Goal: Information Seeking & Learning: Learn about a topic

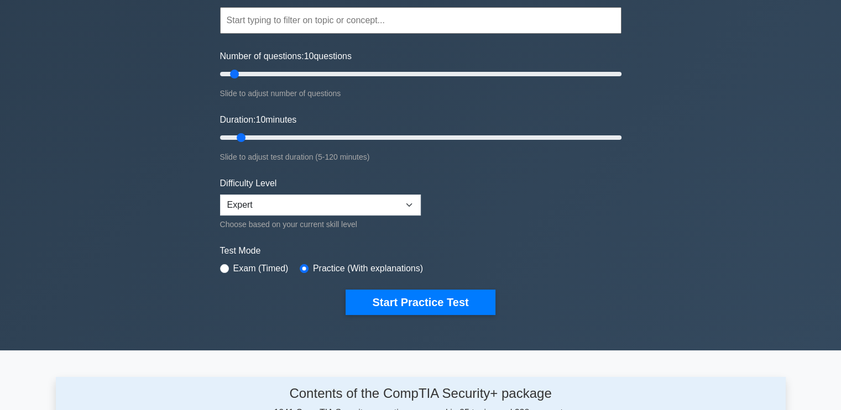
scroll to position [111, 0]
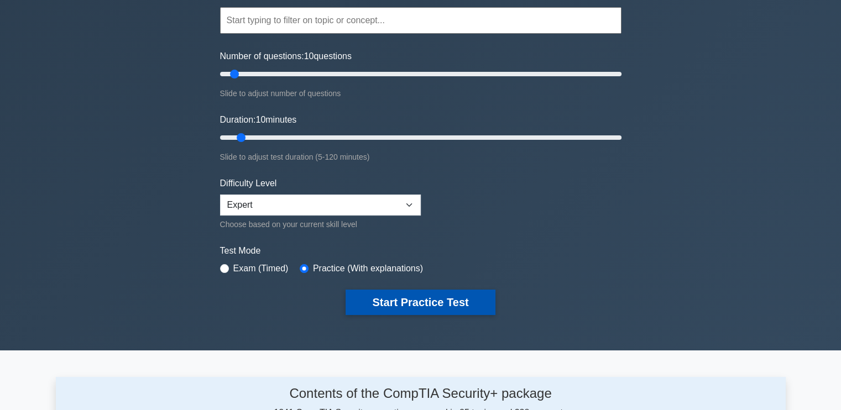
click at [413, 294] on button "Start Practice Test" at bounding box center [419, 302] width 149 height 25
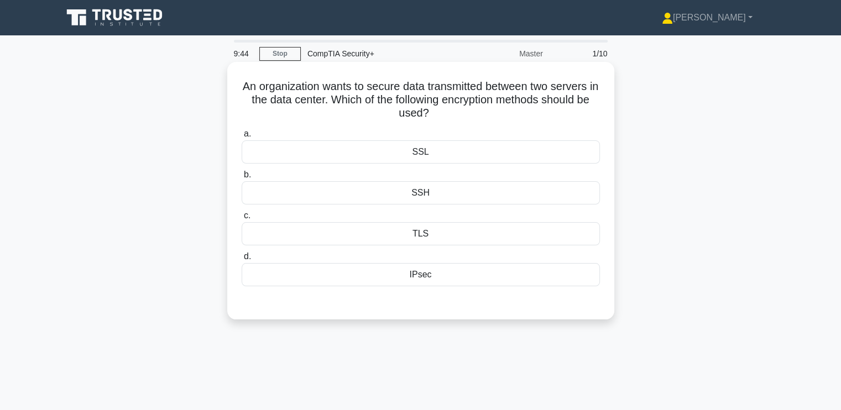
click at [382, 224] on div "TLS" at bounding box center [421, 233] width 358 height 23
click at [242, 219] on input "c. TLS" at bounding box center [242, 215] width 0 height 7
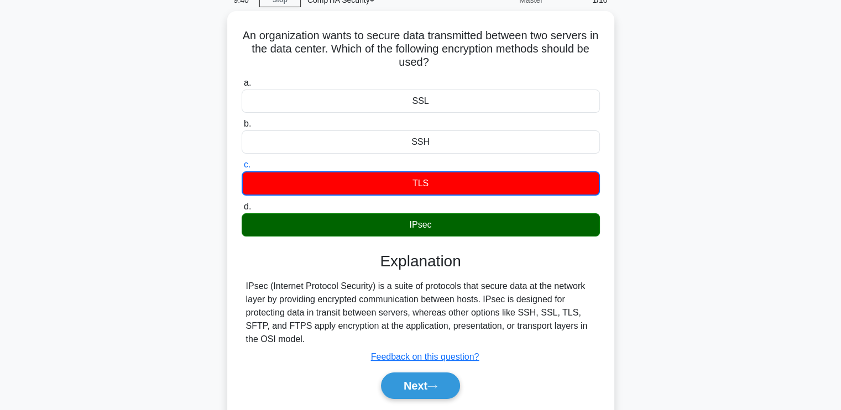
scroll to position [54, 0]
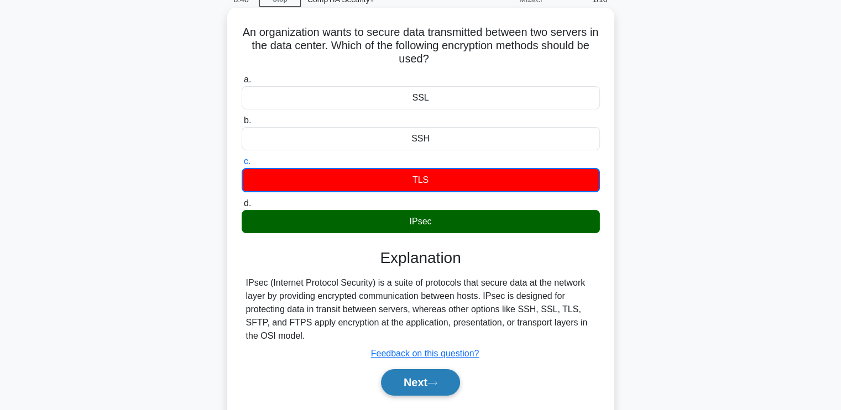
click at [418, 375] on button "Next" at bounding box center [420, 382] width 79 height 27
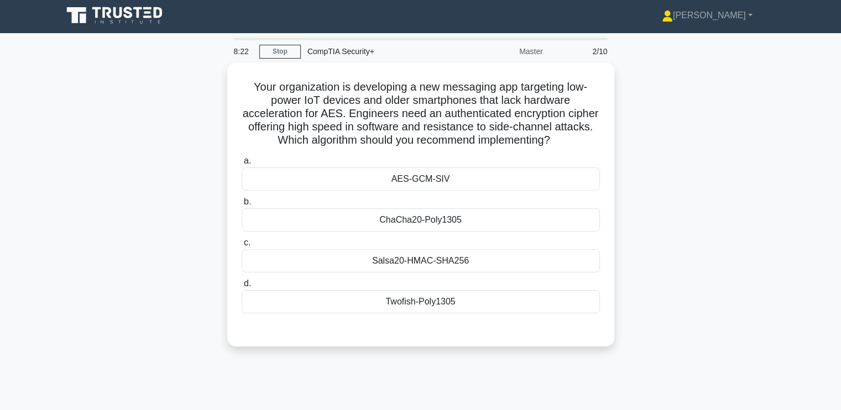
scroll to position [0, 0]
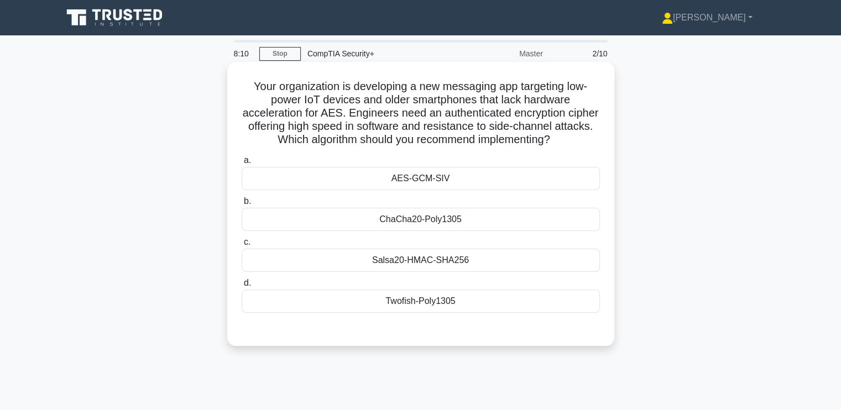
click at [349, 180] on div "AES-GCM-SIV" at bounding box center [421, 178] width 358 height 23
click at [242, 164] on input "a. AES-GCM-SIV" at bounding box center [242, 160] width 0 height 7
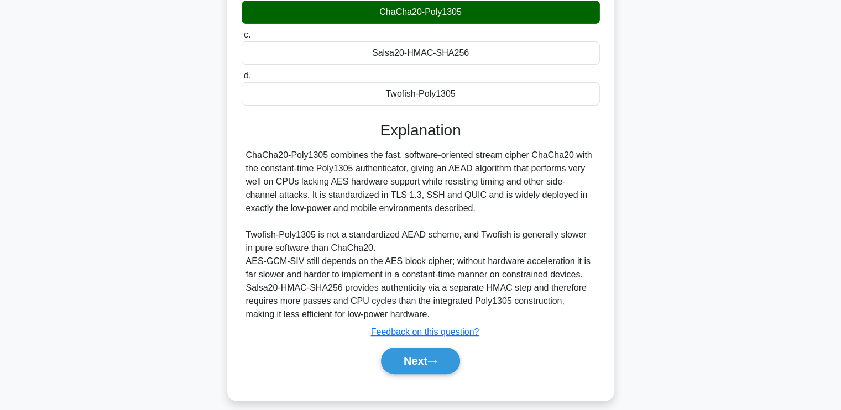
click at [323, 243] on div "ChaCha20-Poly1305 combines the fast, software-oriented stream cipher ChaCha20 w…" at bounding box center [420, 235] width 349 height 172
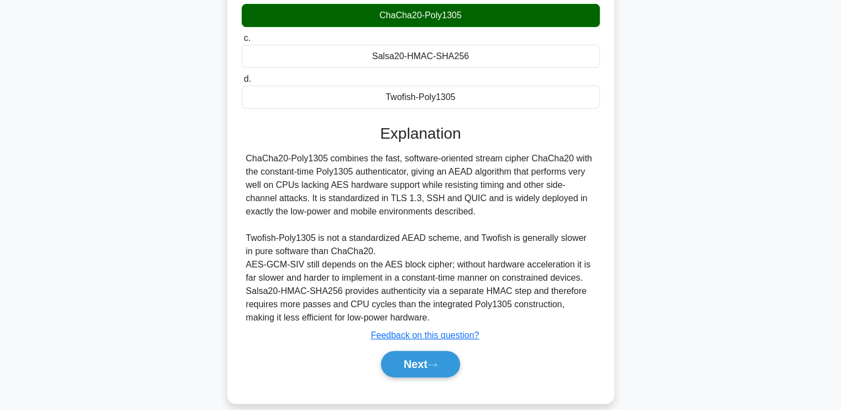
scroll to position [218, 0]
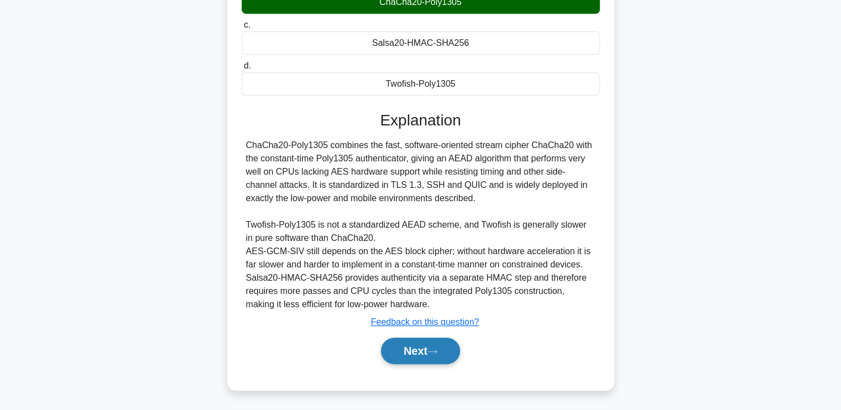
click at [425, 353] on button "Next" at bounding box center [420, 351] width 79 height 27
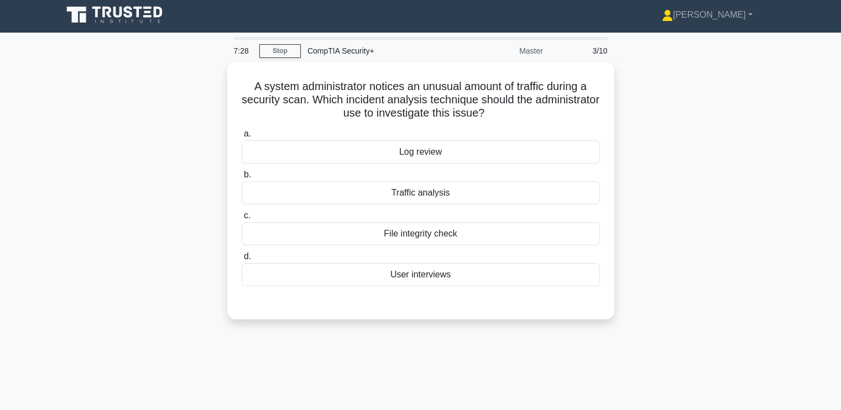
scroll to position [0, 0]
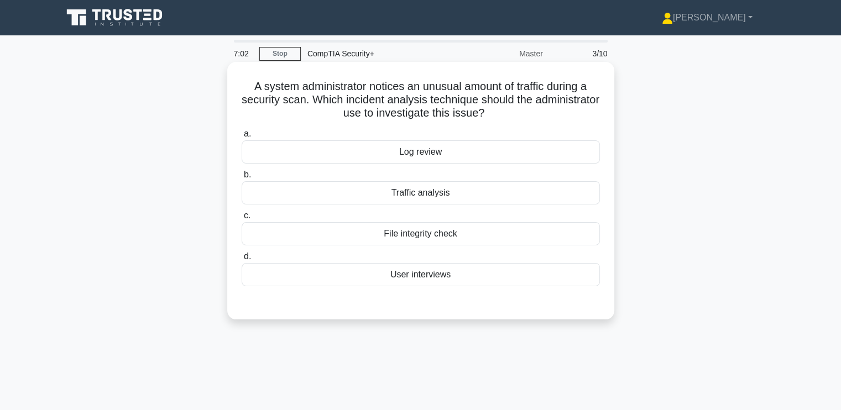
click at [415, 187] on div "Traffic analysis" at bounding box center [421, 192] width 358 height 23
click at [242, 179] on input "b. Traffic analysis" at bounding box center [242, 174] width 0 height 7
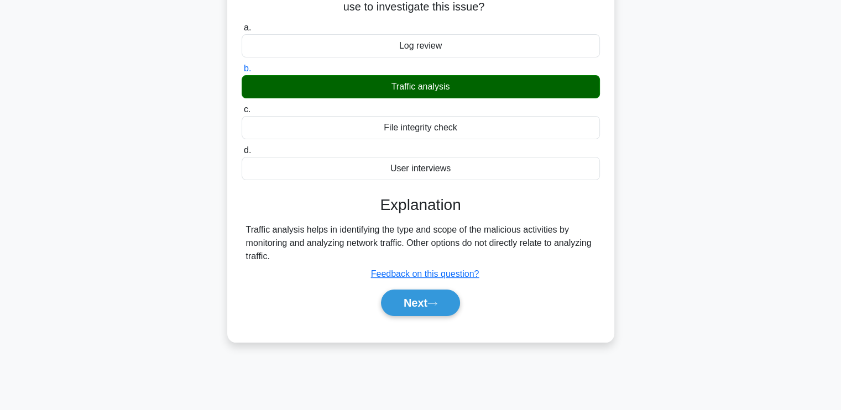
scroll to position [109, 0]
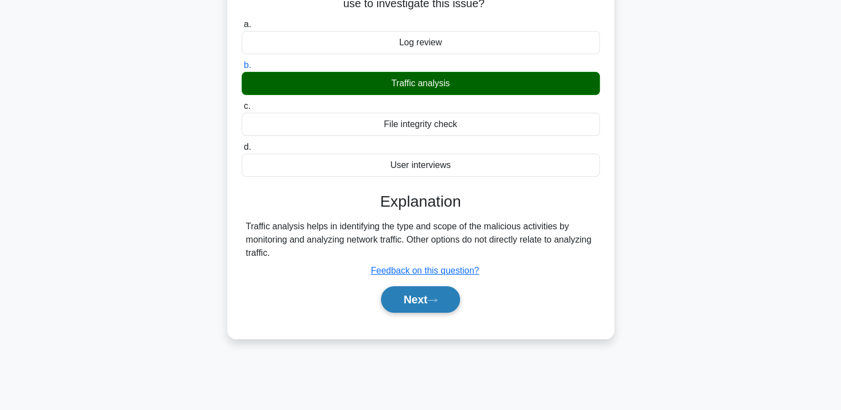
click at [427, 299] on button "Next" at bounding box center [420, 299] width 79 height 27
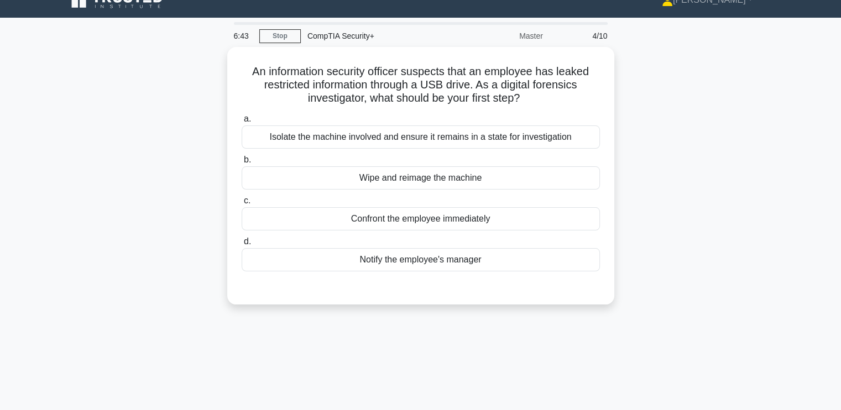
scroll to position [0, 0]
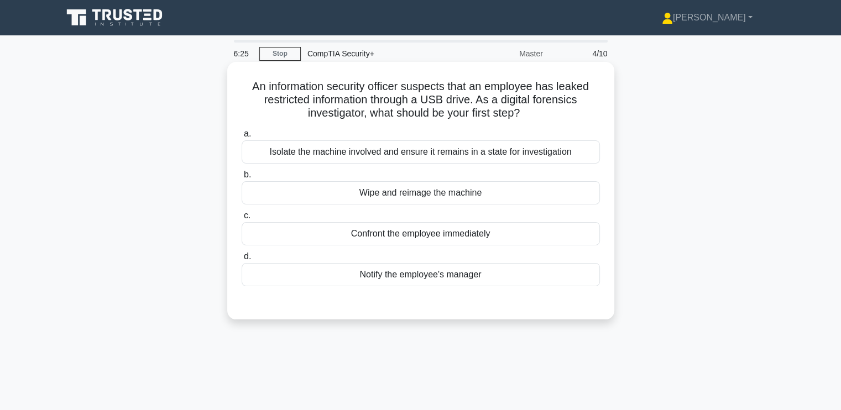
click at [355, 233] on div "Confront the employee immediately" at bounding box center [421, 233] width 358 height 23
click at [242, 219] on input "c. Confront the employee immediately" at bounding box center [242, 215] width 0 height 7
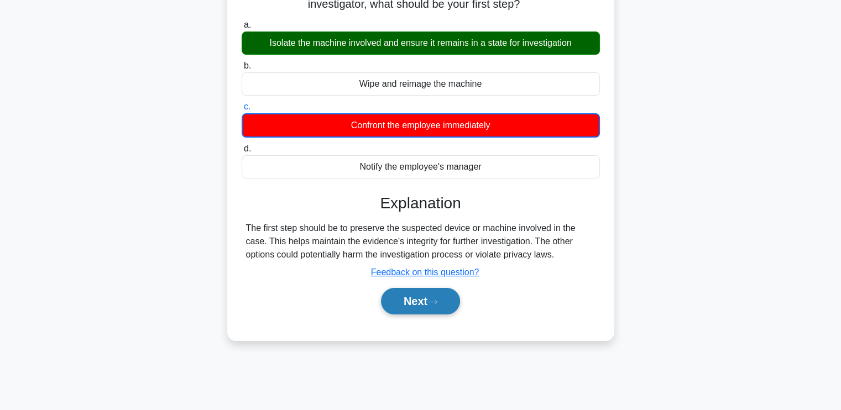
scroll to position [109, 0]
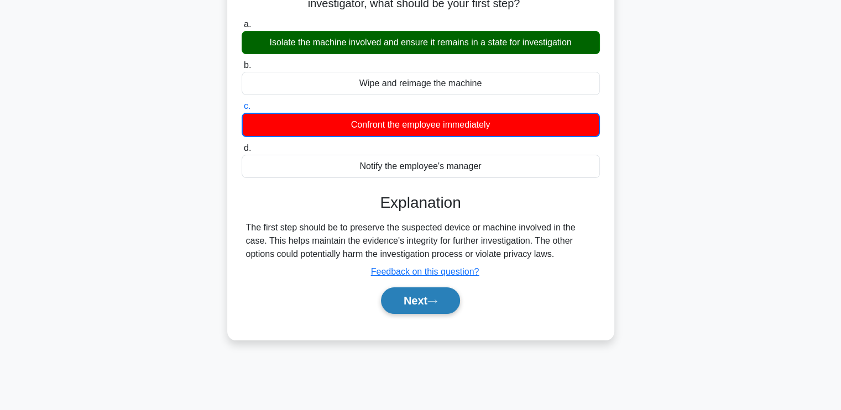
click at [454, 302] on button "Next" at bounding box center [420, 300] width 79 height 27
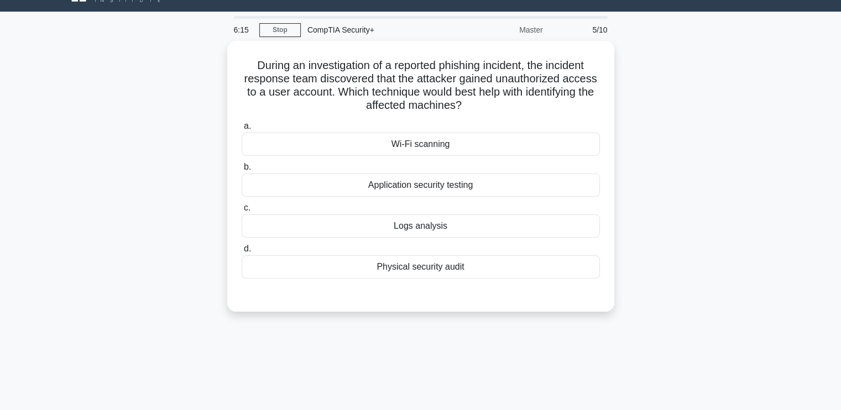
scroll to position [0, 0]
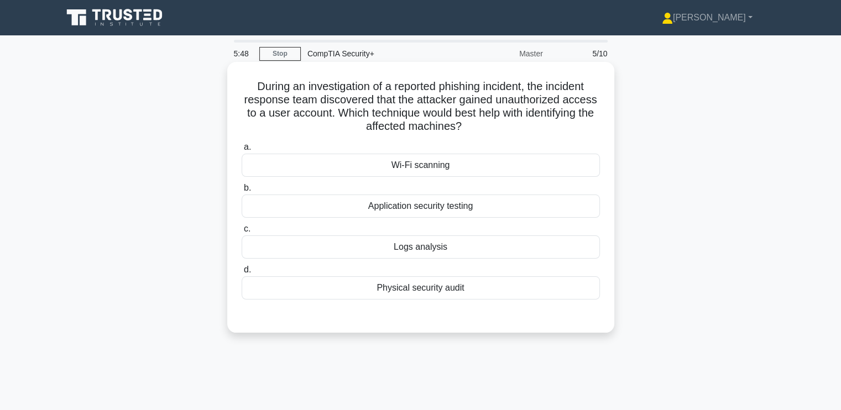
click at [340, 250] on div "Logs analysis" at bounding box center [421, 246] width 358 height 23
click at [242, 233] on input "c. Logs analysis" at bounding box center [242, 229] width 0 height 7
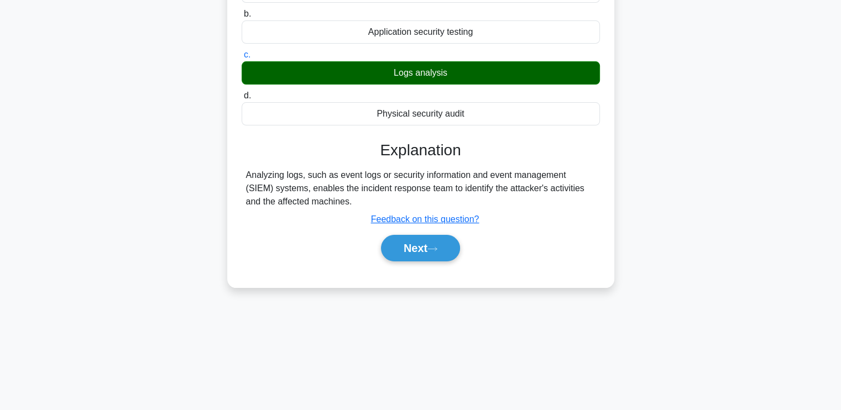
scroll to position [187, 0]
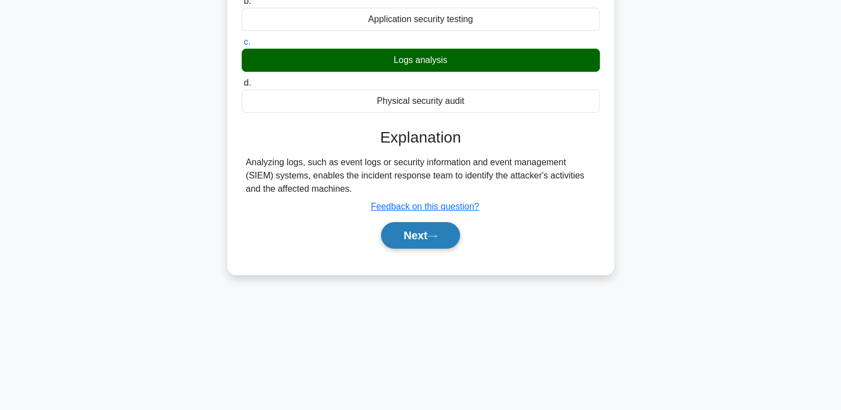
click at [424, 237] on button "Next" at bounding box center [420, 235] width 79 height 27
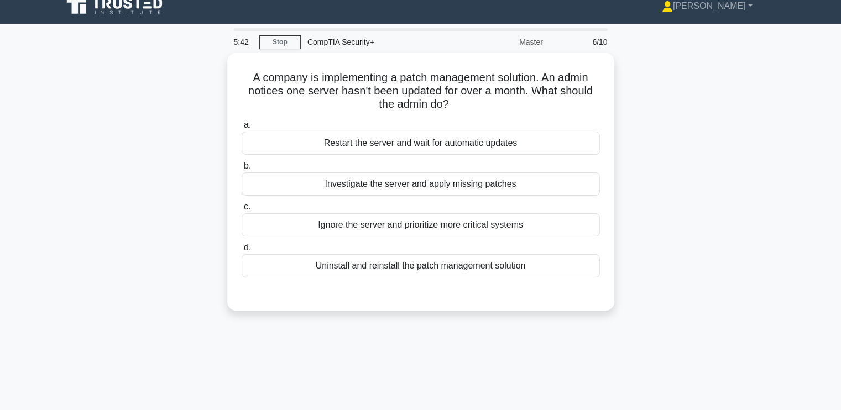
scroll to position [0, 0]
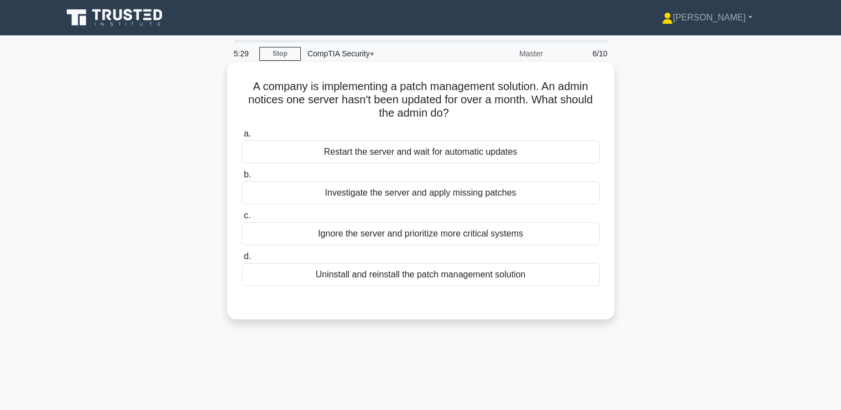
click at [287, 194] on div "Investigate the server and apply missing patches" at bounding box center [421, 192] width 358 height 23
click at [242, 179] on input "b. Investigate the server and apply missing patches" at bounding box center [242, 174] width 0 height 7
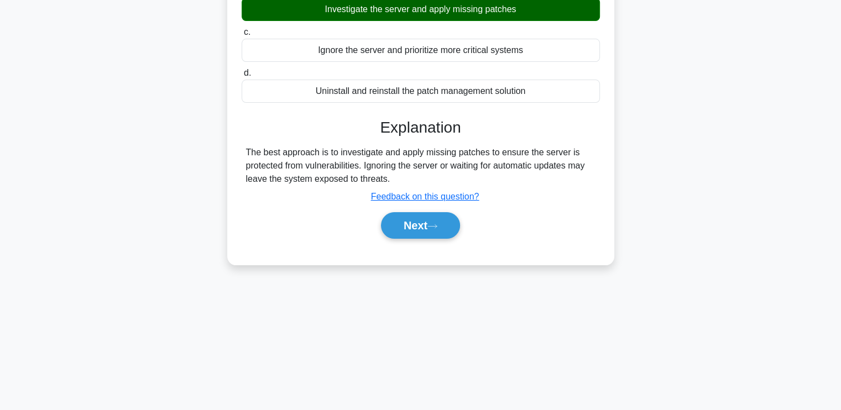
scroll to position [187, 0]
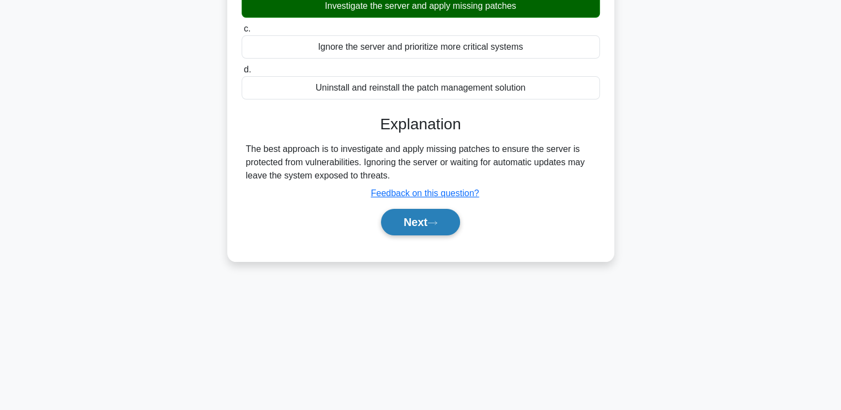
click at [437, 222] on icon at bounding box center [432, 223] width 10 height 6
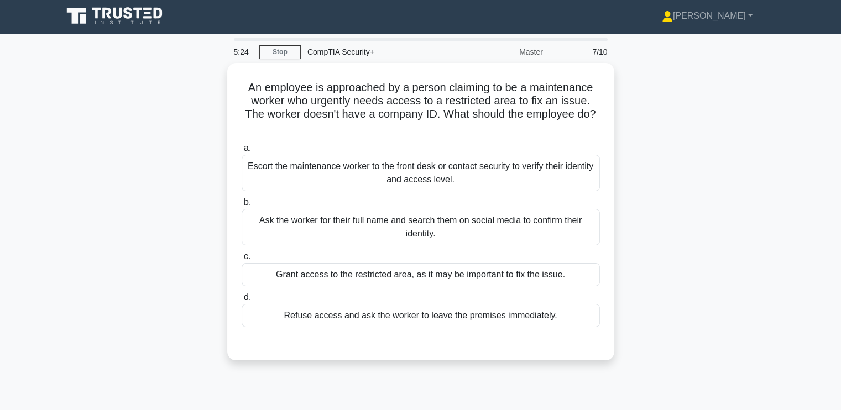
scroll to position [0, 0]
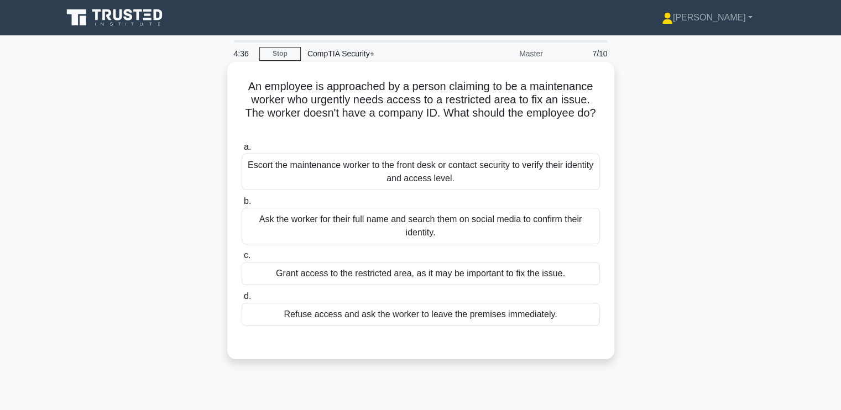
click at [309, 170] on div "Escort the maintenance worker to the front desk or contact security to verify t…" at bounding box center [421, 172] width 358 height 36
click at [242, 151] on input "a. Escort the maintenance worker to the front desk or contact security to verif…" at bounding box center [242, 147] width 0 height 7
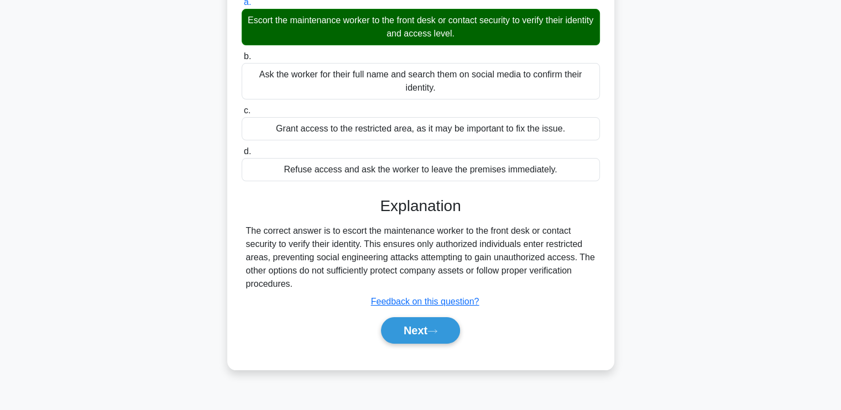
scroll to position [187, 0]
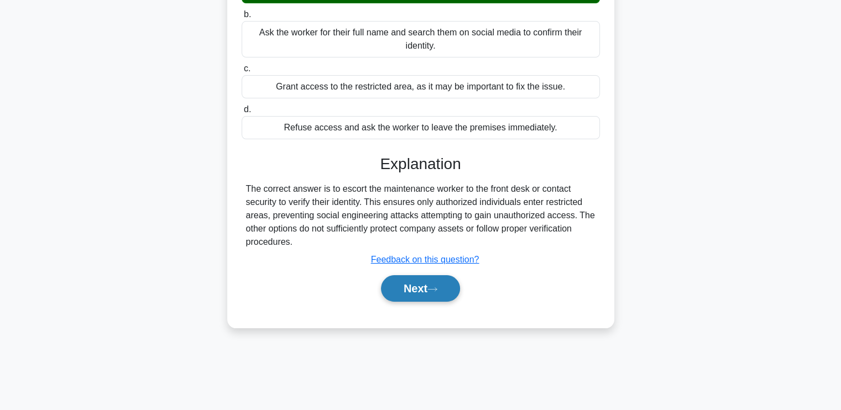
click at [426, 287] on button "Next" at bounding box center [420, 288] width 79 height 27
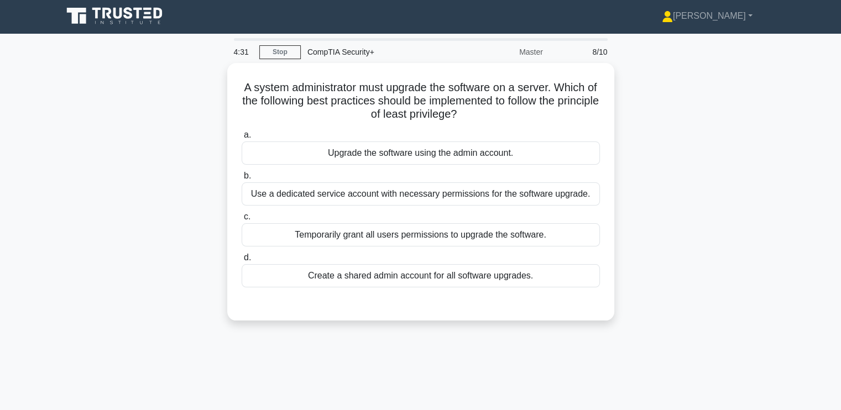
scroll to position [0, 0]
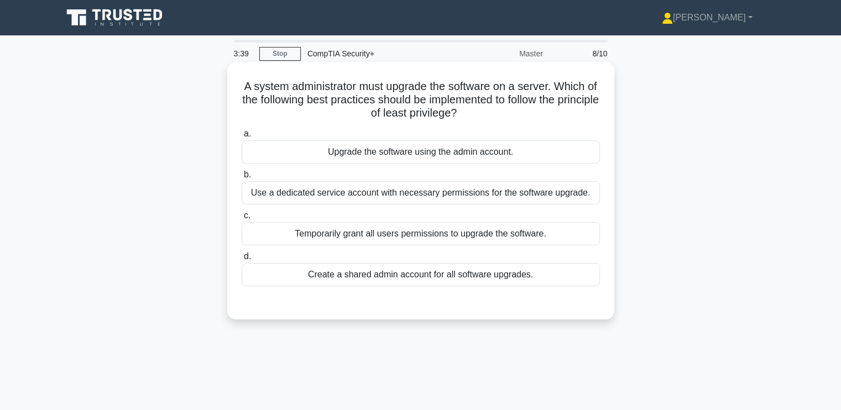
click at [305, 187] on div "Use a dedicated service account with necessary permissions for the software upg…" at bounding box center [421, 192] width 358 height 23
click at [242, 179] on input "b. Use a dedicated service account with necessary permissions for the software …" at bounding box center [242, 174] width 0 height 7
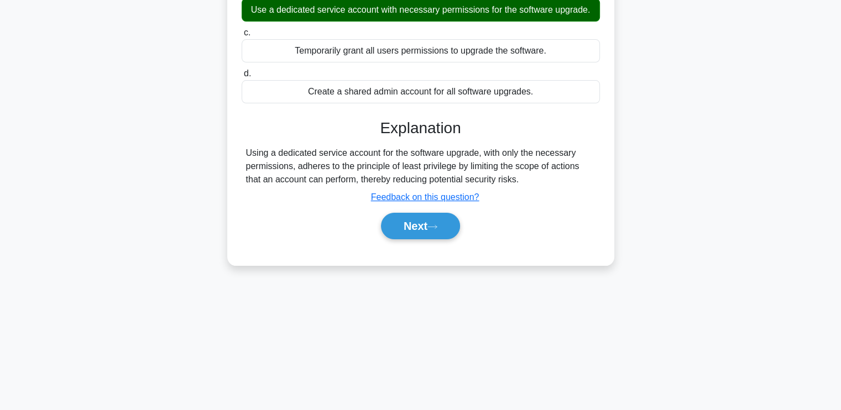
scroll to position [187, 0]
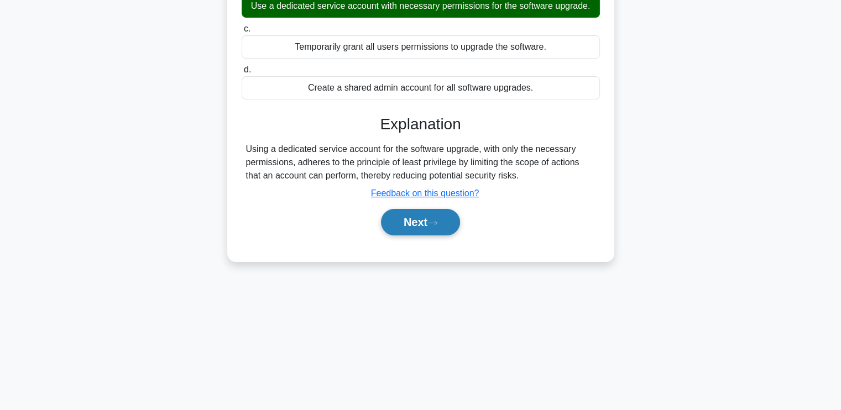
click at [427, 218] on button "Next" at bounding box center [420, 222] width 79 height 27
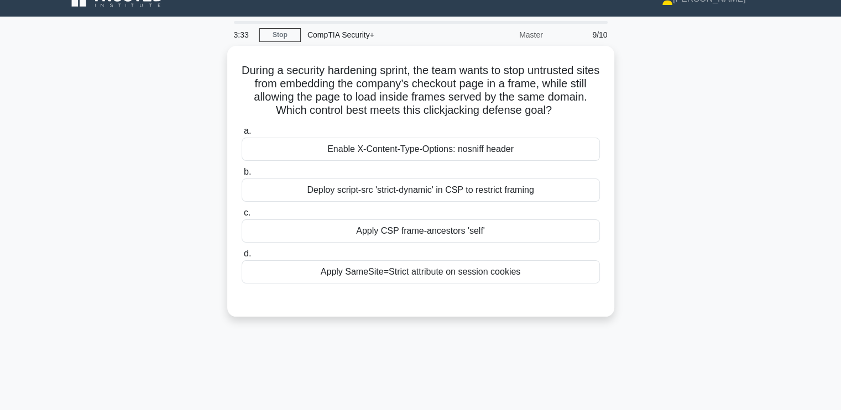
scroll to position [0, 0]
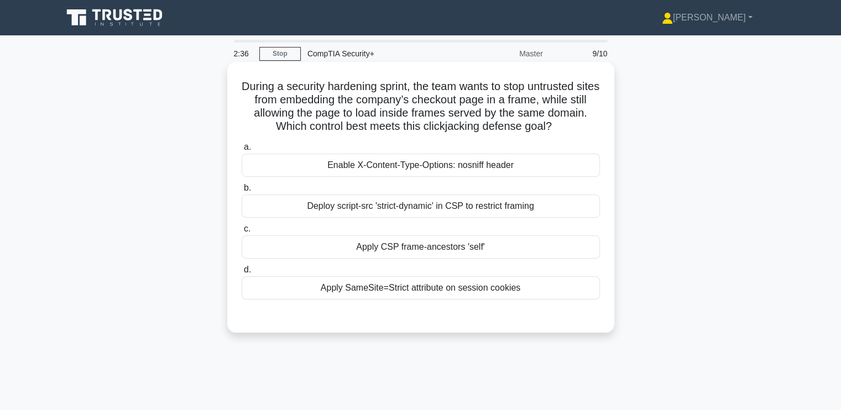
click at [261, 207] on div "Deploy script-src 'strict-dynamic' in CSP to restrict framing" at bounding box center [421, 206] width 358 height 23
click at [242, 192] on input "b. Deploy script-src 'strict-dynamic' in CSP to restrict framing" at bounding box center [242, 188] width 0 height 7
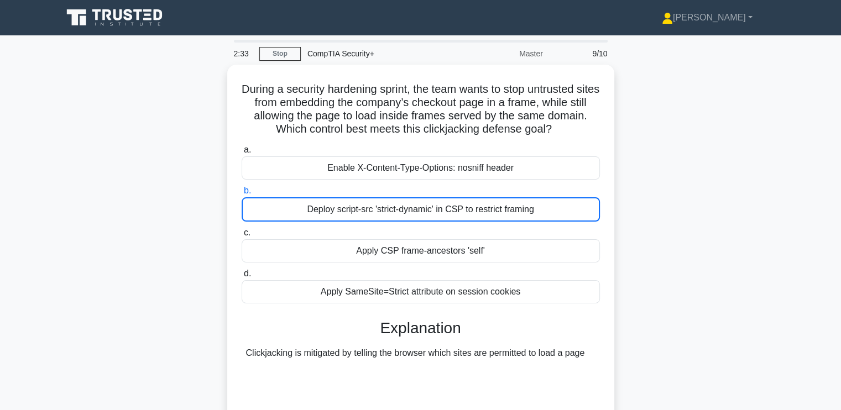
click at [98, 234] on div "During a security hardening sprint, the team wants to stop untrusted sites from…" at bounding box center [421, 273] width 730 height 417
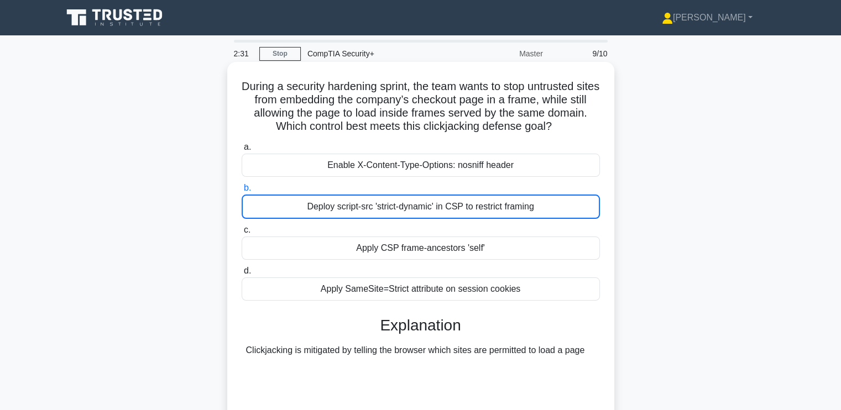
click at [328, 205] on div "Deploy script-src 'strict-dynamic' in CSP to restrict framing" at bounding box center [421, 207] width 358 height 24
click at [242, 192] on input "b. Deploy script-src 'strict-dynamic' in CSP to restrict framing" at bounding box center [242, 188] width 0 height 7
click at [328, 204] on div "Deploy script-src 'strict-dynamic' in CSP to restrict framing" at bounding box center [421, 207] width 358 height 24
click at [242, 192] on input "b. Deploy script-src 'strict-dynamic' in CSP to restrict framing" at bounding box center [242, 188] width 0 height 7
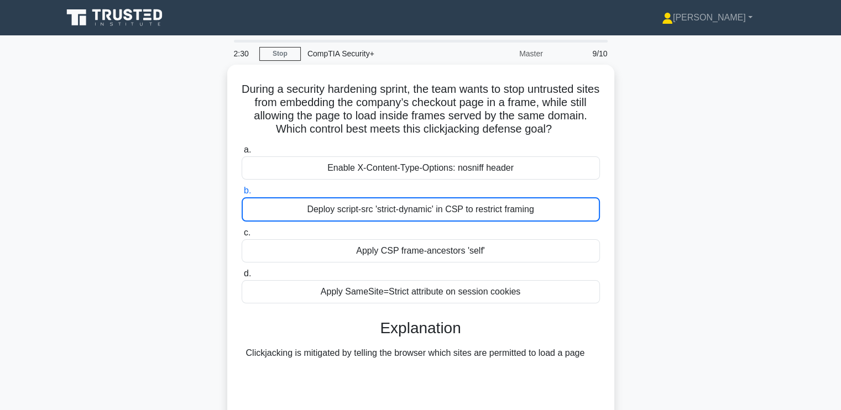
click at [155, 251] on div "During a security hardening sprint, the team wants to stop untrusted sites from…" at bounding box center [421, 273] width 730 height 417
click at [193, 185] on div "During a security hardening sprint, the team wants to stop untrusted sites from…" at bounding box center [421, 273] width 730 height 417
click at [193, 186] on div "During a security hardening sprint, the team wants to stop untrusted sites from…" at bounding box center [421, 273] width 730 height 417
click at [157, 139] on div "During a security hardening sprint, the team wants to stop untrusted sites from…" at bounding box center [421, 273] width 730 height 417
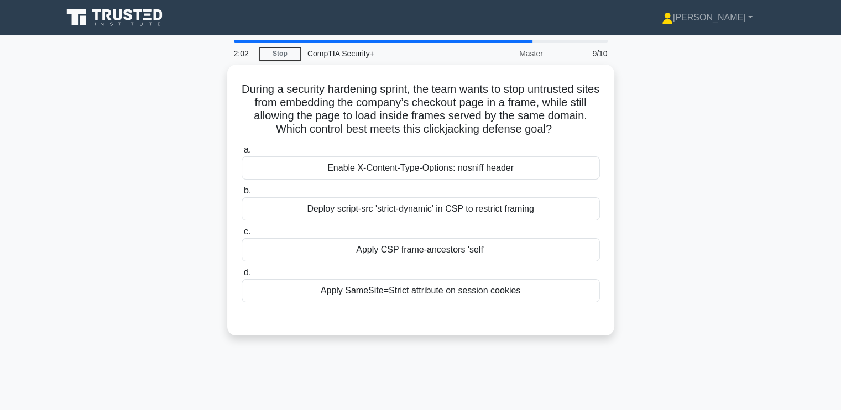
click at [108, 192] on div "During a security hardening sprint, the team wants to stop untrusted sites from…" at bounding box center [421, 207] width 730 height 284
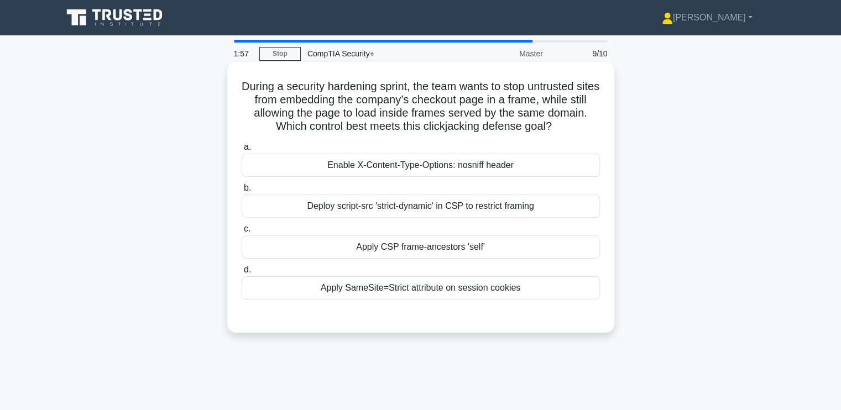
click at [411, 205] on div "Deploy script-src 'strict-dynamic' in CSP to restrict framing" at bounding box center [421, 206] width 358 height 23
click at [242, 192] on input "b. Deploy script-src 'strict-dynamic' in CSP to restrict framing" at bounding box center [242, 188] width 0 height 7
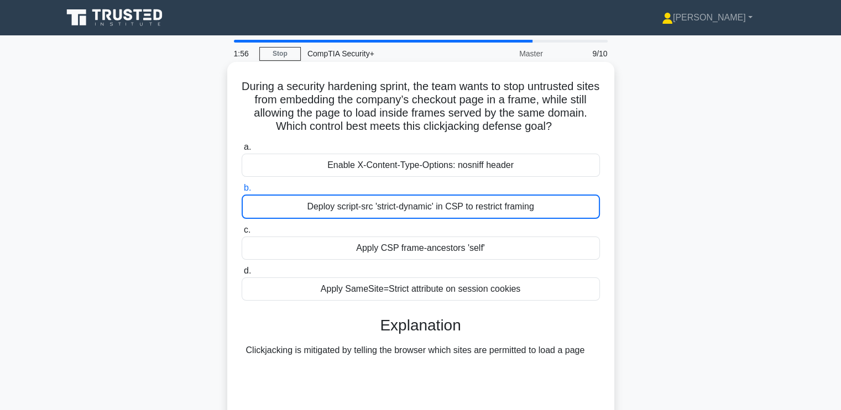
click at [411, 205] on div "Deploy script-src 'strict-dynamic' in CSP to restrict framing" at bounding box center [421, 207] width 358 height 24
click at [242, 192] on input "b. Deploy script-src 'strict-dynamic' in CSP to restrict framing" at bounding box center [242, 188] width 0 height 7
click at [411, 205] on div "Deploy script-src 'strict-dynamic' in CSP to restrict framing" at bounding box center [421, 207] width 358 height 24
click at [242, 192] on input "b. Deploy script-src 'strict-dynamic' in CSP to restrict framing" at bounding box center [242, 188] width 0 height 7
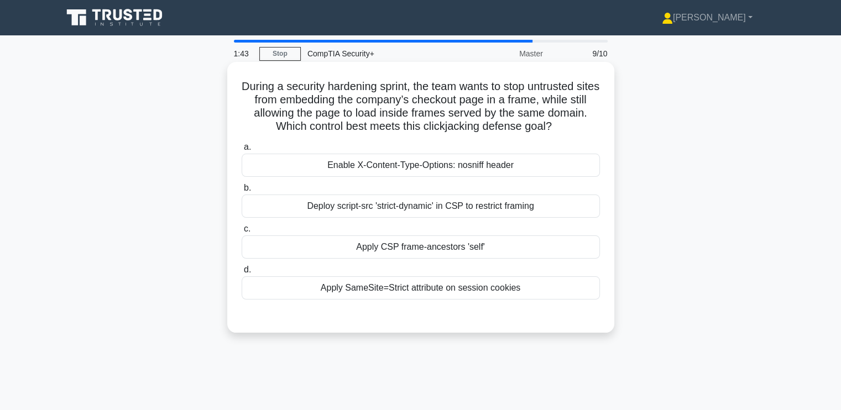
click at [433, 201] on div "Deploy script-src 'strict-dynamic' in CSP to restrict framing" at bounding box center [421, 206] width 358 height 23
click at [242, 192] on input "b. Deploy script-src 'strict-dynamic' in CSP to restrict framing" at bounding box center [242, 188] width 0 height 7
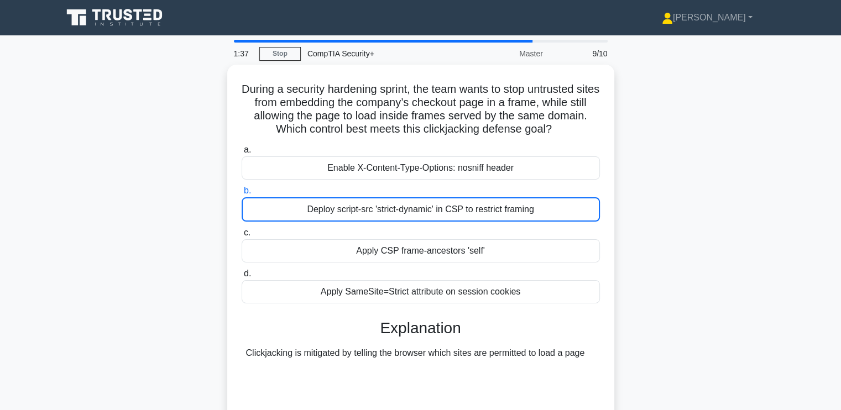
click at [324, 48] on div "CompTIA Security+" at bounding box center [377, 54] width 152 height 22
click at [33, 81] on main "1:34 Stop CompTIA Security+ Master 9/10 During a security hardening sprint, the…" at bounding box center [420, 316] width 841 height 562
click at [289, 54] on link "Stop" at bounding box center [279, 54] width 41 height 14
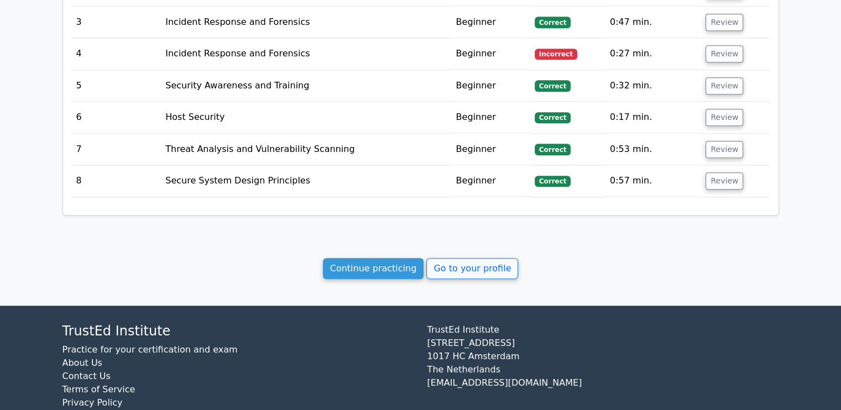
scroll to position [1132, 0]
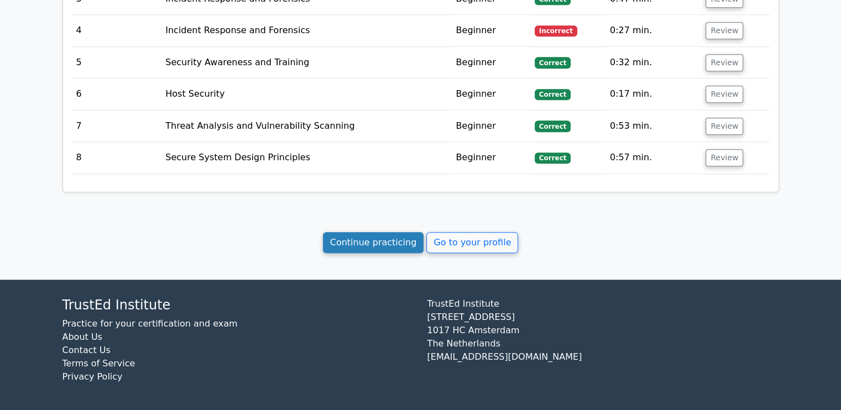
click at [390, 240] on link "Continue practicing" at bounding box center [373, 242] width 101 height 21
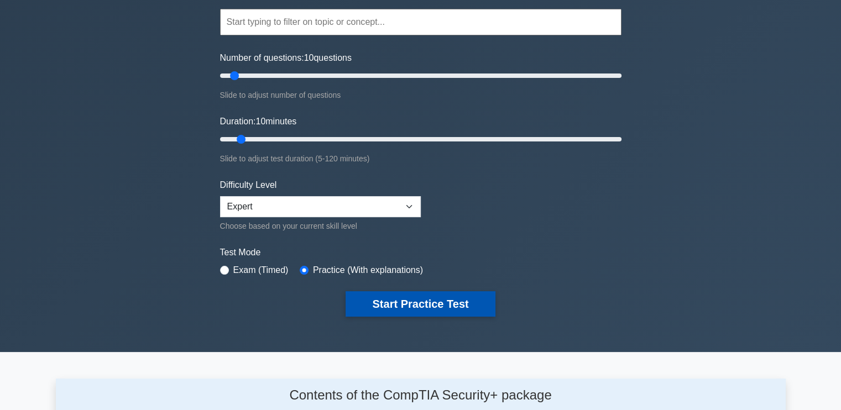
click at [404, 298] on button "Start Practice Test" at bounding box center [419, 303] width 149 height 25
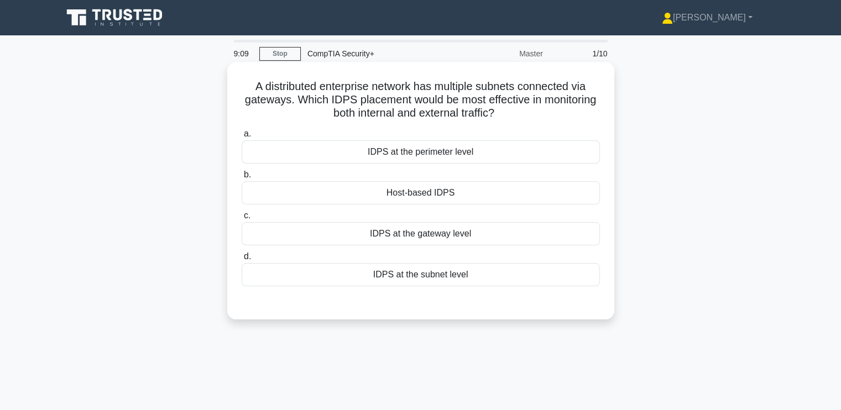
click at [374, 232] on div "IDPS at the gateway level" at bounding box center [421, 233] width 358 height 23
click at [242, 219] on input "c. IDPS at the gateway level" at bounding box center [242, 215] width 0 height 7
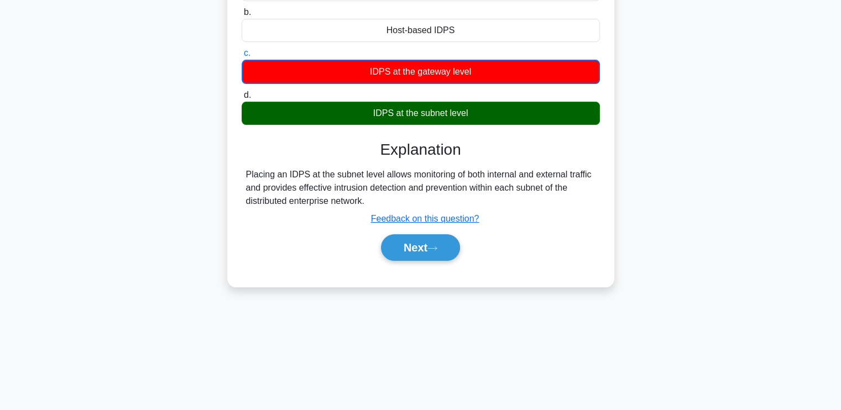
scroll to position [187, 0]
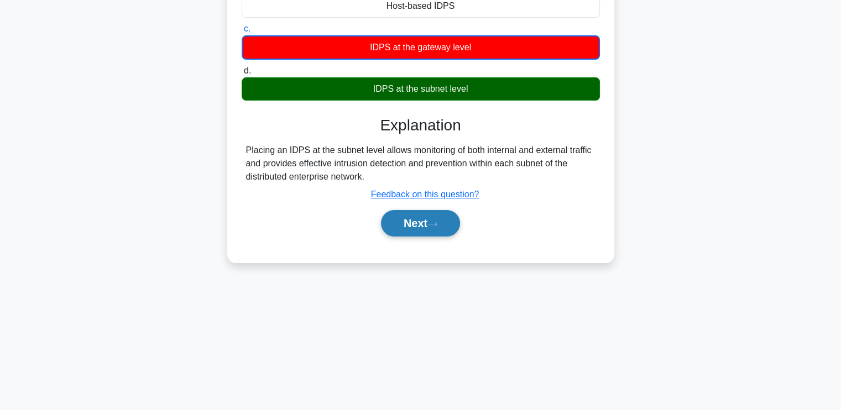
click at [444, 224] on button "Next" at bounding box center [420, 223] width 79 height 27
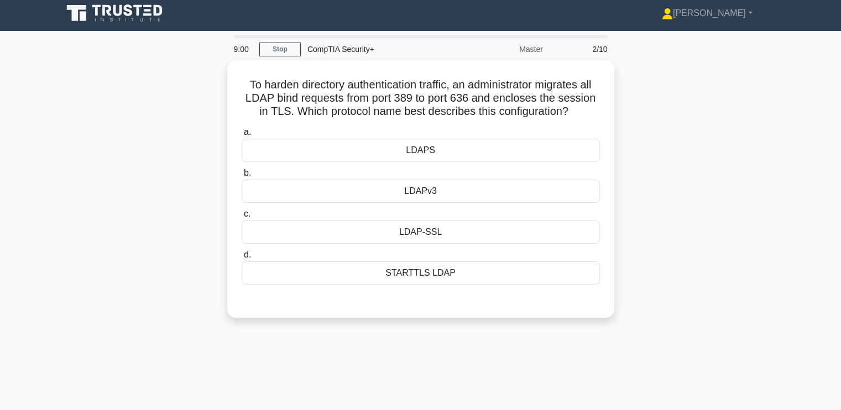
scroll to position [0, 0]
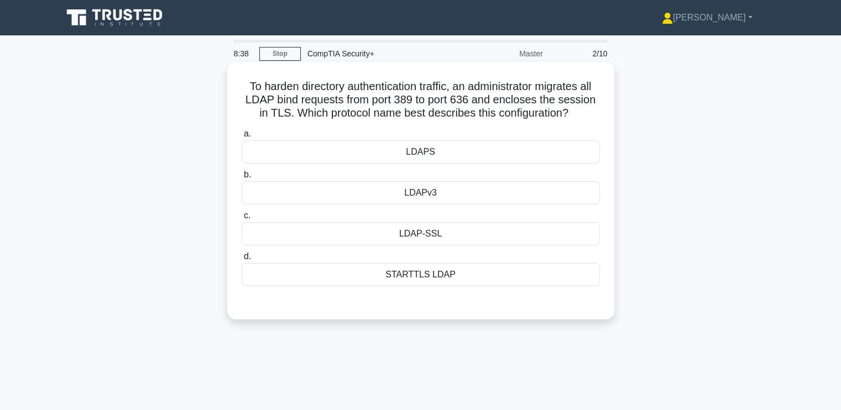
click at [321, 236] on div "LDAP-SSL" at bounding box center [421, 233] width 358 height 23
click at [242, 219] on input "c. LDAP-SSL" at bounding box center [242, 215] width 0 height 7
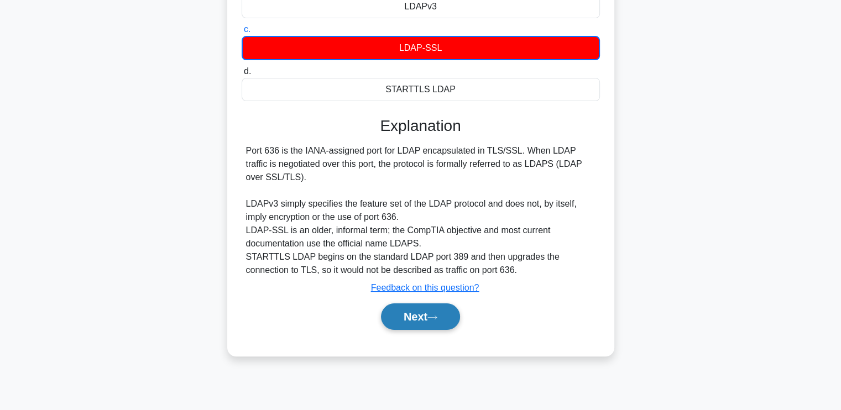
scroll to position [187, 0]
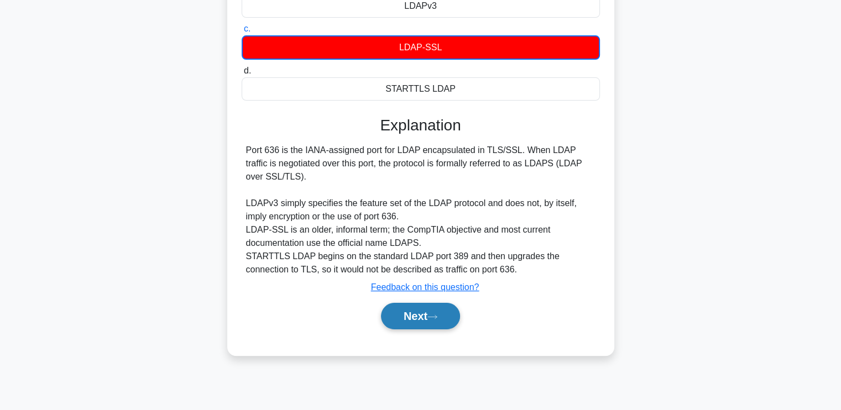
click at [428, 306] on button "Next" at bounding box center [420, 316] width 79 height 27
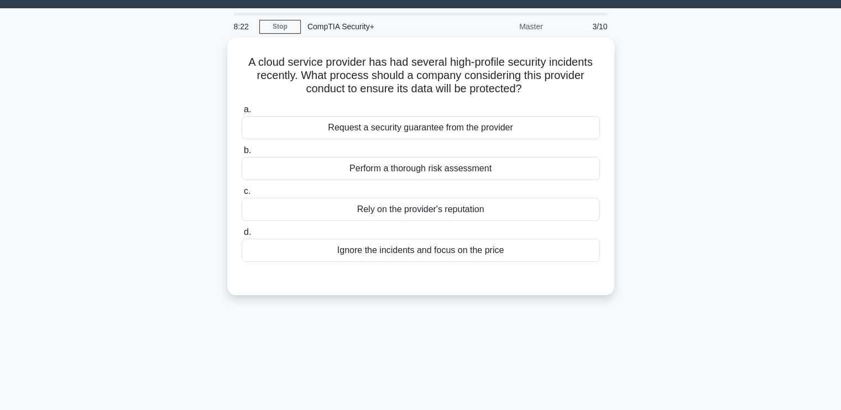
scroll to position [0, 0]
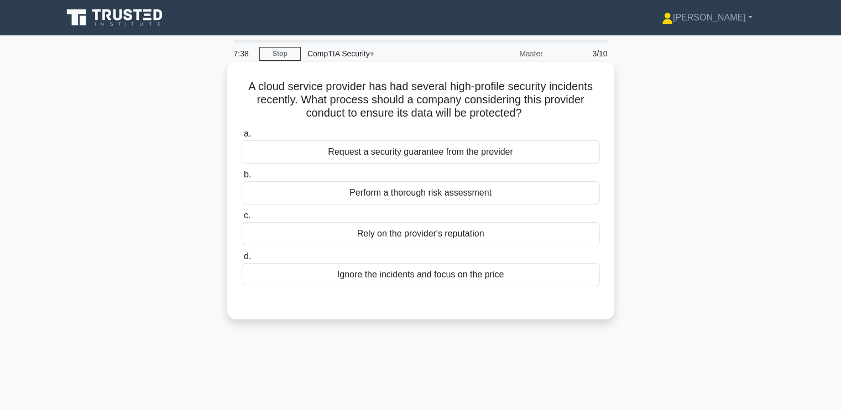
click at [356, 187] on div "Perform a thorough risk assessment" at bounding box center [421, 192] width 358 height 23
click at [242, 179] on input "b. Perform a thorough risk assessment" at bounding box center [242, 174] width 0 height 7
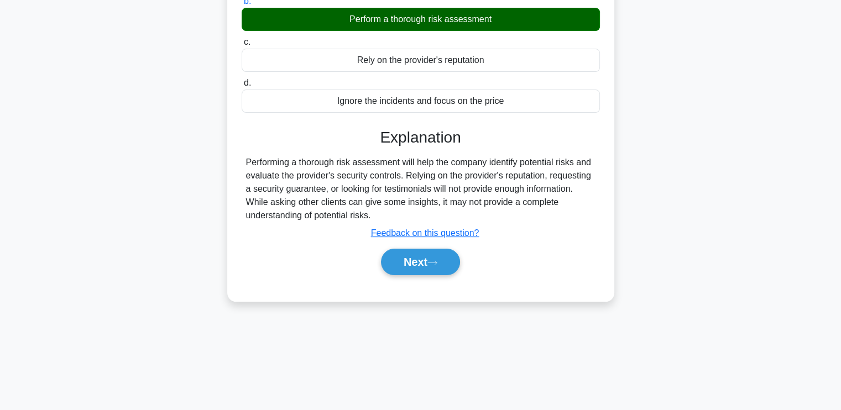
scroll to position [187, 0]
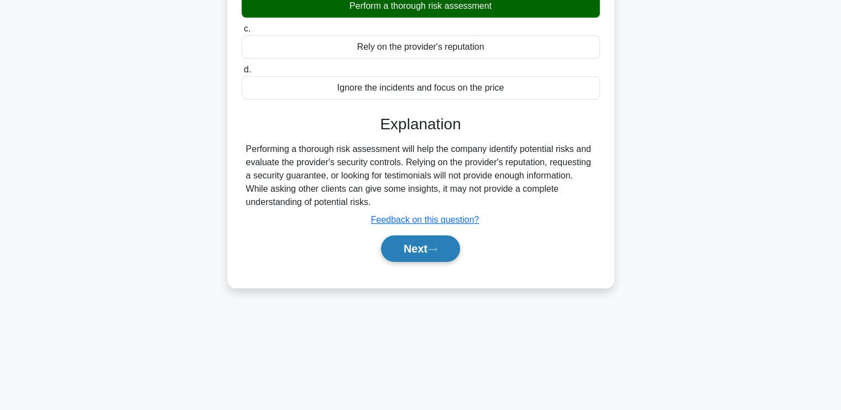
click at [405, 242] on button "Next" at bounding box center [420, 248] width 79 height 27
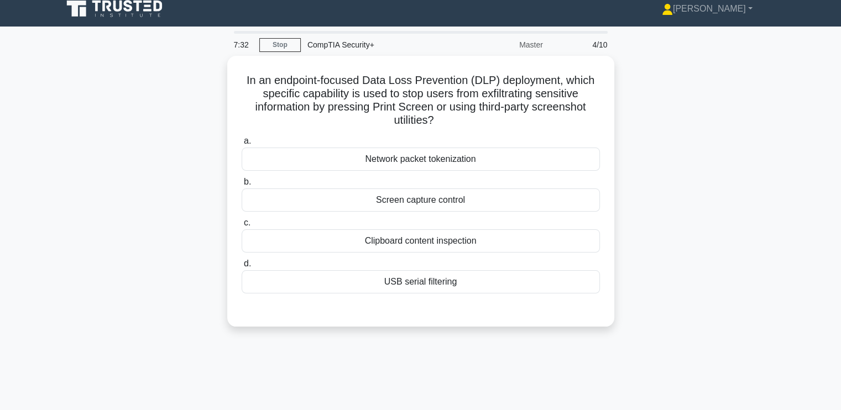
scroll to position [0, 0]
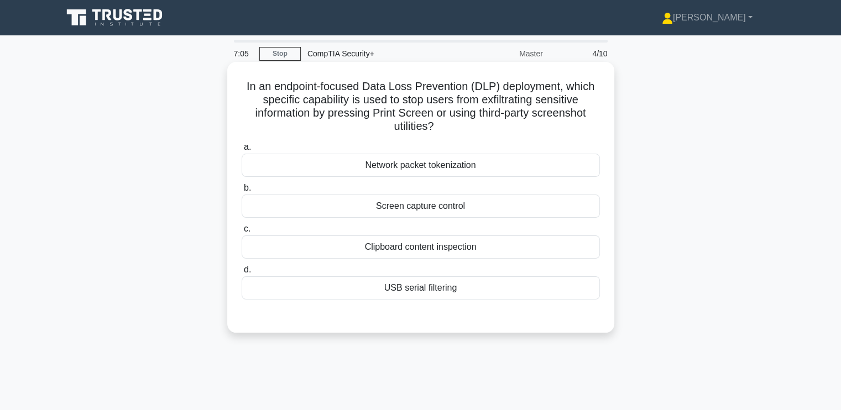
click at [357, 201] on div "Screen capture control" at bounding box center [421, 206] width 358 height 23
click at [242, 192] on input "b. Screen capture control" at bounding box center [242, 188] width 0 height 7
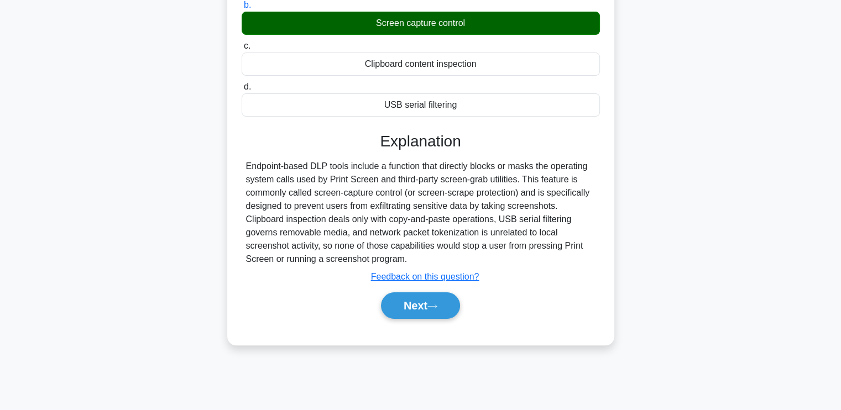
scroll to position [187, 0]
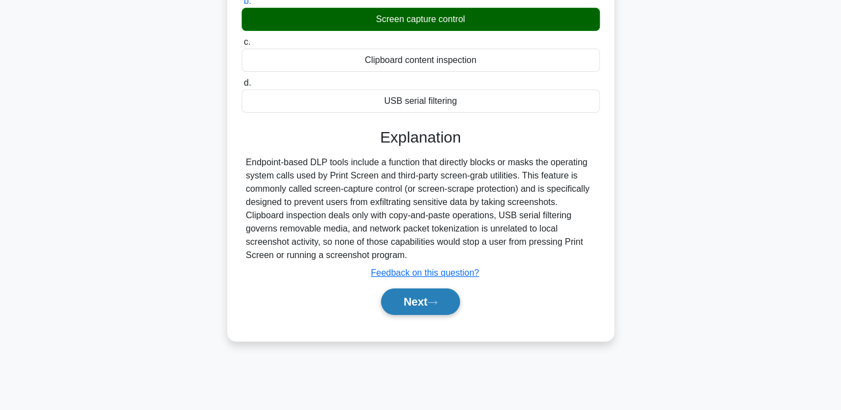
click at [425, 299] on button "Next" at bounding box center [420, 302] width 79 height 27
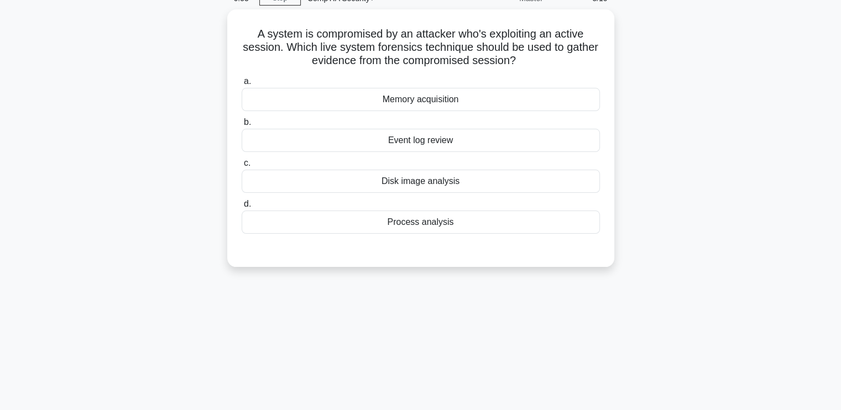
scroll to position [0, 0]
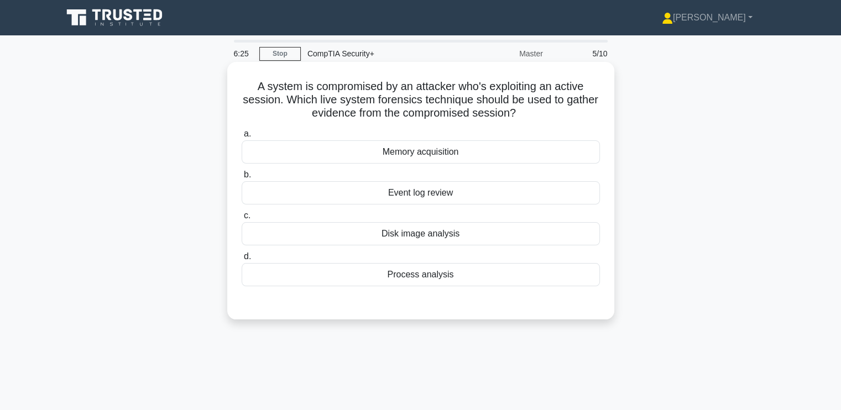
click at [345, 190] on div "Event log review" at bounding box center [421, 192] width 358 height 23
click at [242, 179] on input "b. Event log review" at bounding box center [242, 174] width 0 height 7
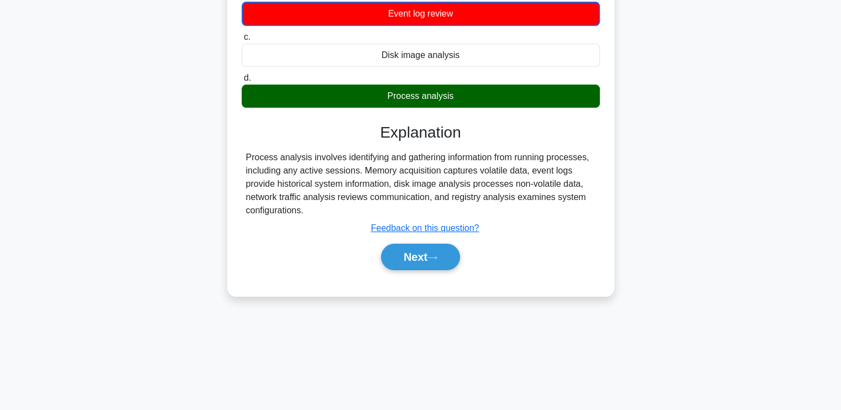
scroll to position [187, 0]
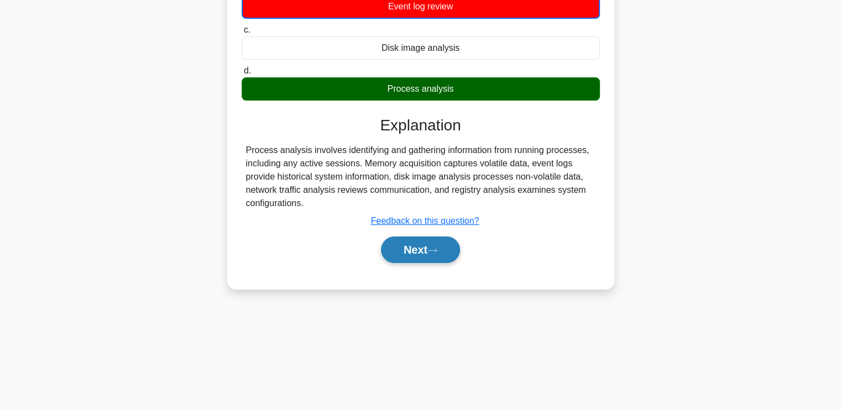
click at [447, 244] on button "Next" at bounding box center [420, 250] width 79 height 27
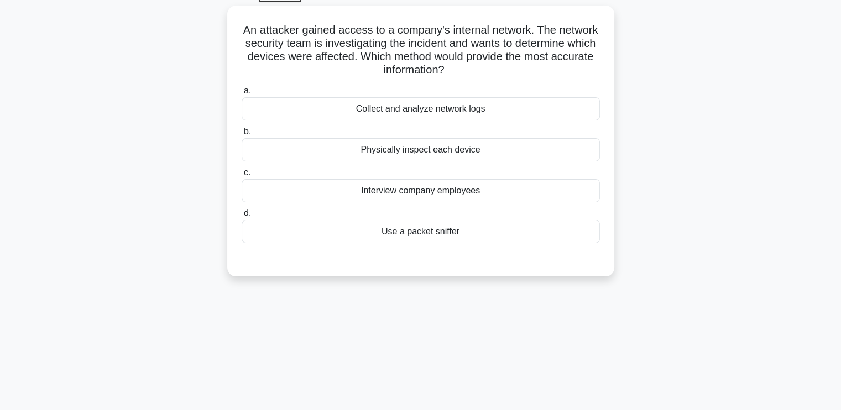
scroll to position [0, 0]
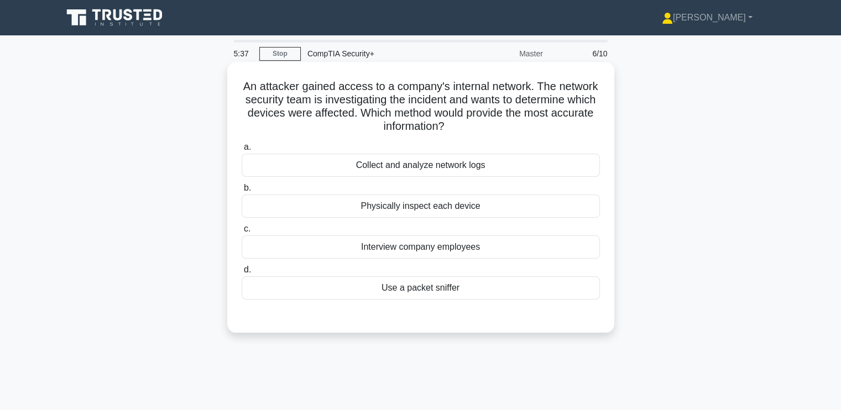
click at [346, 162] on div "Collect and analyze network logs" at bounding box center [421, 165] width 358 height 23
click at [242, 151] on input "a. Collect and analyze network logs" at bounding box center [242, 147] width 0 height 7
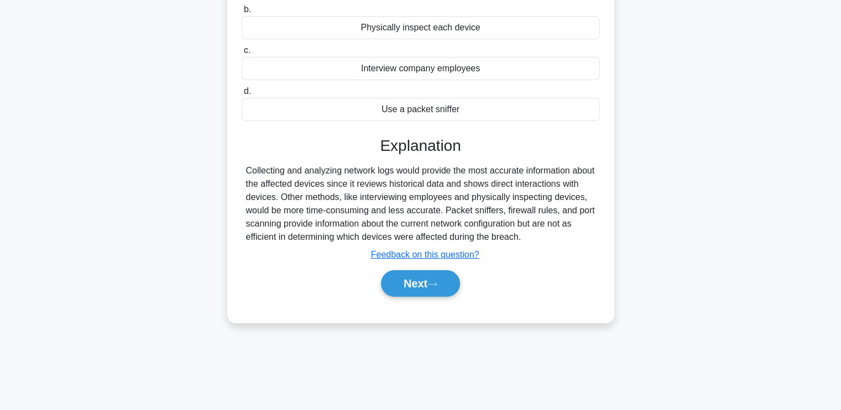
scroll to position [187, 0]
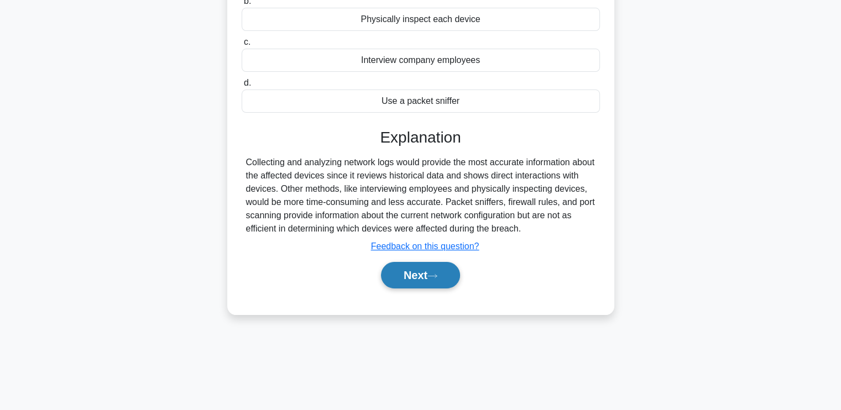
click at [422, 268] on button "Next" at bounding box center [420, 275] width 79 height 27
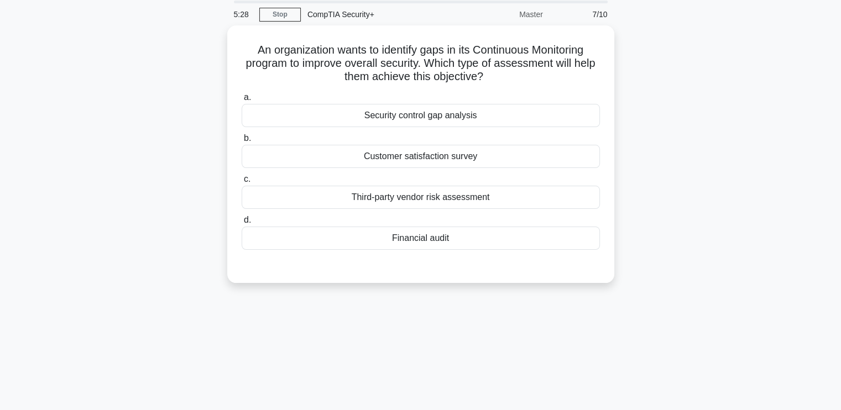
scroll to position [0, 0]
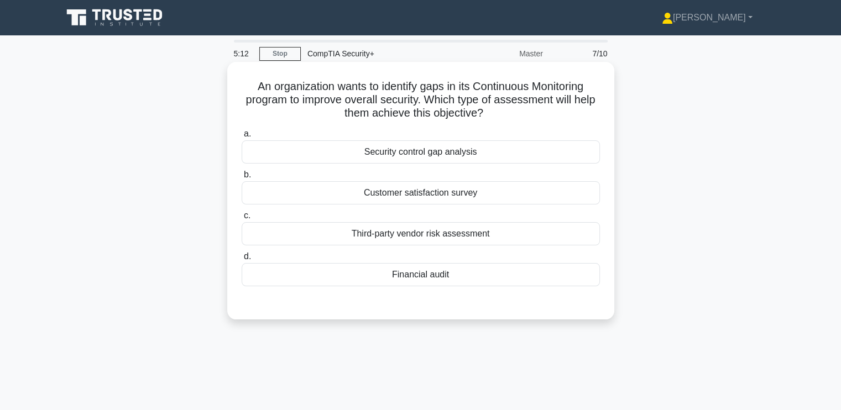
click at [416, 153] on div "Security control gap analysis" at bounding box center [421, 151] width 358 height 23
click at [242, 138] on input "a. Security control gap analysis" at bounding box center [242, 133] width 0 height 7
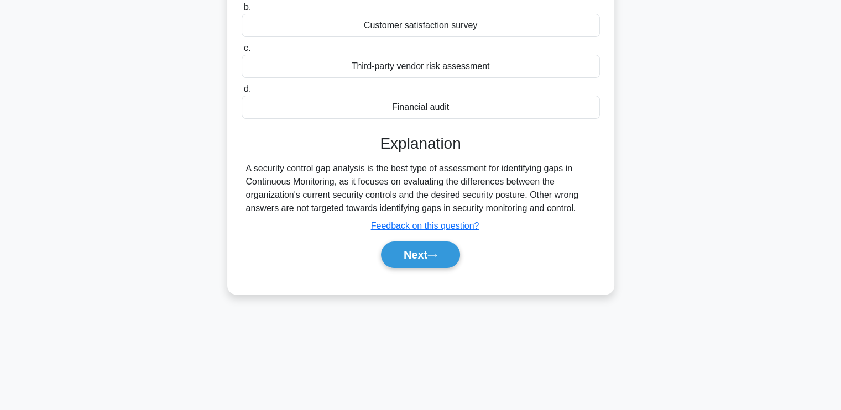
scroll to position [187, 0]
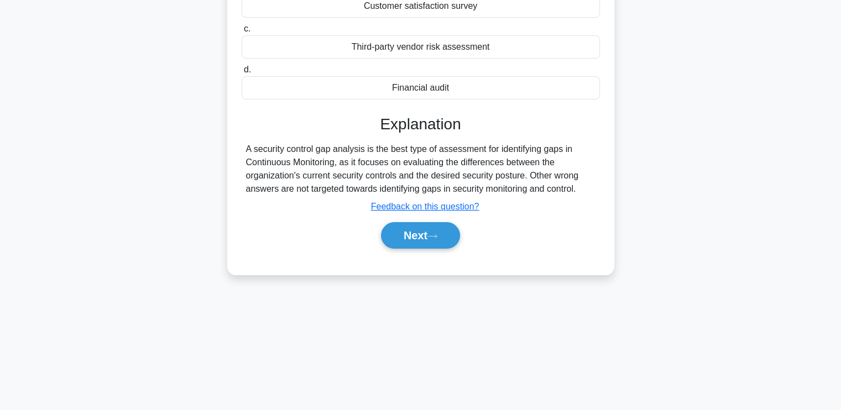
click at [269, 218] on div "Next" at bounding box center [421, 235] width 358 height 35
click at [422, 229] on button "Next" at bounding box center [420, 235] width 79 height 27
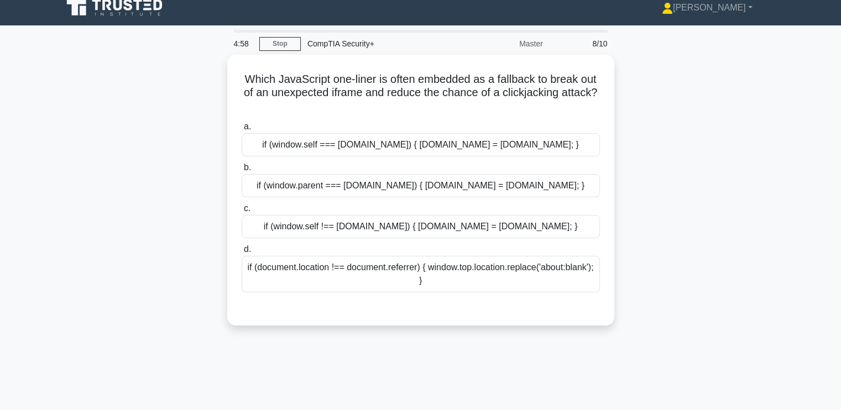
scroll to position [0, 0]
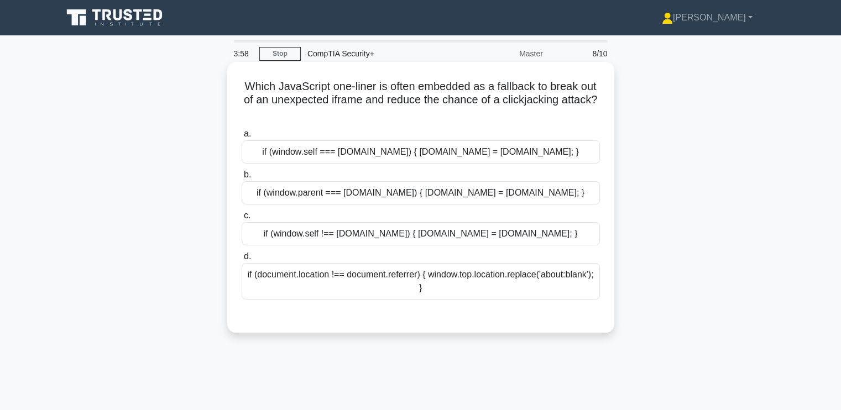
click at [268, 225] on div "if (window.self !== window.top) { window.top.location = window.self.location; }" at bounding box center [421, 233] width 358 height 23
click at [242, 219] on input "c. if (window.self !== window.top) { window.top.location = window.self.location…" at bounding box center [242, 215] width 0 height 7
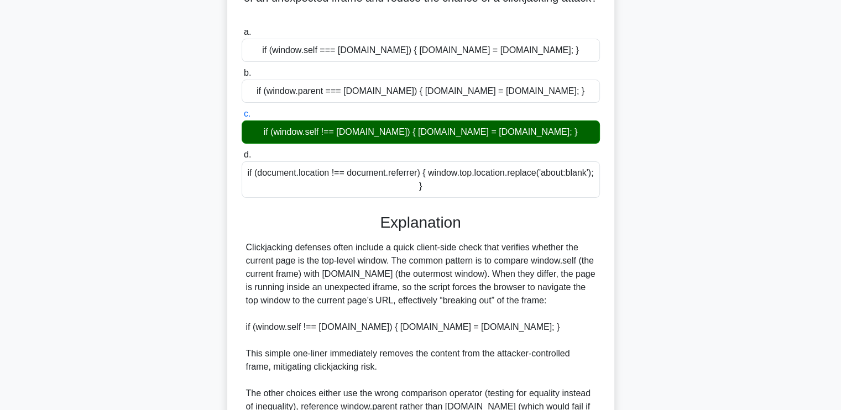
click at [323, 298] on div "Clickjacking defenses often include a quick client-side check that verifies whe…" at bounding box center [420, 347] width 349 height 212
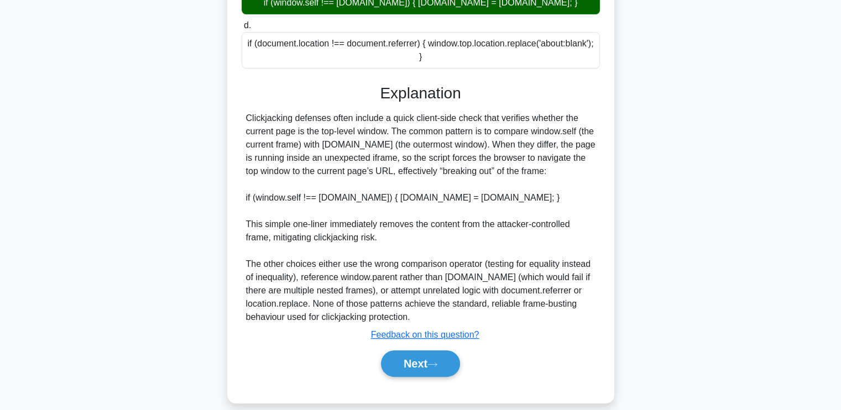
scroll to position [244, 0]
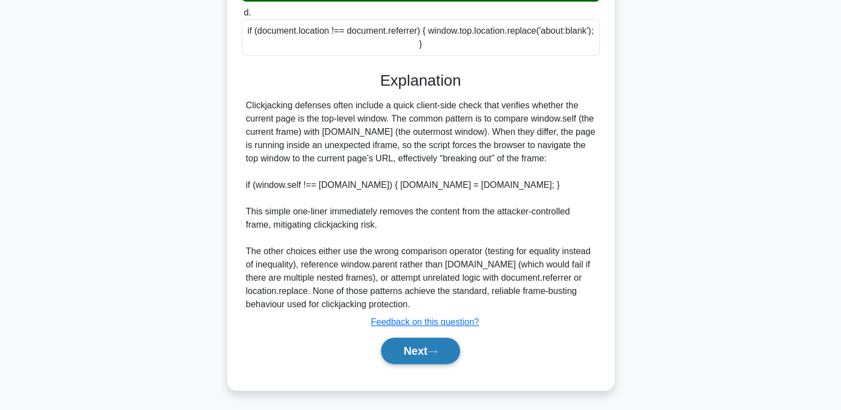
click at [437, 349] on icon at bounding box center [432, 352] width 10 height 6
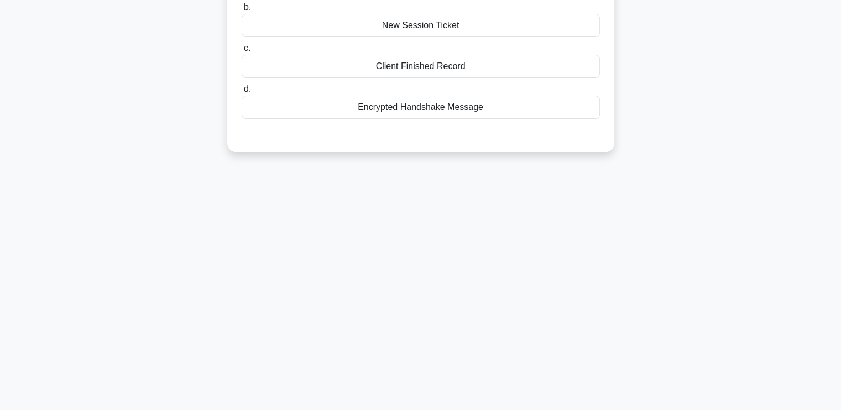
scroll to position [0, 0]
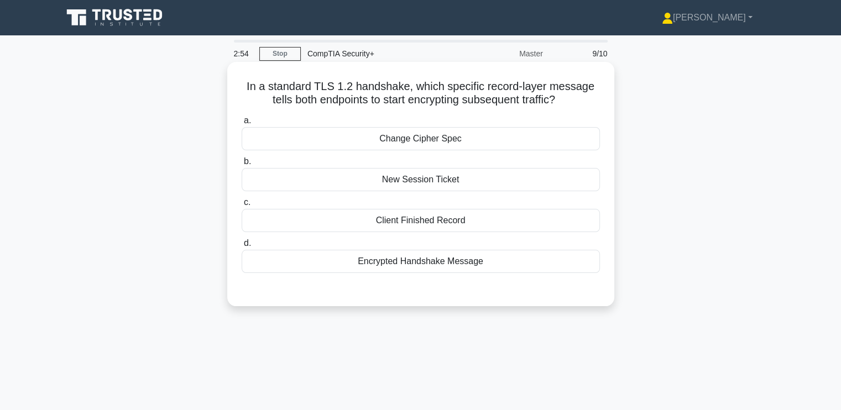
click at [345, 263] on div "Encrypted Handshake Message" at bounding box center [421, 261] width 358 height 23
click at [242, 247] on input "d. Encrypted Handshake Message" at bounding box center [242, 243] width 0 height 7
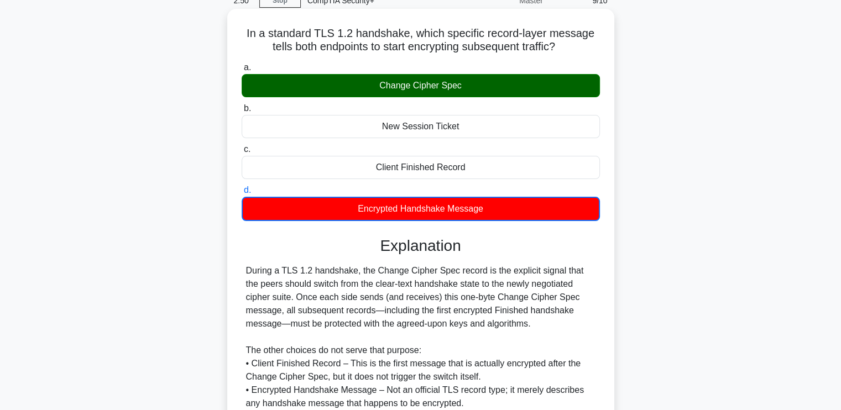
click at [319, 305] on div "During a TLS 1.2 handshake, the Change Cipher Spec record is the explicit signa…" at bounding box center [420, 350] width 349 height 172
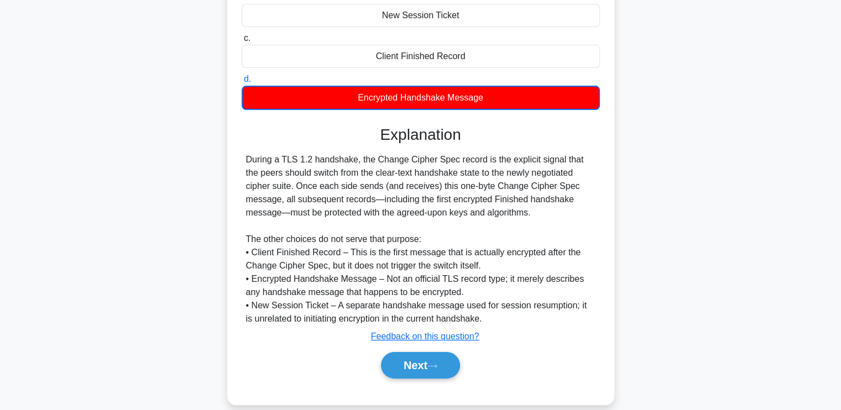
scroll to position [165, 0]
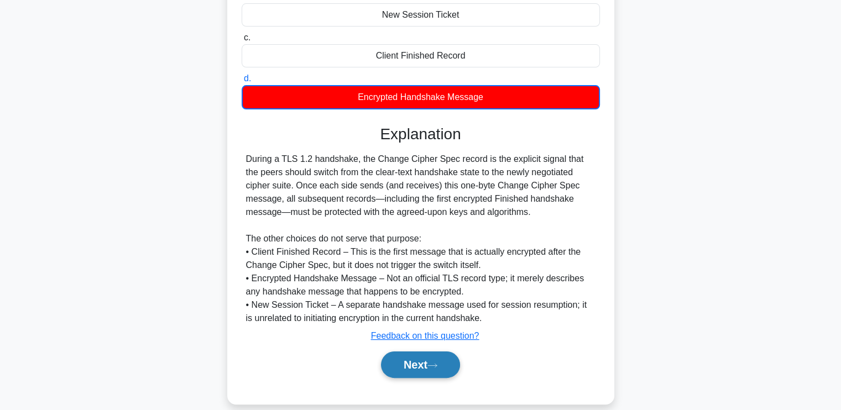
click at [407, 365] on button "Next" at bounding box center [420, 365] width 79 height 27
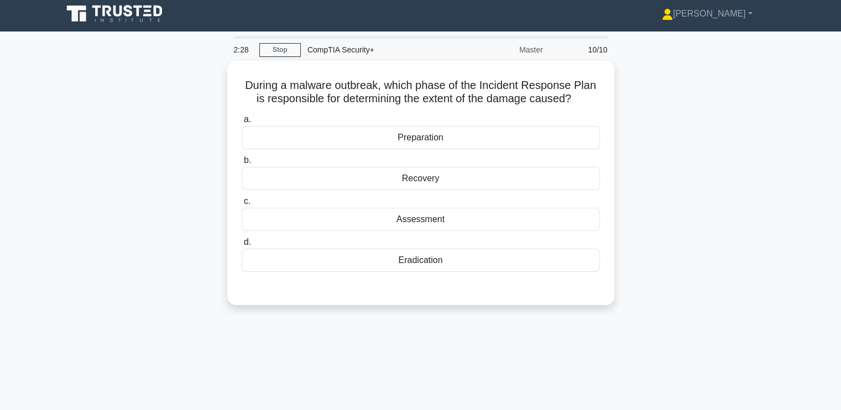
scroll to position [0, 0]
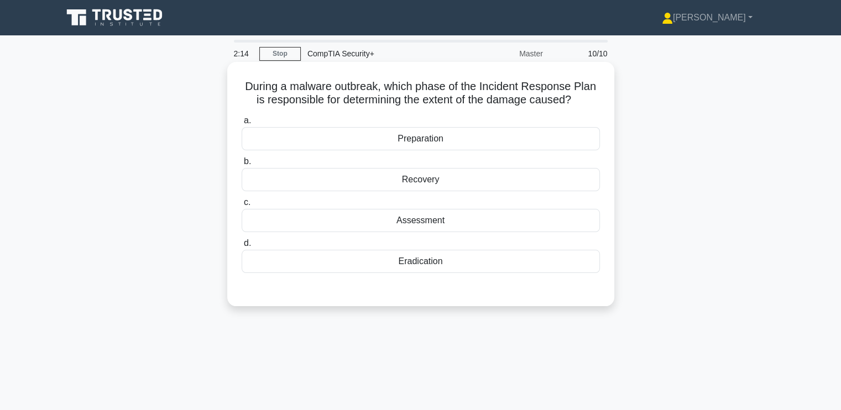
click at [365, 215] on div "Assessment" at bounding box center [421, 220] width 358 height 23
click at [242, 206] on input "c. Assessment" at bounding box center [242, 202] width 0 height 7
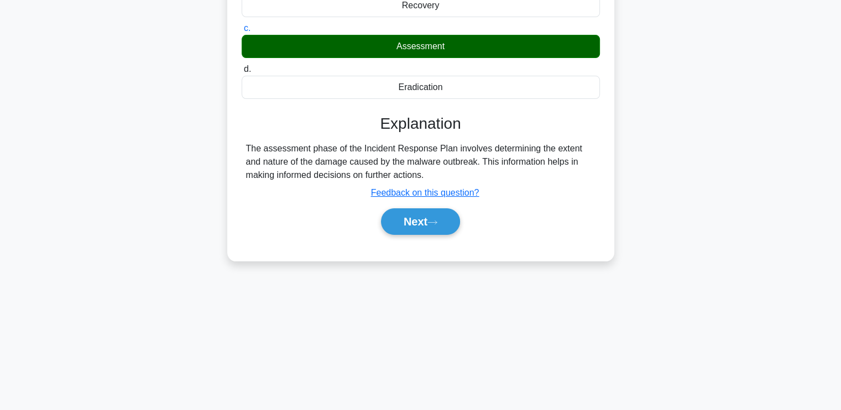
scroll to position [187, 0]
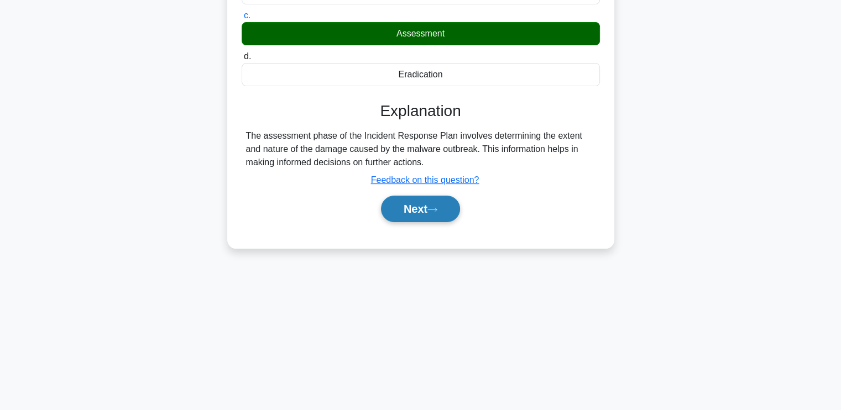
click at [417, 214] on button "Next" at bounding box center [420, 209] width 79 height 27
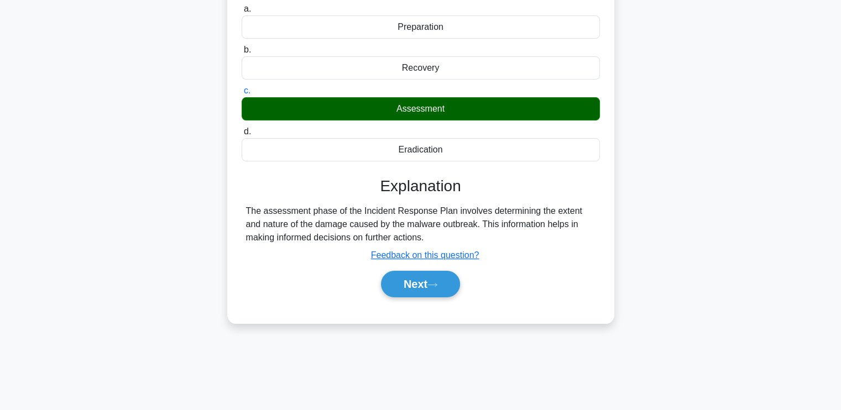
scroll to position [79, 0]
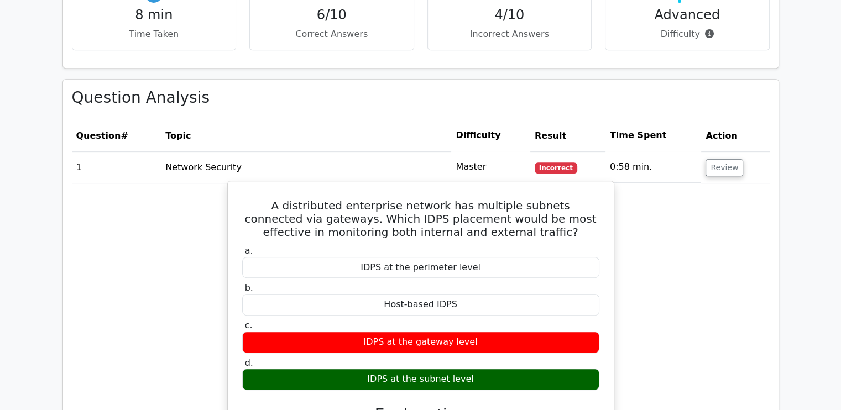
scroll to position [529, 0]
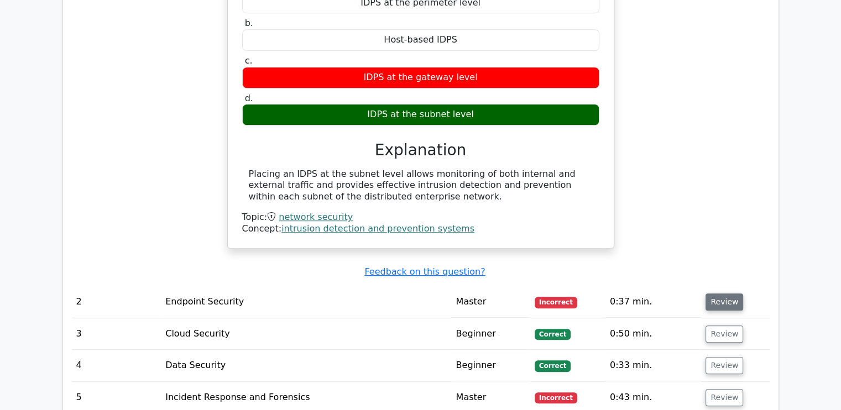
click at [721, 304] on button "Review" at bounding box center [724, 302] width 38 height 17
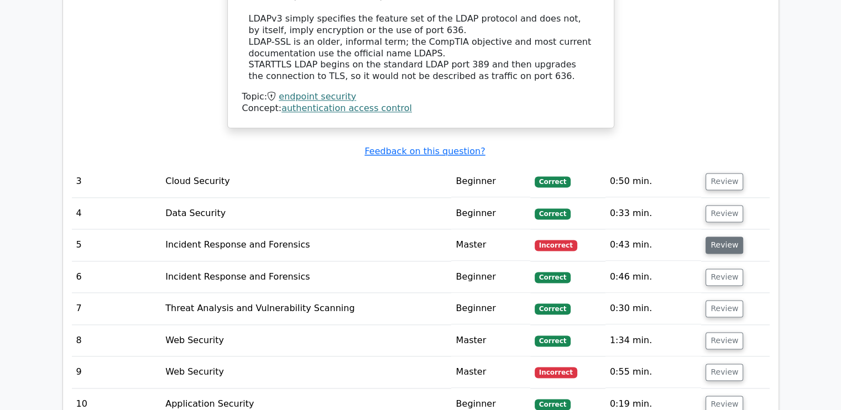
scroll to position [1413, 0]
click at [716, 237] on button "Review" at bounding box center [724, 245] width 38 height 17
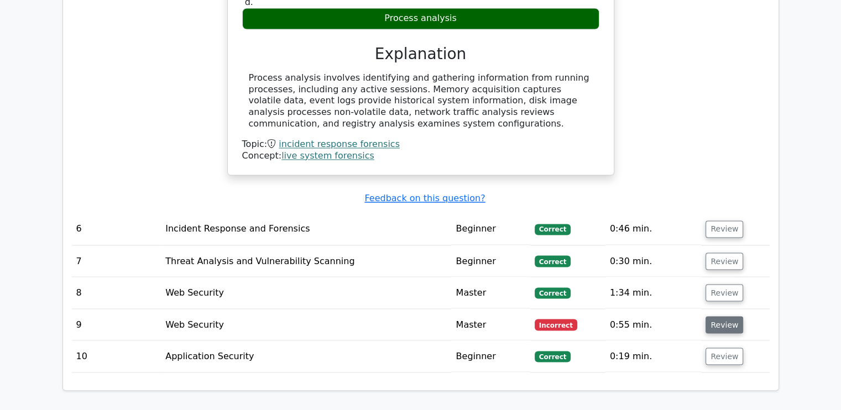
scroll to position [1855, 0]
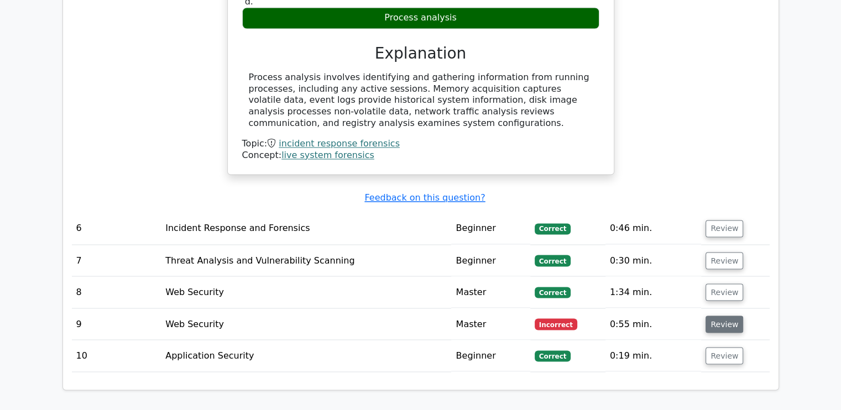
click at [715, 316] on button "Review" at bounding box center [724, 324] width 38 height 17
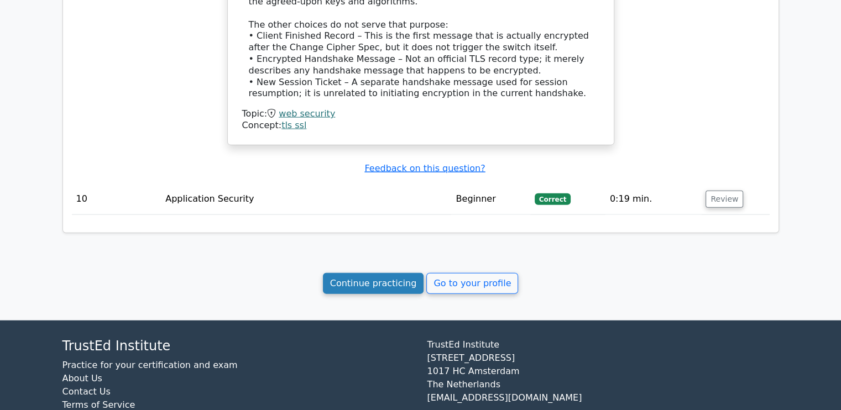
scroll to position [2512, 0]
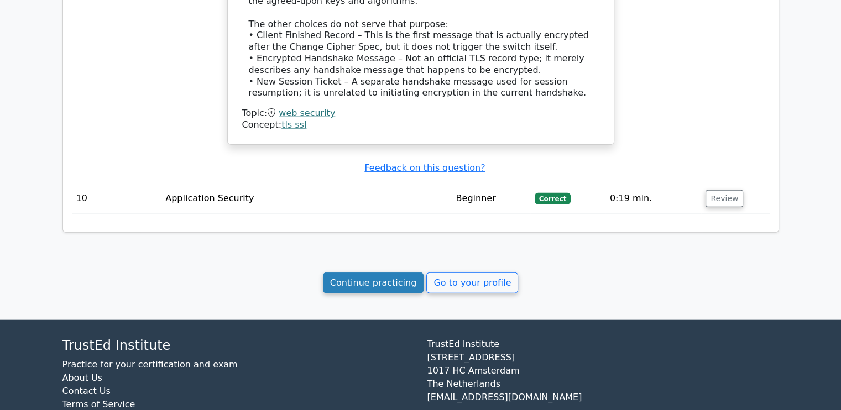
click at [369, 272] on link "Continue practicing" at bounding box center [373, 282] width 101 height 21
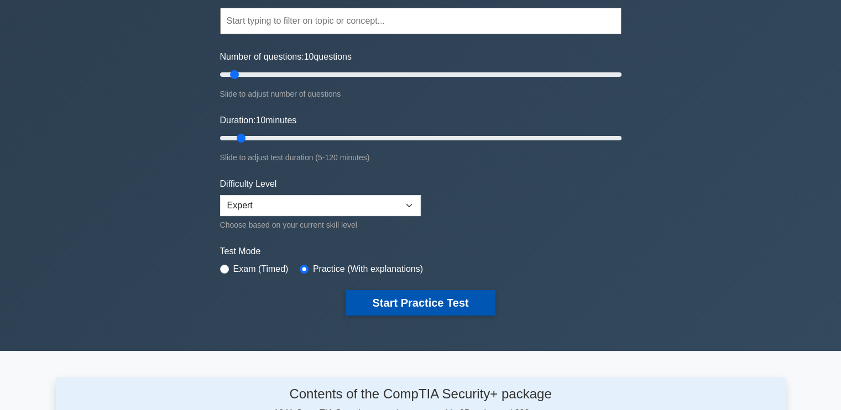
click at [407, 297] on button "Start Practice Test" at bounding box center [419, 302] width 149 height 25
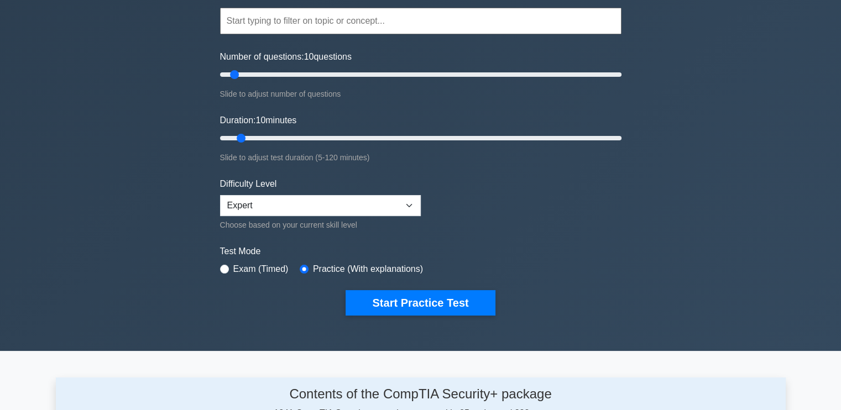
scroll to position [111, 0]
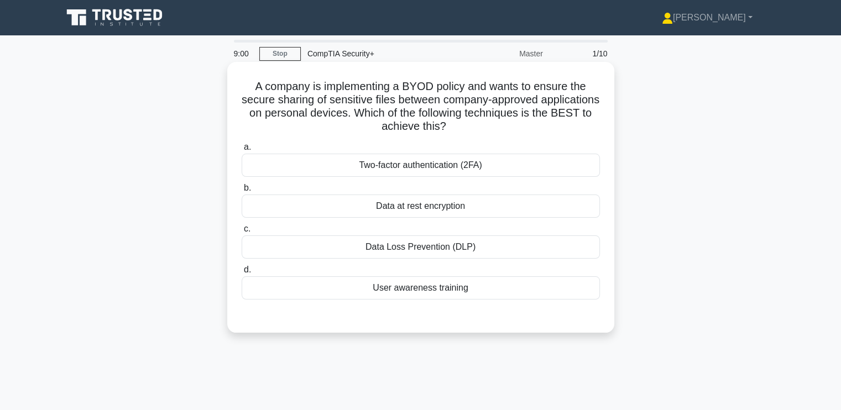
click at [297, 205] on div "Data at rest encryption" at bounding box center [421, 206] width 358 height 23
click at [242, 192] on input "b. Data at rest encryption" at bounding box center [242, 188] width 0 height 7
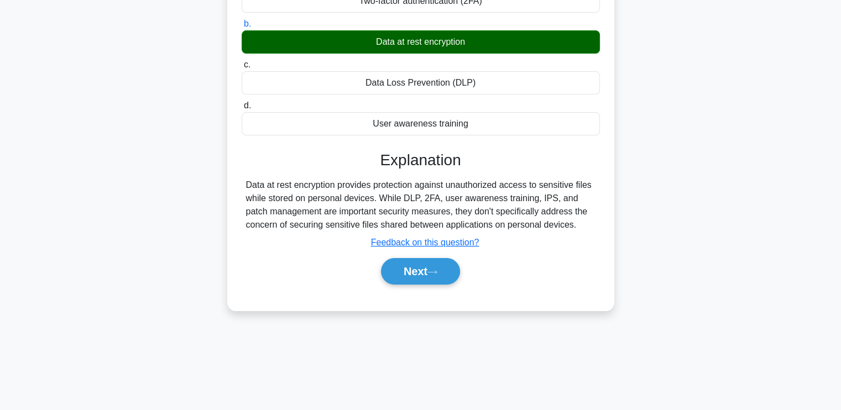
click at [266, 208] on div "Data at rest encryption provides protection against unauthorized access to sens…" at bounding box center [420, 205] width 349 height 53
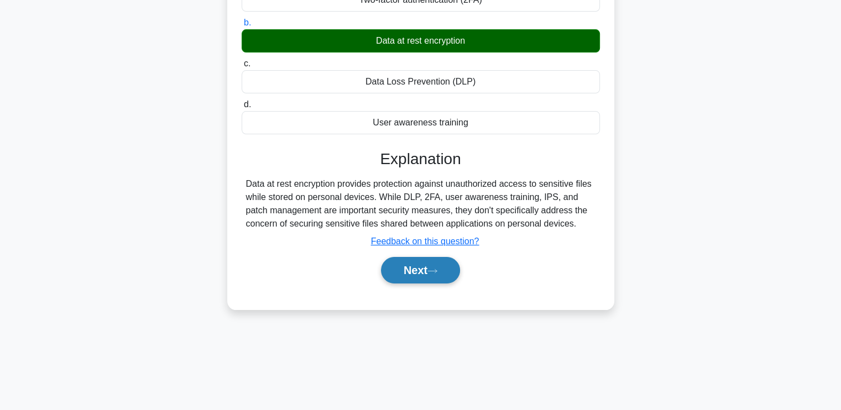
click at [420, 263] on button "Next" at bounding box center [420, 270] width 79 height 27
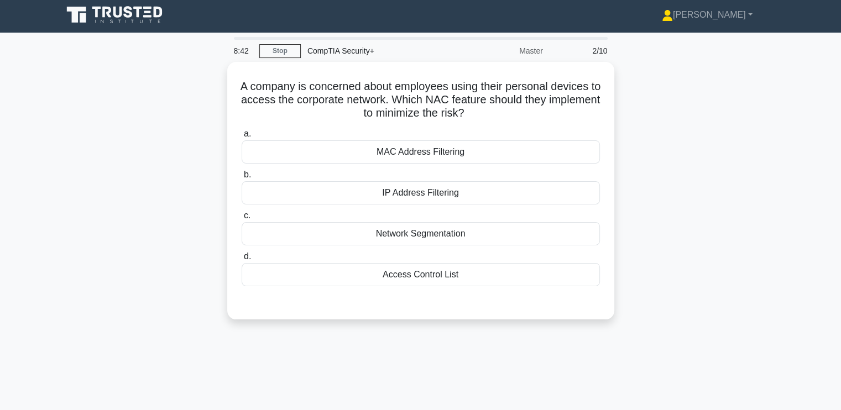
scroll to position [0, 0]
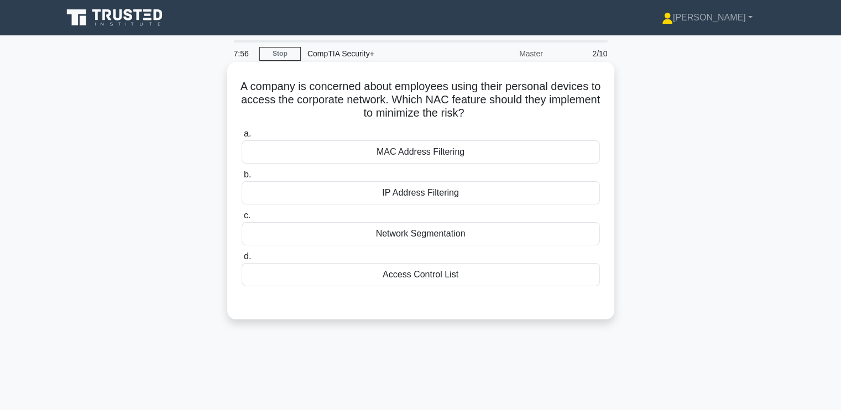
click at [361, 151] on div "MAC Address Filtering" at bounding box center [421, 151] width 358 height 23
click at [242, 138] on input "a. MAC Address Filtering" at bounding box center [242, 133] width 0 height 7
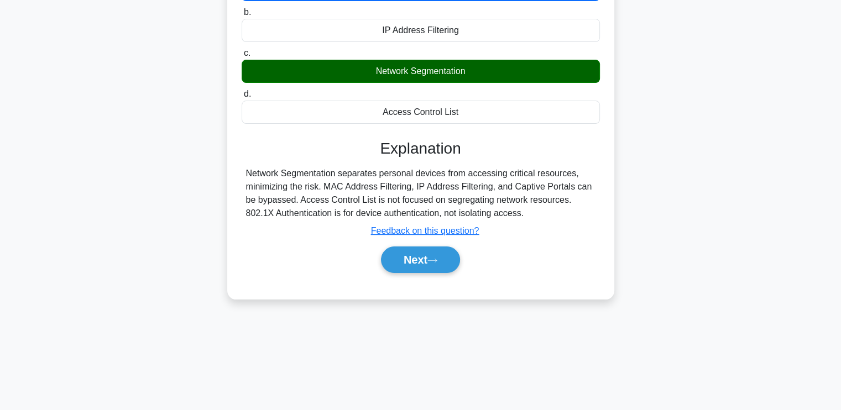
scroll to position [165, 0]
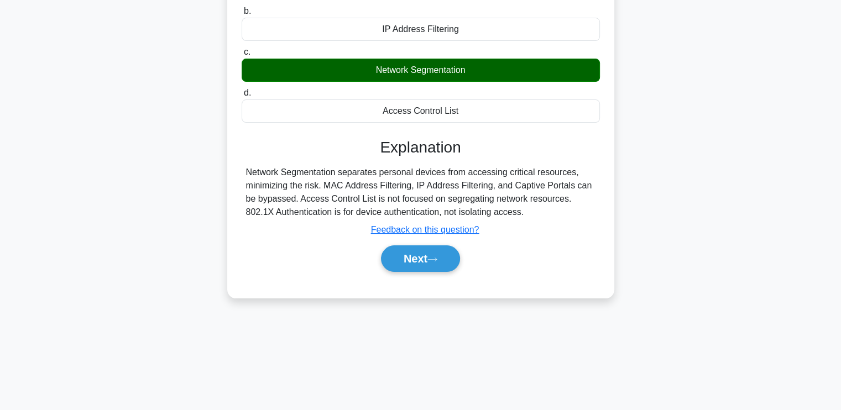
click at [312, 183] on div "Network Segmentation separates personal devices from accessing critical resourc…" at bounding box center [420, 192] width 349 height 53
click at [417, 256] on button "Next" at bounding box center [420, 258] width 79 height 27
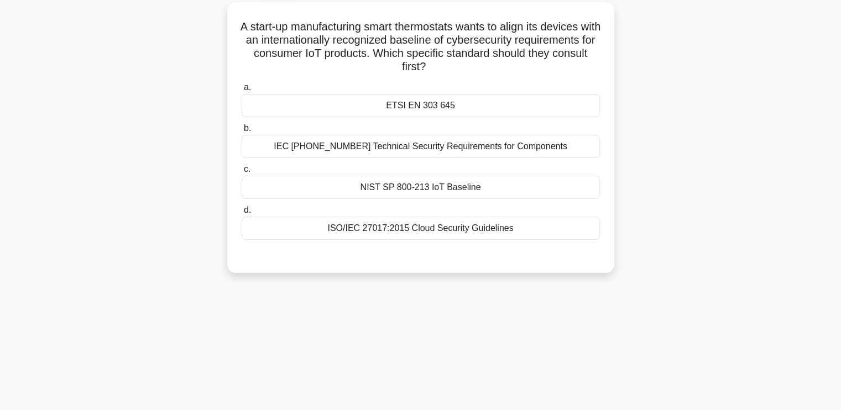
scroll to position [0, 0]
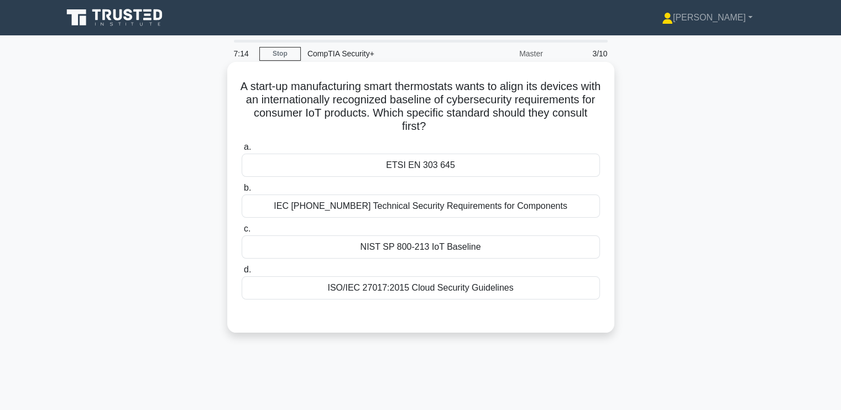
click at [306, 247] on div "NIST SP 800-213 IoT Baseline" at bounding box center [421, 246] width 358 height 23
click at [242, 233] on input "c. NIST SP 800-213 IoT Baseline" at bounding box center [242, 229] width 0 height 7
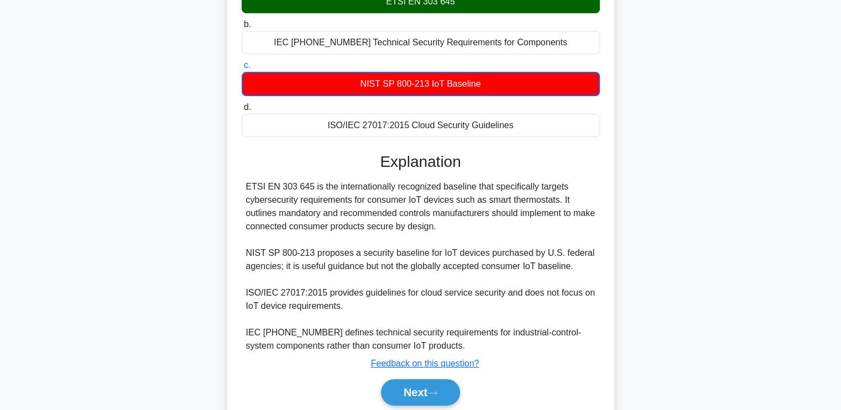
click at [277, 240] on div "ETSI EN 303 645 is the internationally recognized baseline that specifically ta…" at bounding box center [420, 266] width 349 height 172
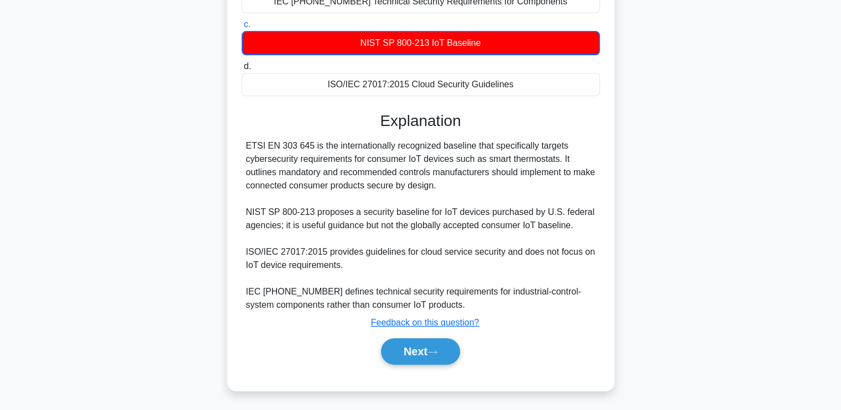
scroll to position [205, 0]
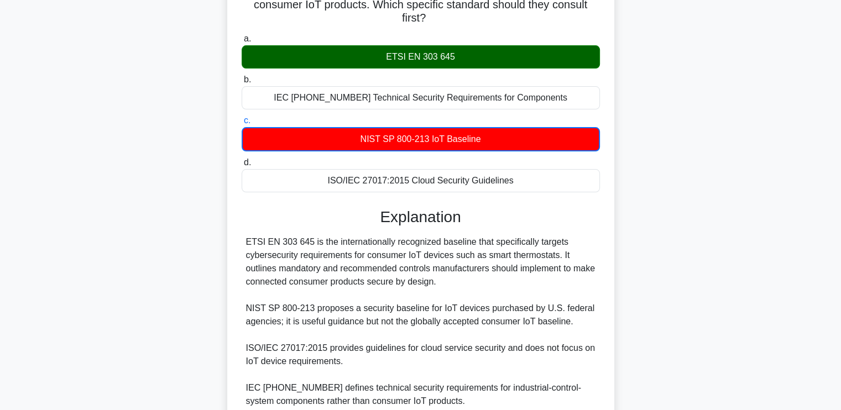
click at [318, 276] on div "ETSI EN 303 645 is the internationally recognized baseline that specifically ta…" at bounding box center [420, 321] width 349 height 172
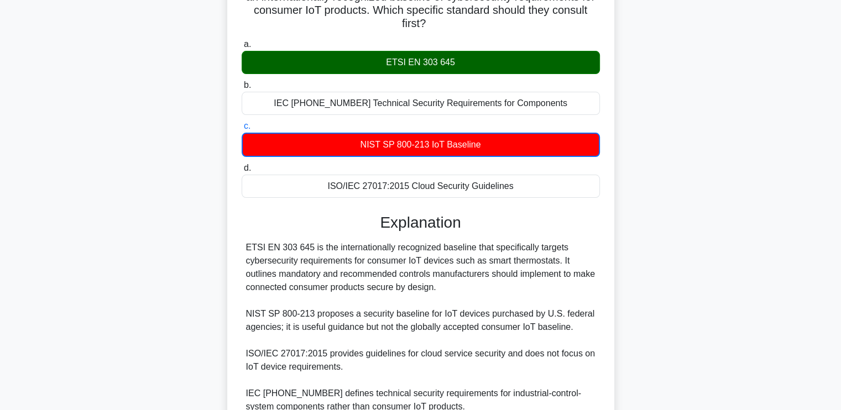
scroll to position [102, 0]
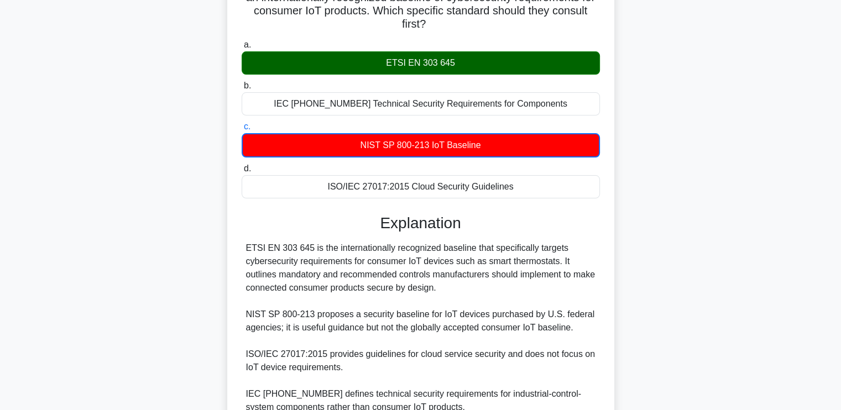
click at [321, 250] on div "ETSI EN 303 645 is the internationally recognized baseline that specifically ta…" at bounding box center [420, 328] width 349 height 172
click at [315, 275] on div "ETSI EN 303 645 is the internationally recognized baseline that specifically ta…" at bounding box center [420, 328] width 349 height 172
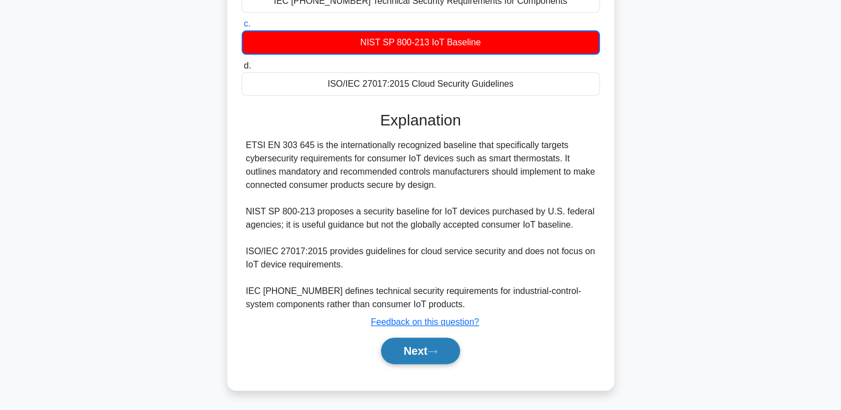
click at [436, 354] on button "Next" at bounding box center [420, 351] width 79 height 27
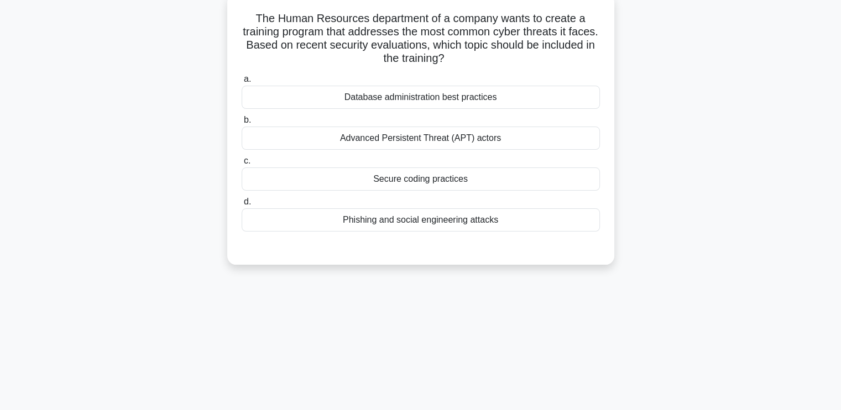
scroll to position [0, 0]
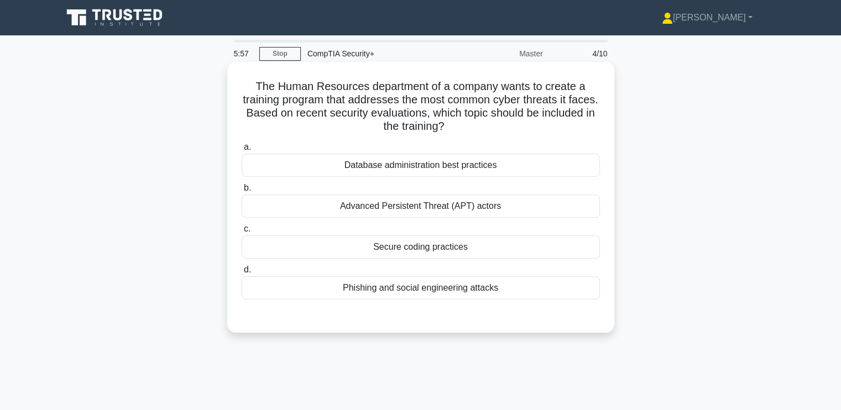
click at [356, 284] on div "Phishing and social engineering attacks" at bounding box center [421, 287] width 358 height 23
click at [242, 274] on input "d. Phishing and social engineering attacks" at bounding box center [242, 269] width 0 height 7
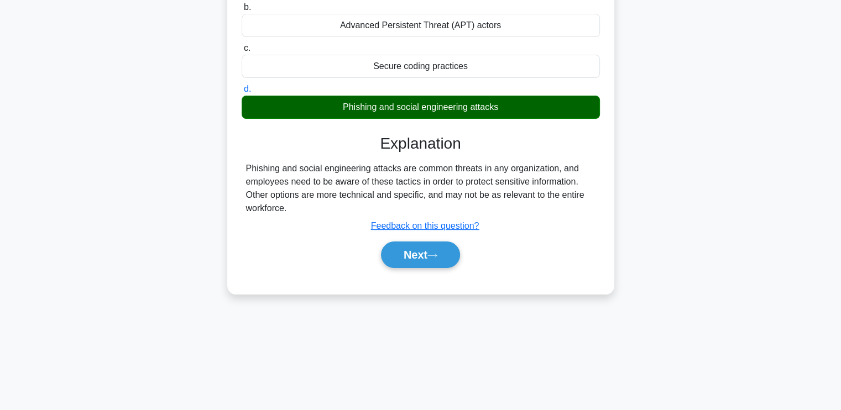
scroll to position [187, 0]
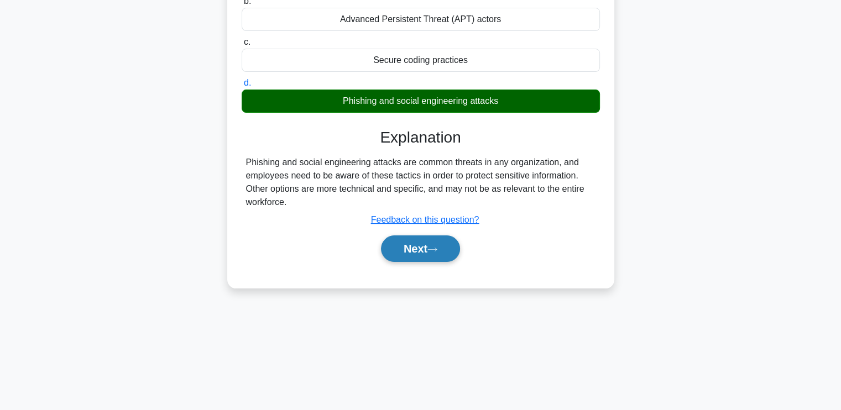
click at [420, 250] on button "Next" at bounding box center [420, 248] width 79 height 27
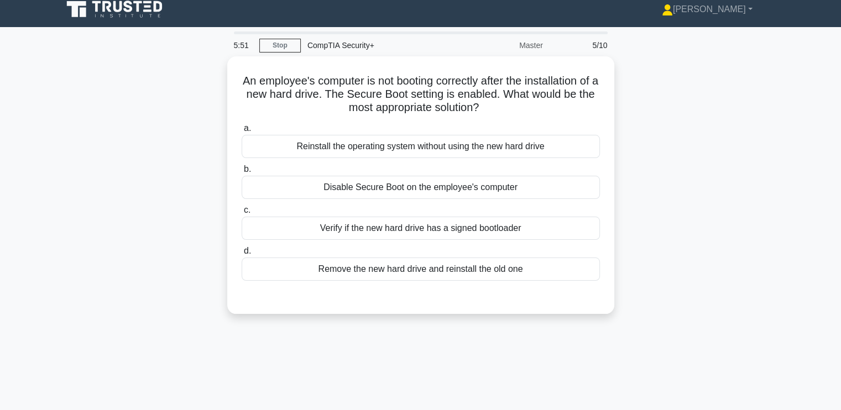
scroll to position [0, 0]
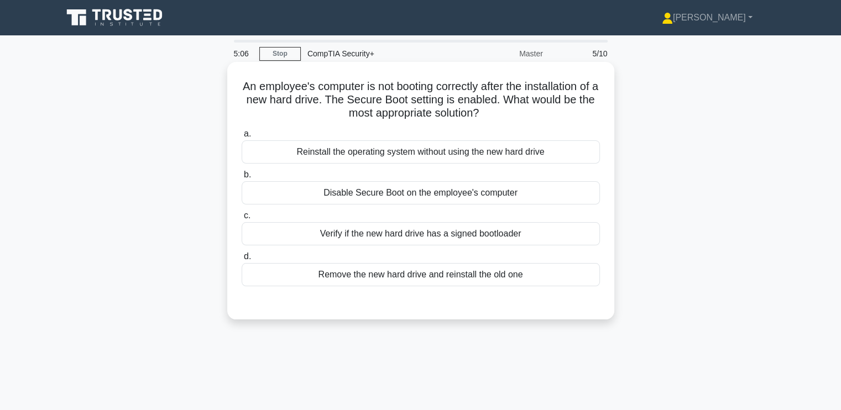
click at [422, 229] on div "Verify if the new hard drive has a signed bootloader" at bounding box center [421, 233] width 358 height 23
click at [242, 219] on input "c. Verify if the new hard drive has a signed bootloader" at bounding box center [242, 215] width 0 height 7
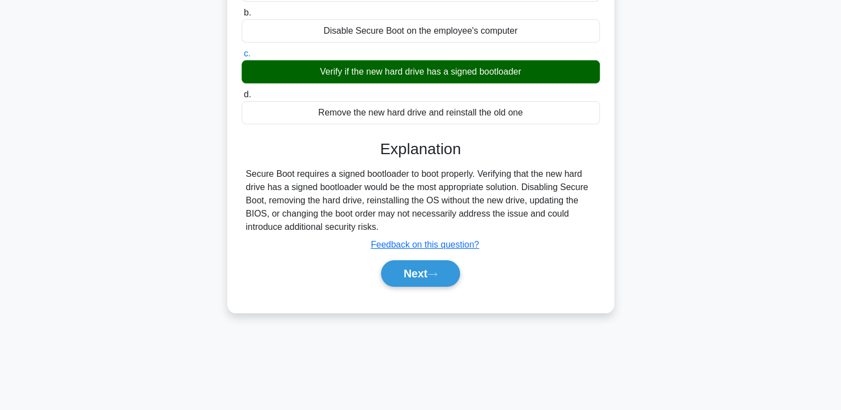
scroll to position [165, 0]
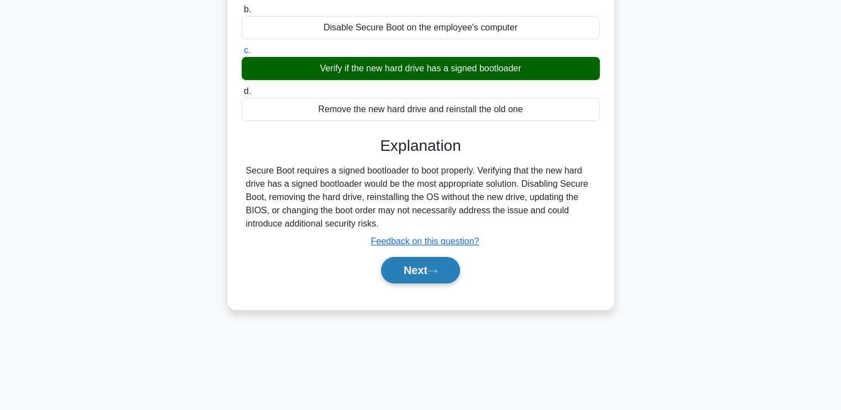
click at [444, 274] on button "Next" at bounding box center [420, 270] width 79 height 27
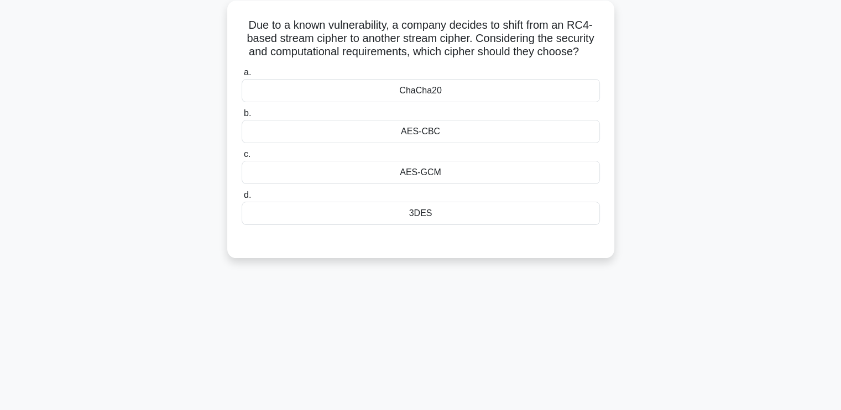
scroll to position [0, 0]
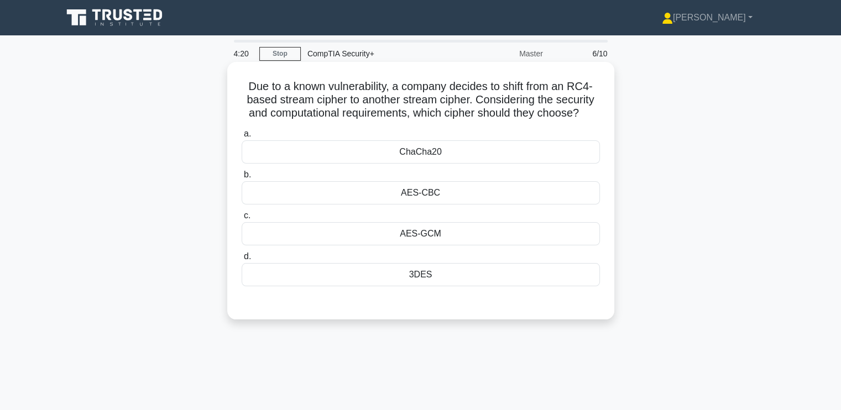
click at [308, 146] on div "ChaCha20" at bounding box center [421, 151] width 358 height 23
click at [242, 138] on input "a. ChaCha20" at bounding box center [242, 133] width 0 height 7
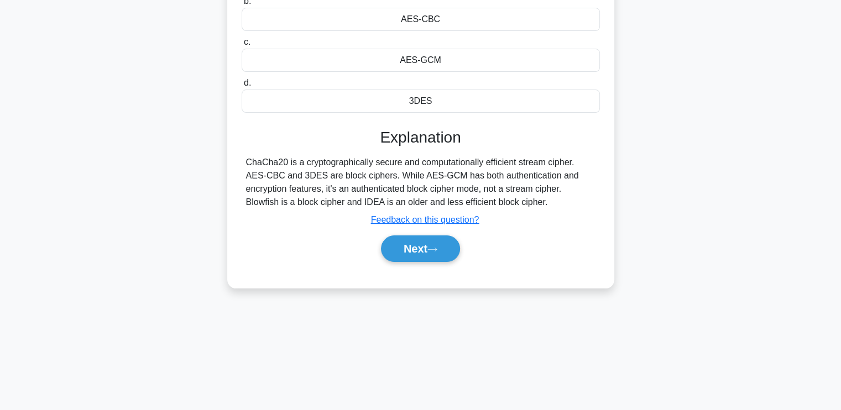
scroll to position [187, 0]
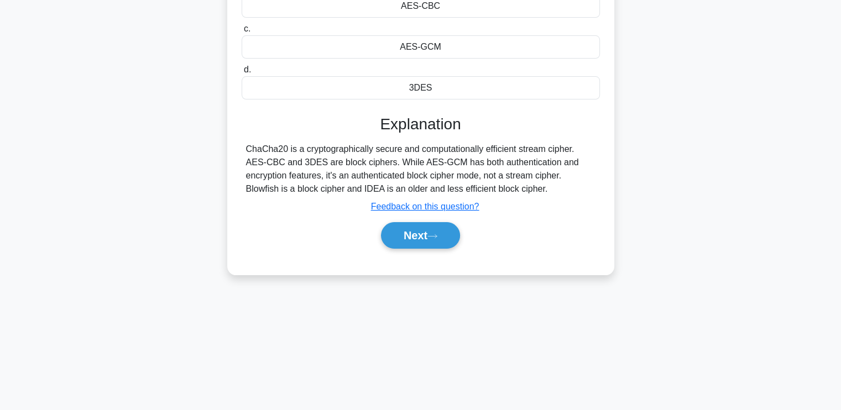
click at [306, 158] on div "ChaCha20 is a cryptographically secure and computationally efficient stream cip…" at bounding box center [420, 169] width 349 height 53
click at [413, 221] on div "Next" at bounding box center [421, 235] width 358 height 35
click at [416, 234] on button "Next" at bounding box center [420, 235] width 79 height 27
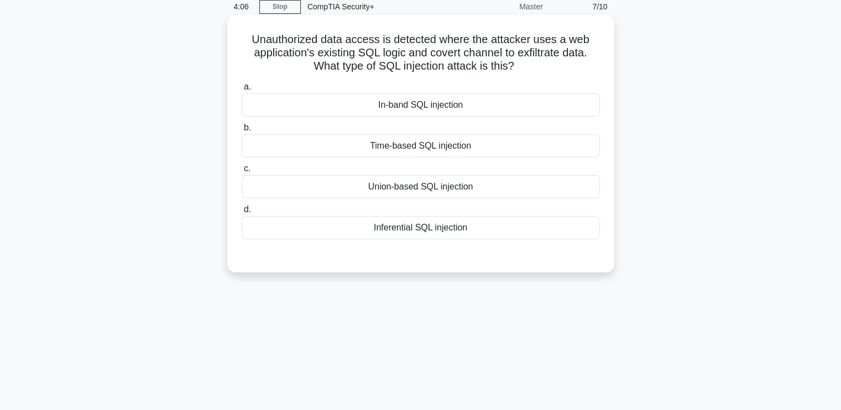
scroll to position [0, 0]
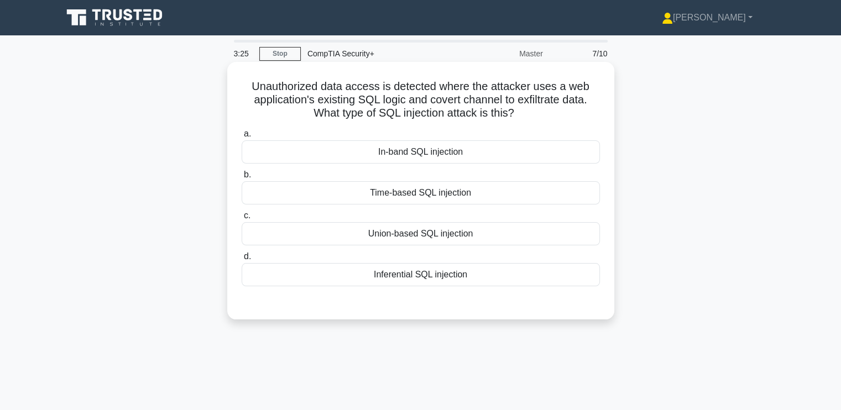
click at [349, 150] on div "In-band SQL injection" at bounding box center [421, 151] width 358 height 23
click at [242, 138] on input "a. In-band SQL injection" at bounding box center [242, 133] width 0 height 7
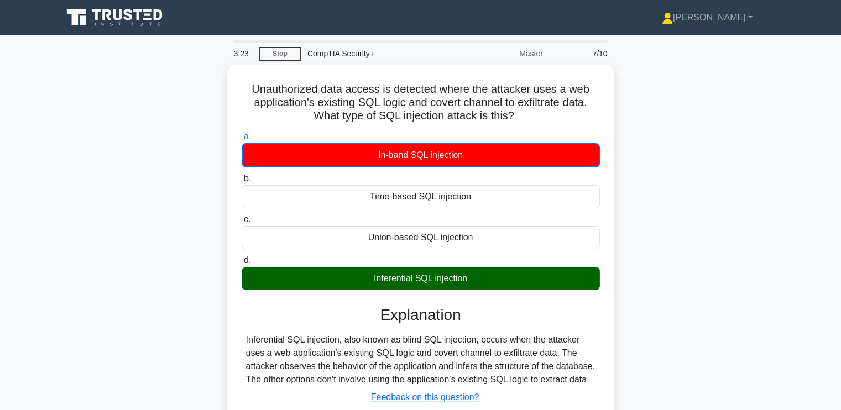
click at [142, 322] on div "Unauthorized data access is detected where the attacker uses a web application'…" at bounding box center [421, 272] width 730 height 414
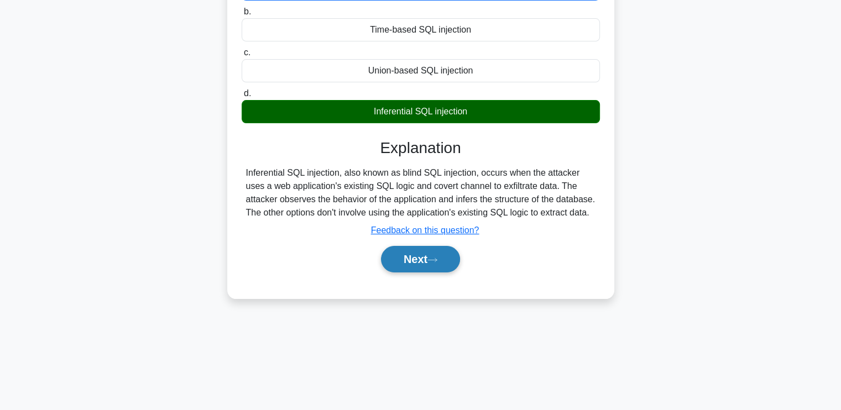
scroll to position [165, 0]
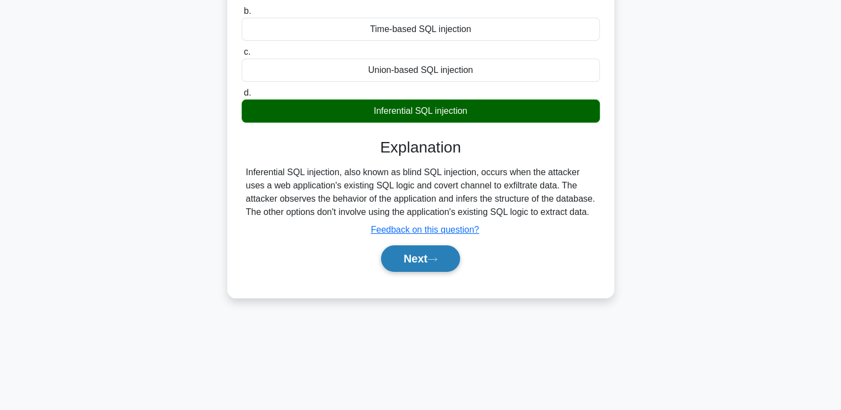
click at [416, 251] on button "Next" at bounding box center [420, 258] width 79 height 27
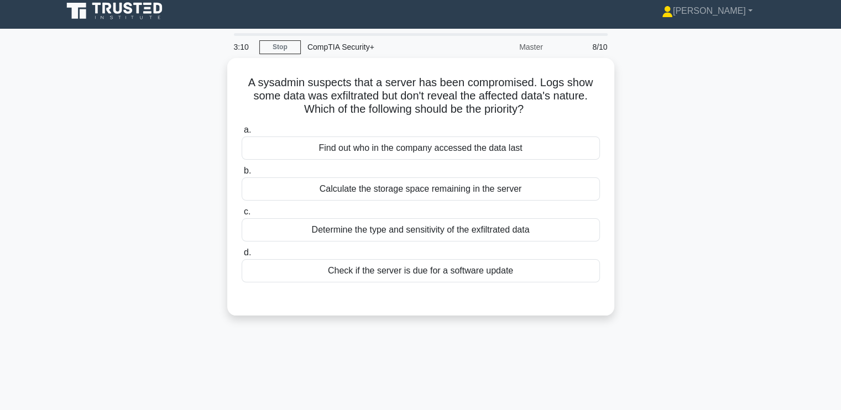
scroll to position [0, 0]
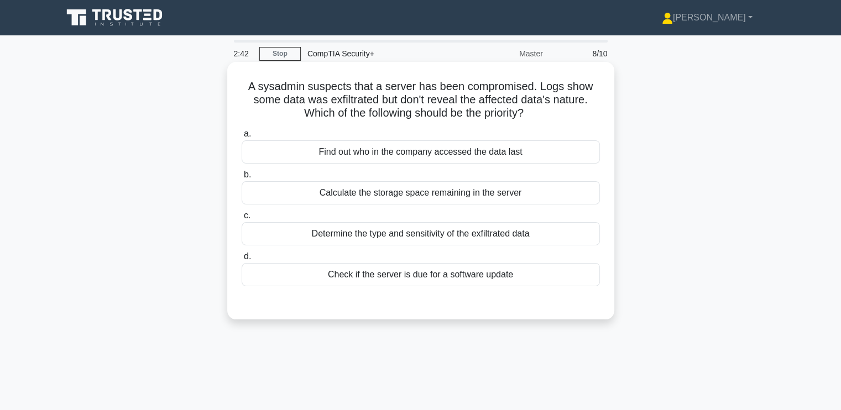
click at [295, 235] on div "Determine the type and sensitivity of the exfiltrated data" at bounding box center [421, 233] width 358 height 23
click at [242, 219] on input "c. Determine the type and sensitivity of the exfiltrated data" at bounding box center [242, 215] width 0 height 7
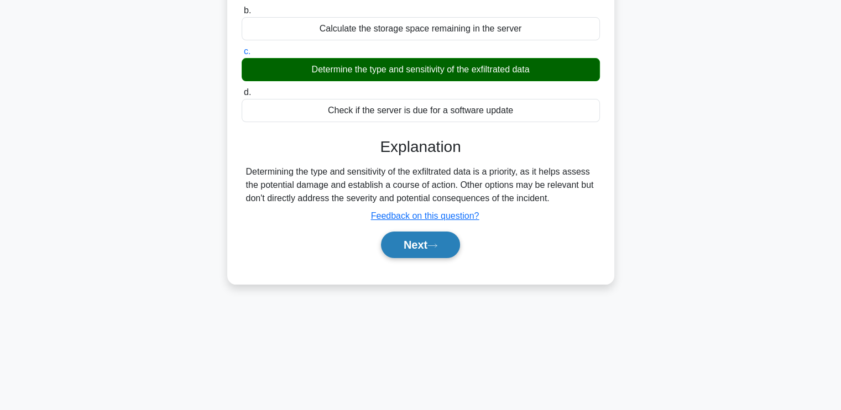
click at [421, 245] on button "Next" at bounding box center [420, 245] width 79 height 27
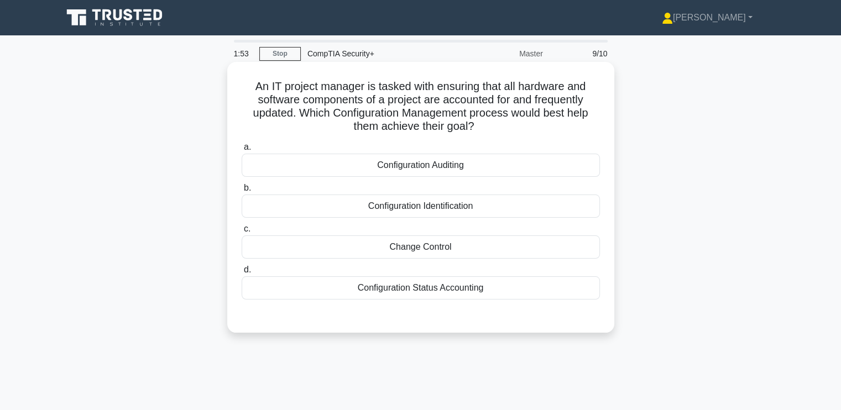
click at [344, 292] on div "Configuration Status Accounting" at bounding box center [421, 287] width 358 height 23
click at [242, 274] on input "d. Configuration Status Accounting" at bounding box center [242, 269] width 0 height 7
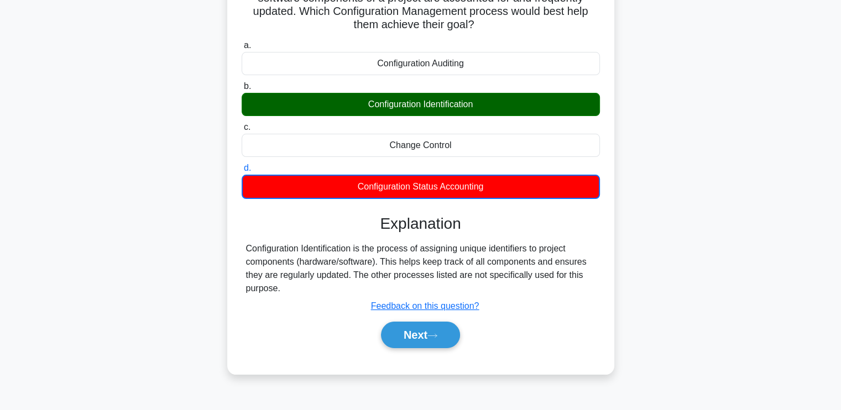
click at [382, 260] on div "Configuration Identification is the process of assigning unique identifiers to …" at bounding box center [420, 268] width 349 height 53
click at [429, 332] on button "Next" at bounding box center [420, 335] width 79 height 27
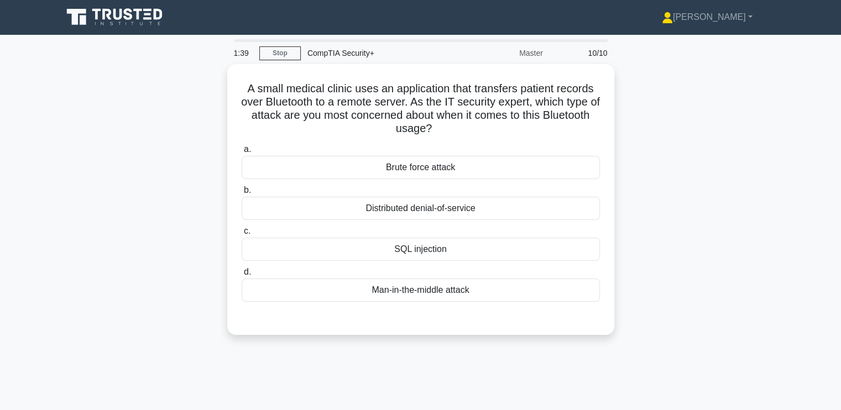
scroll to position [0, 0]
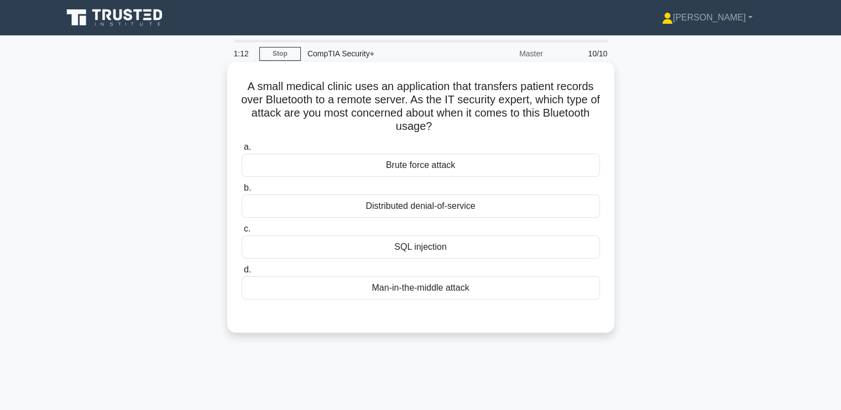
click at [373, 285] on div "Man-in-the-middle attack" at bounding box center [421, 287] width 358 height 23
click at [242, 274] on input "d. Man-in-the-middle attack" at bounding box center [242, 269] width 0 height 7
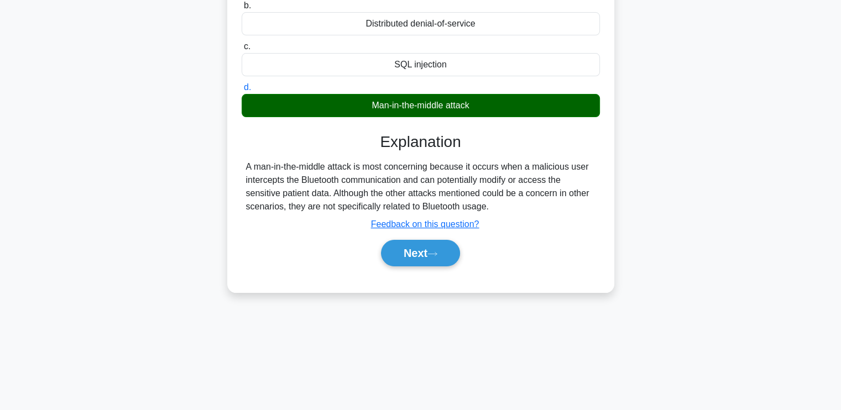
scroll to position [187, 0]
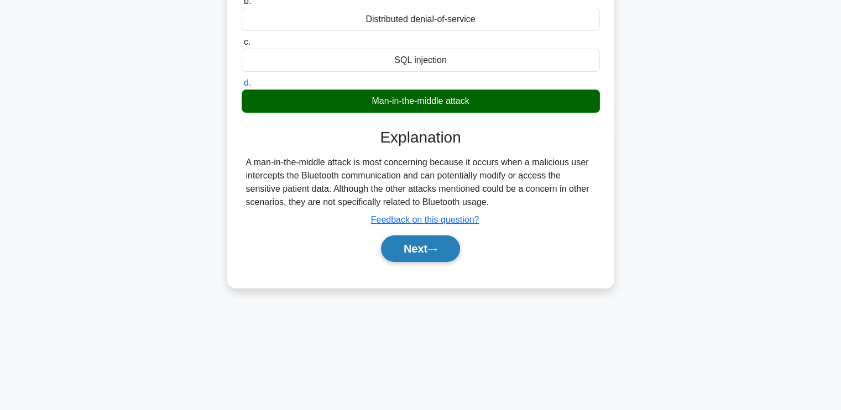
click at [436, 248] on icon at bounding box center [432, 250] width 10 height 6
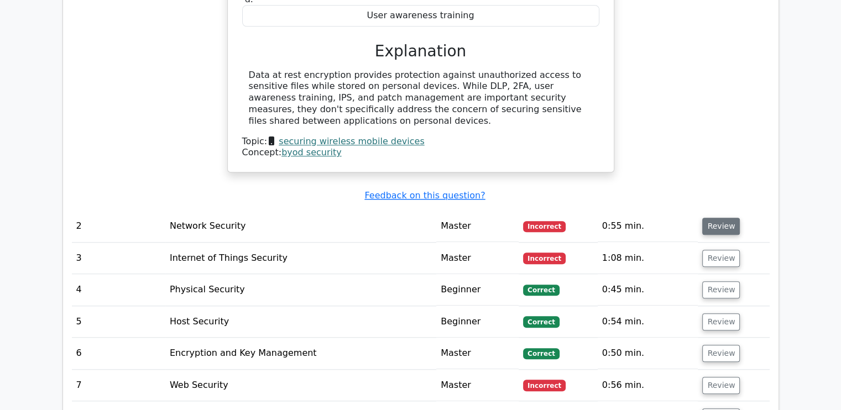
click at [720, 218] on button "Review" at bounding box center [721, 226] width 38 height 17
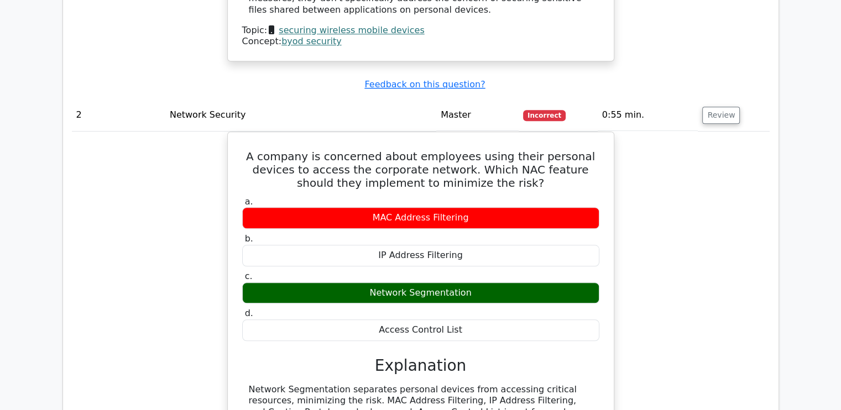
scroll to position [1050, 0]
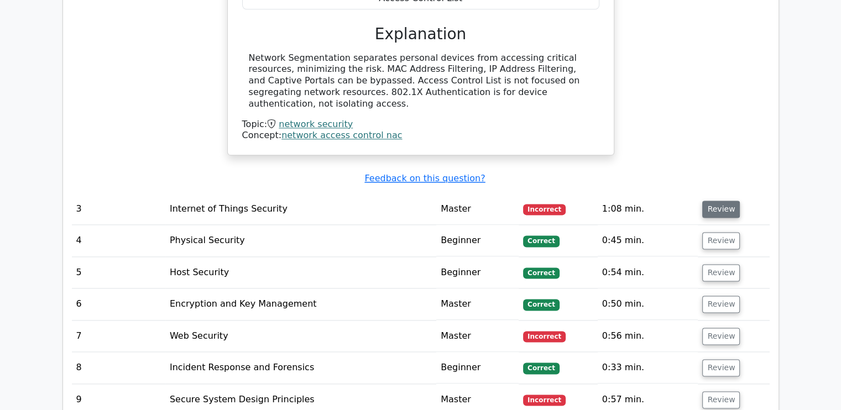
click at [727, 201] on button "Review" at bounding box center [721, 209] width 38 height 17
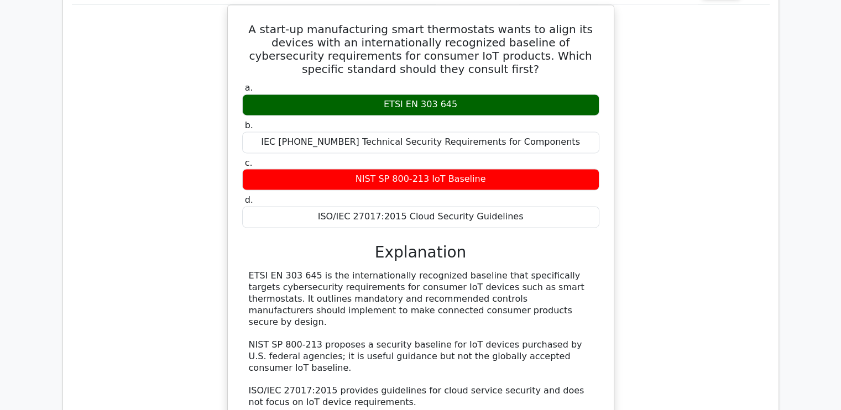
scroll to position [1602, 0]
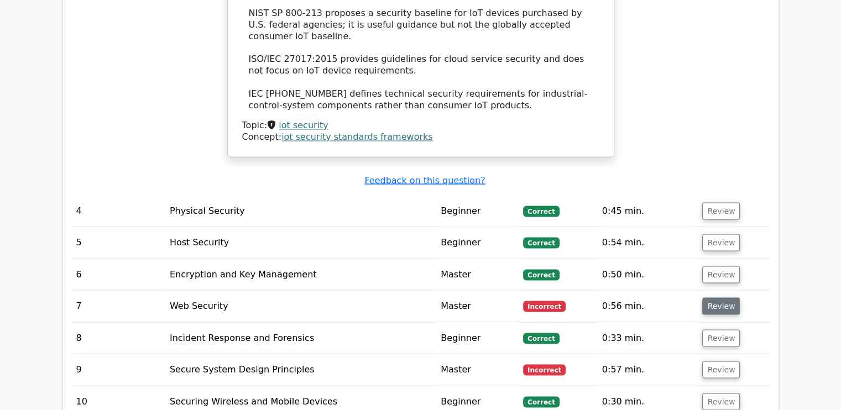
click at [710, 297] on button "Review" at bounding box center [721, 305] width 38 height 17
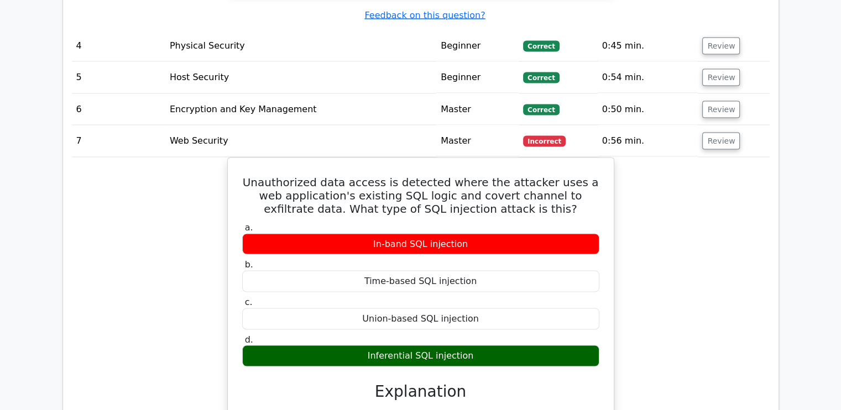
scroll to position [2099, 0]
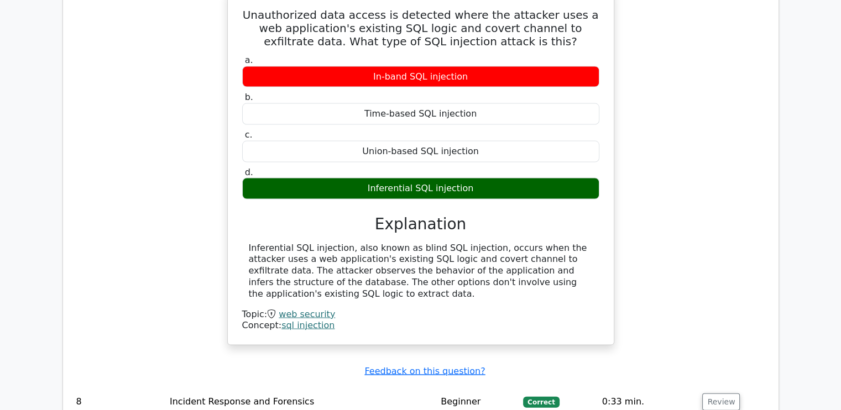
click at [310, 243] on div "Inferential SQL injection, also known as blind SQL injection, occurs when the a…" at bounding box center [421, 271] width 344 height 57
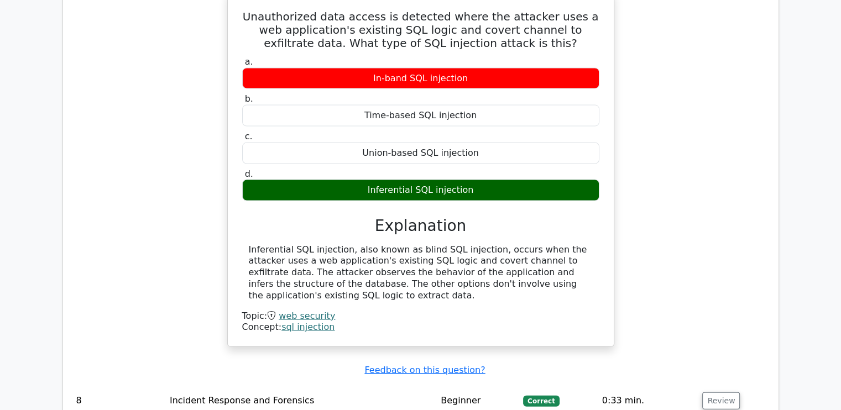
scroll to position [2264, 0]
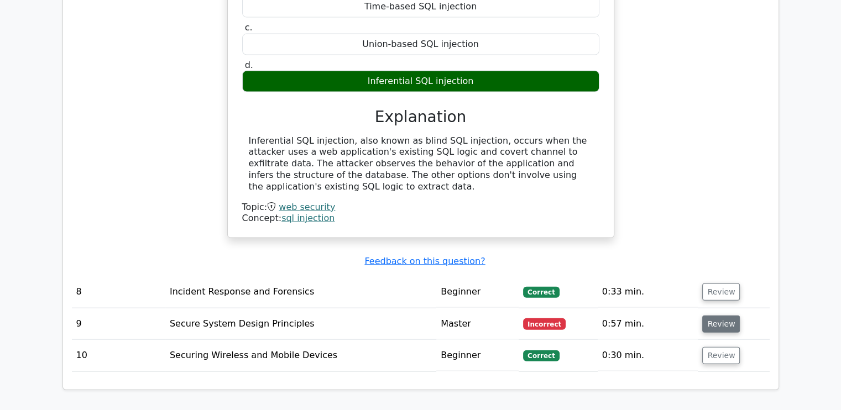
click at [716, 316] on button "Review" at bounding box center [721, 324] width 38 height 17
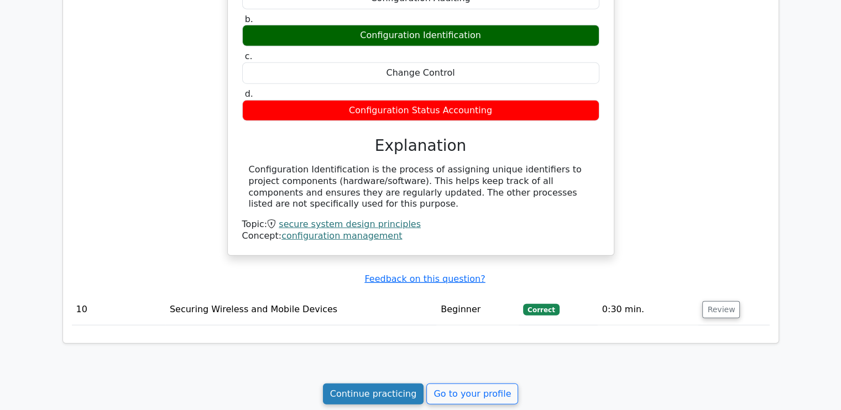
scroll to position [2817, 0]
click at [352, 384] on link "Continue practicing" at bounding box center [373, 394] width 101 height 21
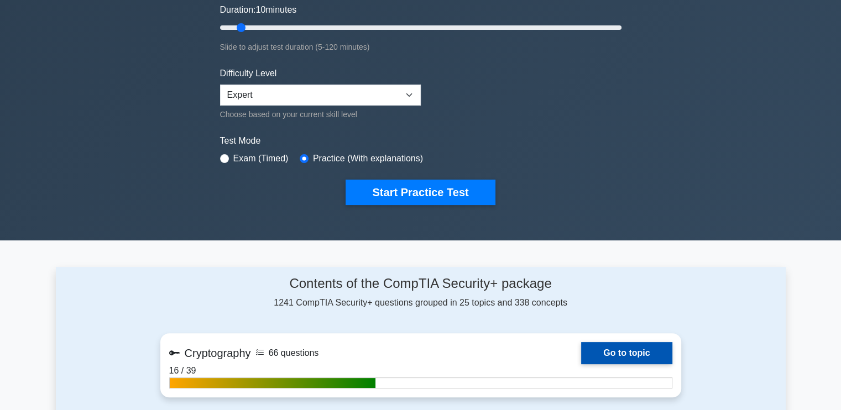
scroll to position [221, 0]
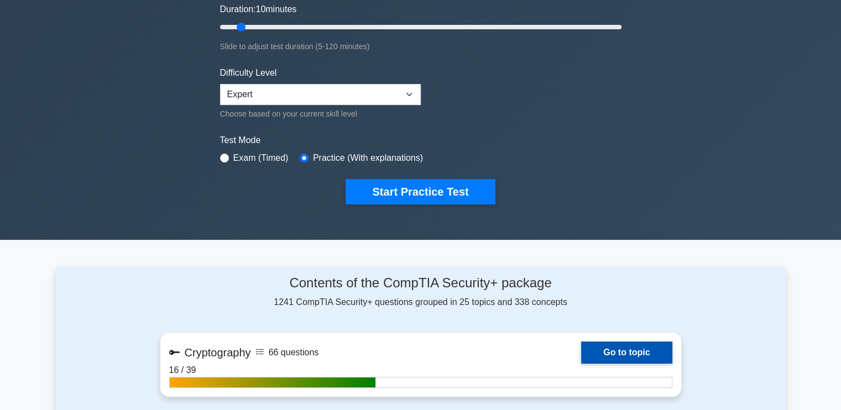
click at [631, 347] on link "Go to topic" at bounding box center [626, 353] width 91 height 22
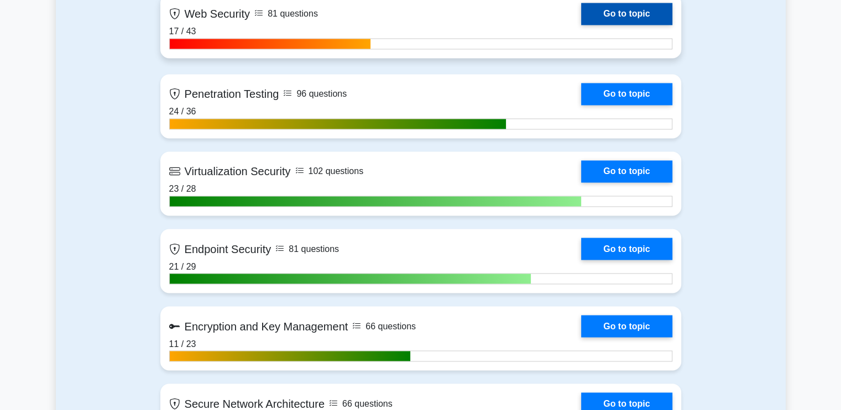
click at [627, 13] on link "Go to topic" at bounding box center [626, 14] width 91 height 22
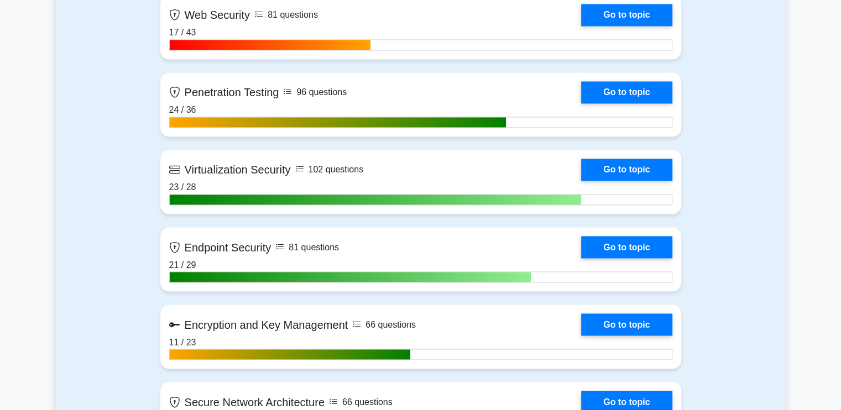
scroll to position [1878, 0]
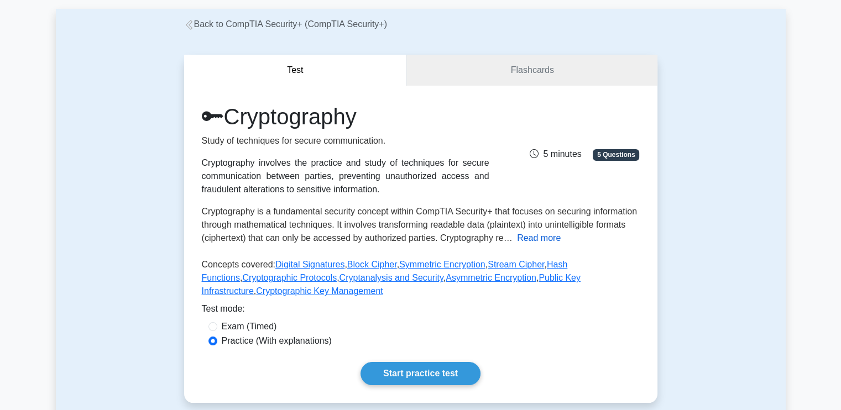
click at [542, 234] on button "Read more" at bounding box center [539, 238] width 44 height 13
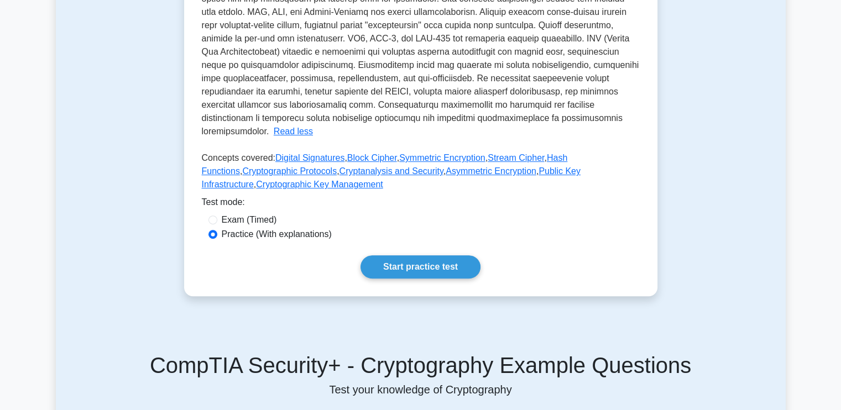
scroll to position [386, 0]
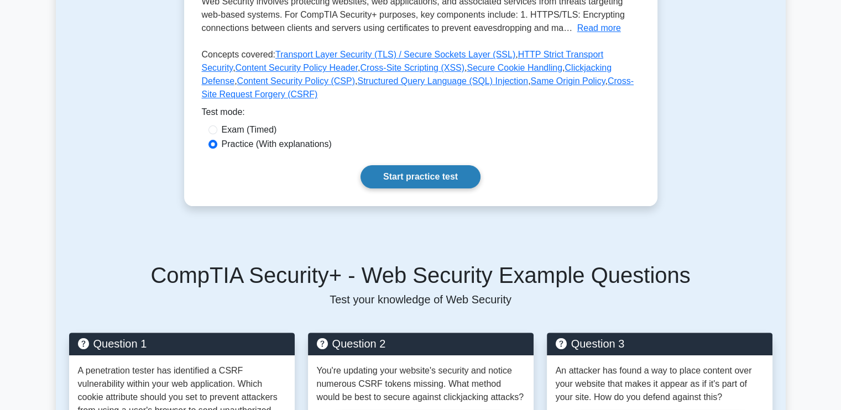
scroll to position [276, 0]
click at [434, 165] on link "Start practice test" at bounding box center [420, 176] width 120 height 23
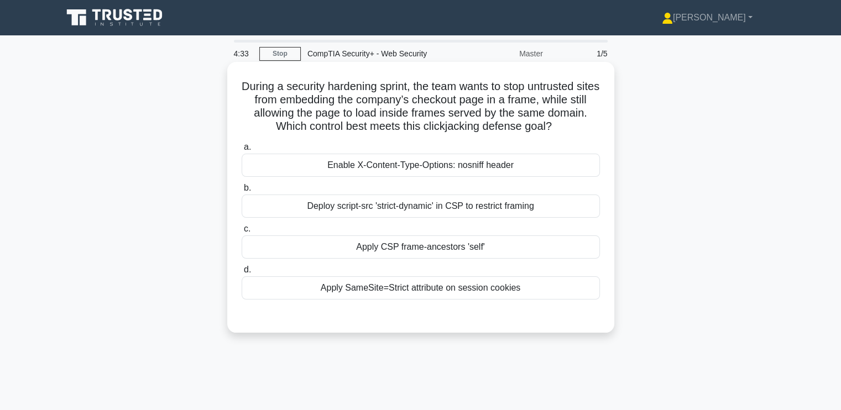
click at [263, 207] on div "Deploy script-src 'strict-dynamic' in CSP to restrict framing" at bounding box center [421, 206] width 358 height 23
click at [242, 192] on input "b. Deploy script-src 'strict-dynamic' in CSP to restrict framing" at bounding box center [242, 188] width 0 height 7
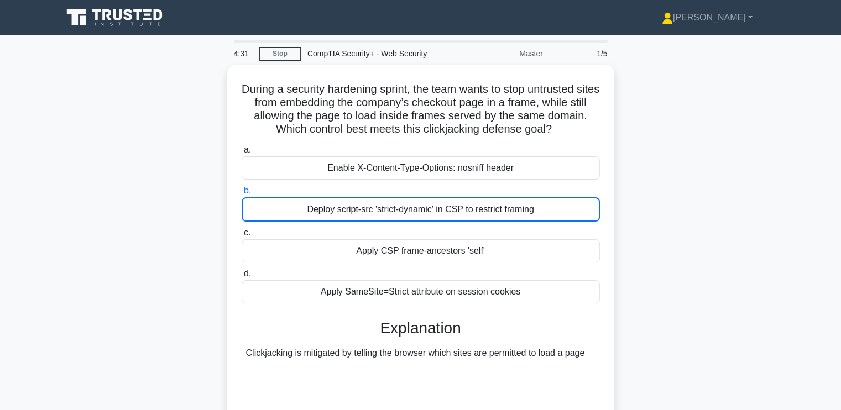
click at [187, 230] on div "During a security hardening sprint, the team wants to stop untrusted sites from…" at bounding box center [421, 273] width 730 height 417
click at [269, 48] on link "Stop" at bounding box center [279, 54] width 41 height 14
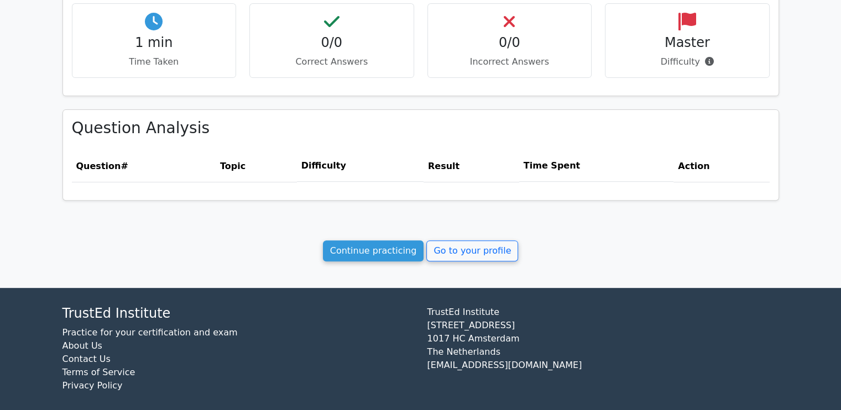
scroll to position [386, 0]
click at [369, 245] on link "Continue practicing" at bounding box center [373, 250] width 101 height 21
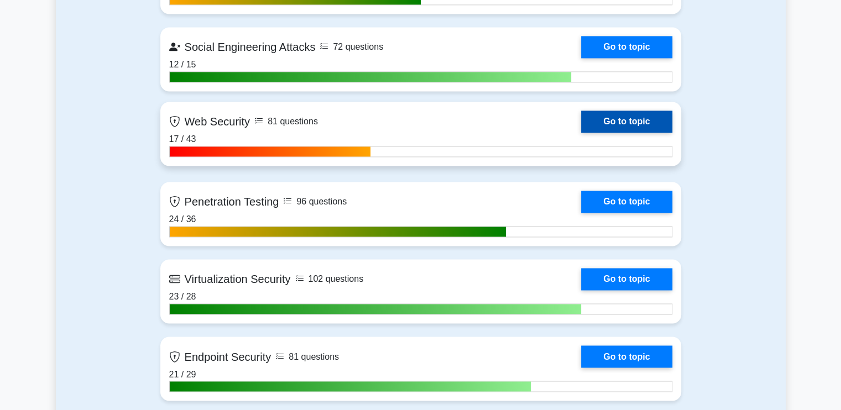
scroll to position [1768, 0]
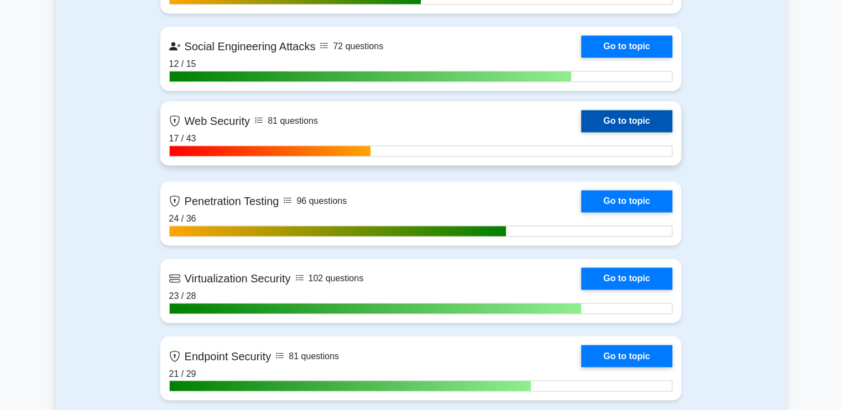
click at [615, 117] on link "Go to topic" at bounding box center [626, 121] width 91 height 22
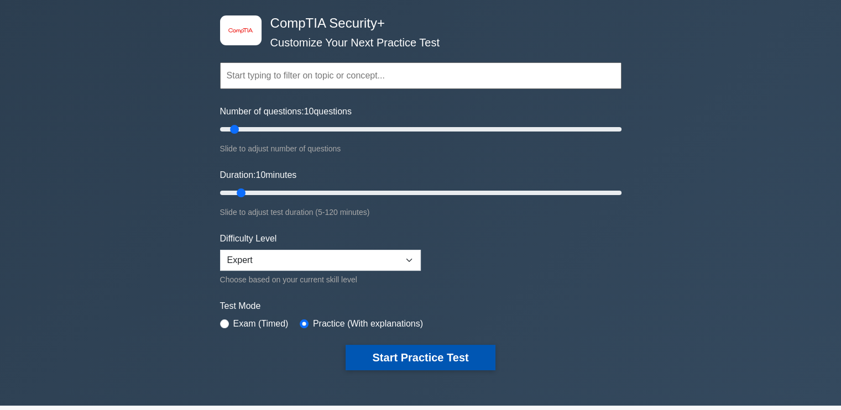
scroll to position [55, 0]
click at [417, 352] on button "Start Practice Test" at bounding box center [419, 357] width 149 height 25
click at [454, 355] on button "Start Practice Test" at bounding box center [419, 357] width 149 height 25
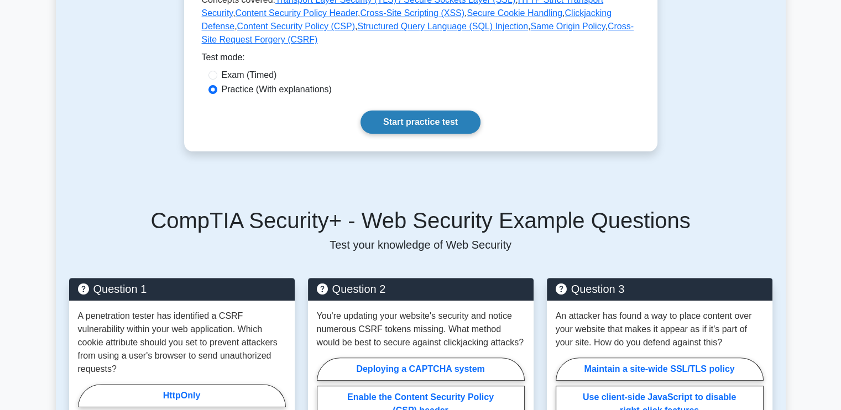
click at [411, 111] on link "Start practice test" at bounding box center [420, 122] width 120 height 23
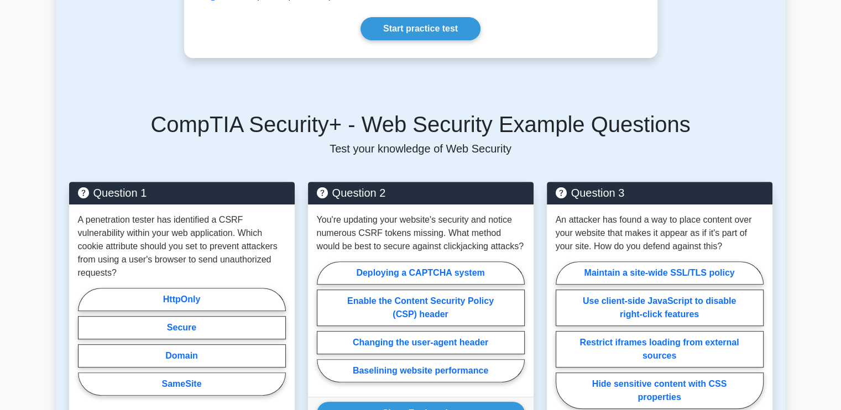
scroll to position [428, 0]
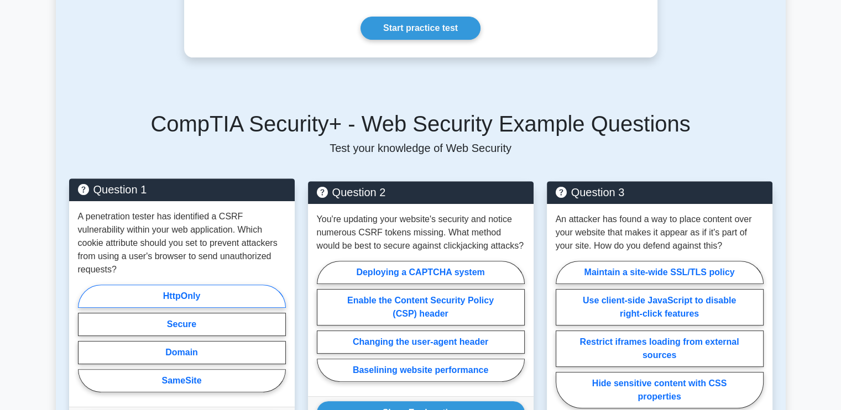
click at [163, 285] on label "HttpOnly" at bounding box center [182, 296] width 208 height 23
click at [85, 338] on input "HttpOnly" at bounding box center [81, 341] width 7 height 7
radio input "true"
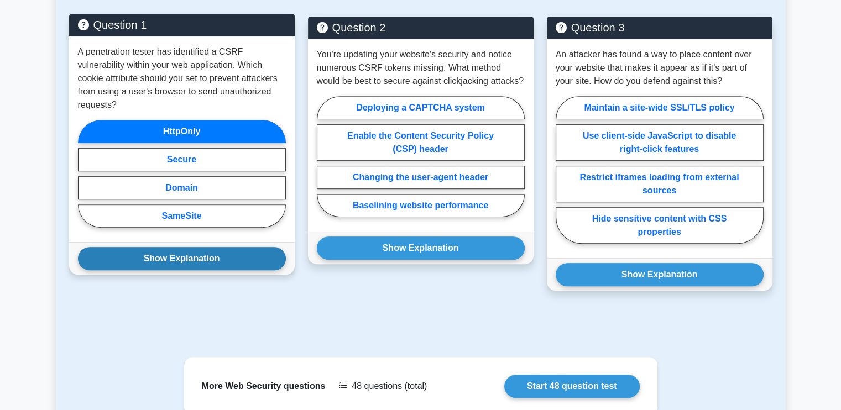
click at [221, 247] on button "Show Explanation" at bounding box center [182, 258] width 208 height 23
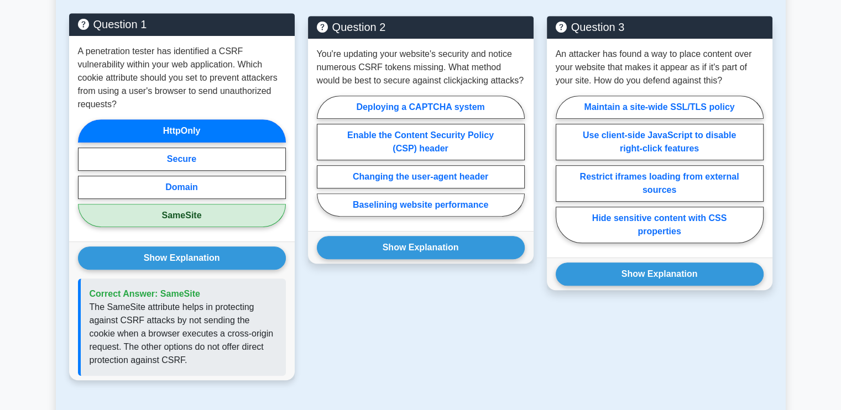
click at [164, 301] on p "The SameSite attribute helps in protecting against CSRF attacks by not sending …" at bounding box center [183, 334] width 187 height 66
click at [220, 301] on p "The SameSite attribute helps in protecting against CSRF attacks by not sending …" at bounding box center [183, 334] width 187 height 66
click at [171, 319] on p "The SameSite attribute helps in protecting against CSRF attacks by not sending …" at bounding box center [183, 334] width 187 height 66
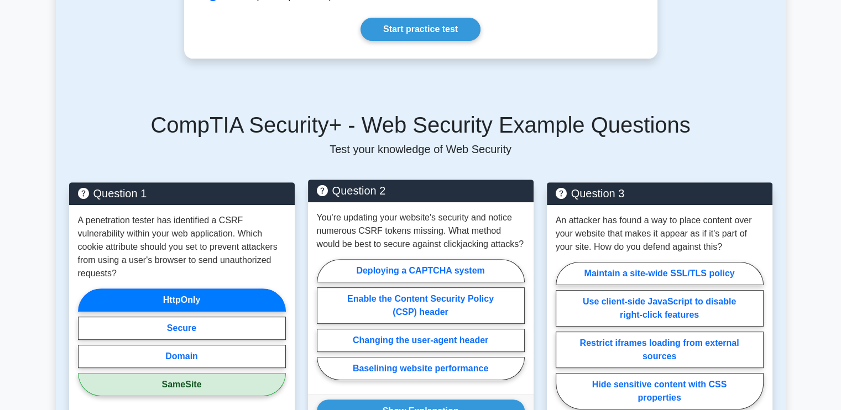
scroll to position [427, 0]
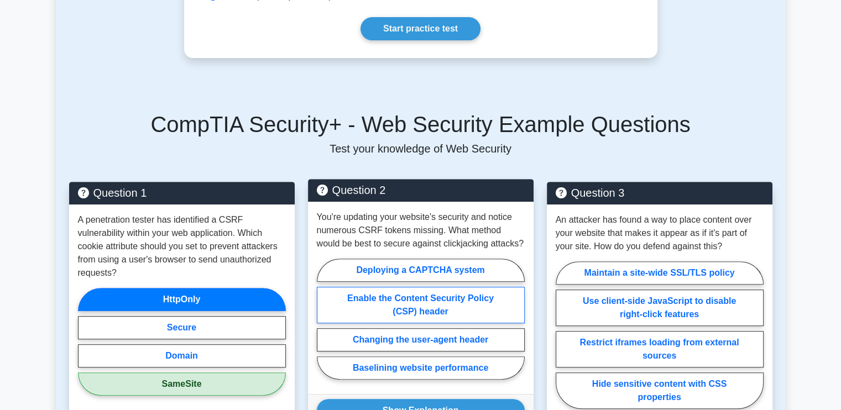
click at [378, 287] on label "Enable the Content Security Policy (CSP) header" at bounding box center [421, 305] width 208 height 36
click at [324, 319] on input "Enable the Content Security Policy (CSP) header" at bounding box center [320, 322] width 7 height 7
radio input "true"
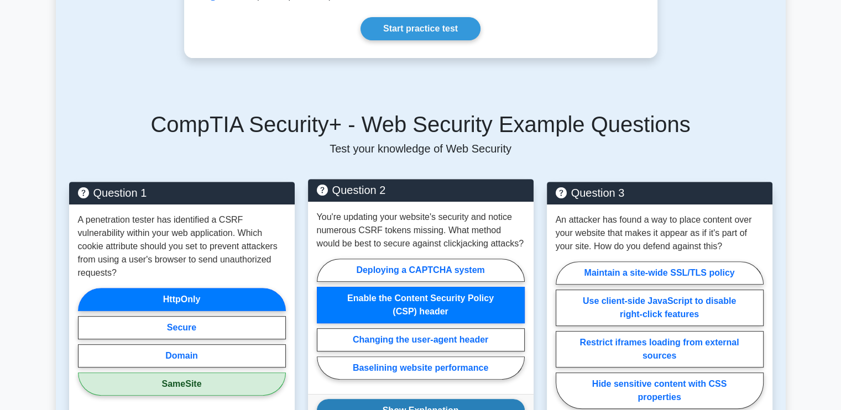
click at [434, 399] on button "Show Explanation" at bounding box center [421, 410] width 208 height 23
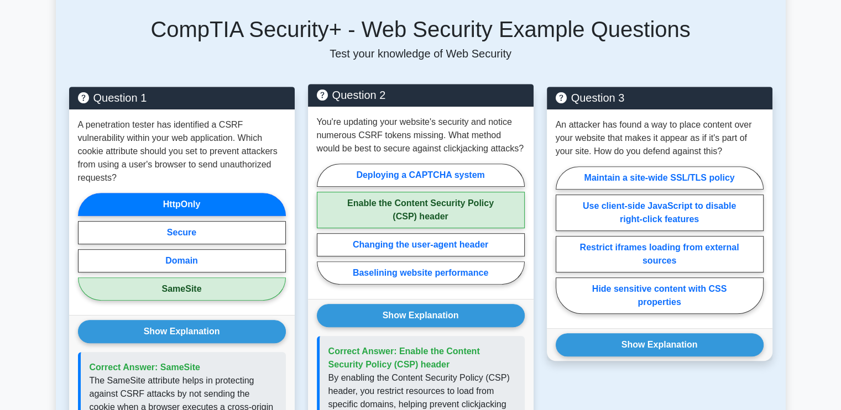
click at [434, 378] on p "By enabling the Content Security Policy (CSP) header, you restrict resources to…" at bounding box center [421, 404] width 187 height 66
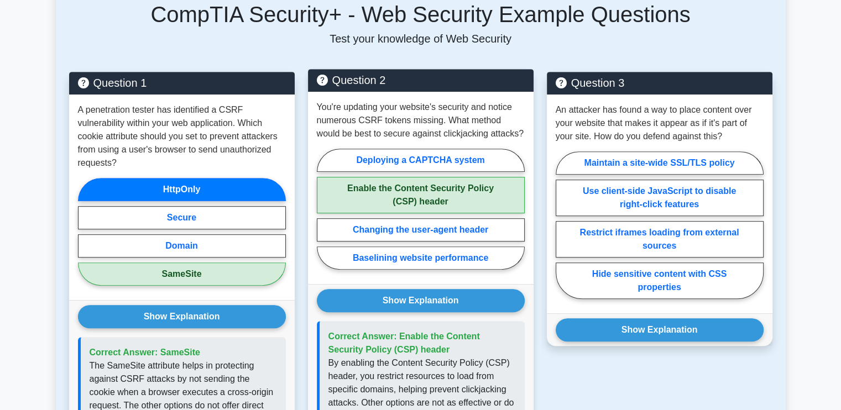
scroll to position [537, 0]
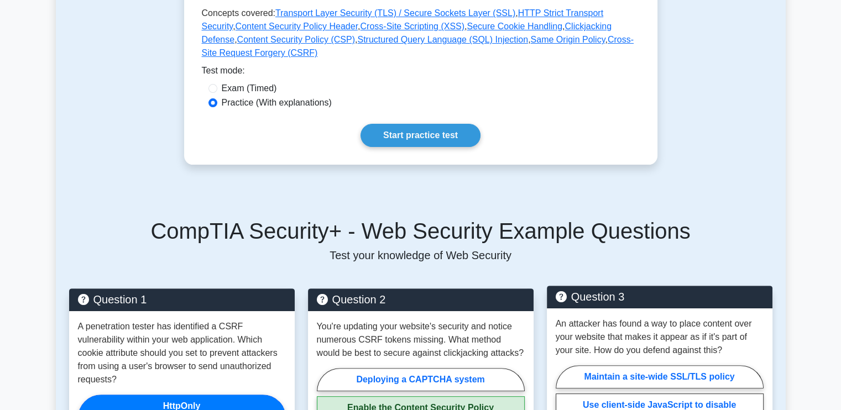
click at [600, 308] on div "An attacker has found a way to place content over your website that makes it ap…" at bounding box center [660, 417] width 226 height 219
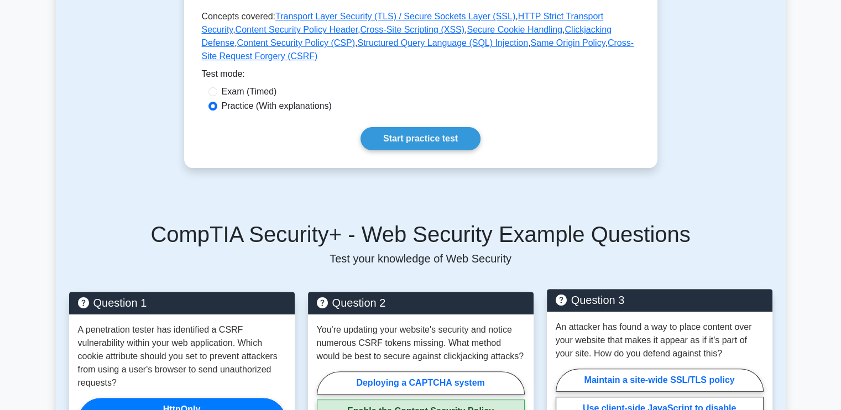
scroll to position [317, 0]
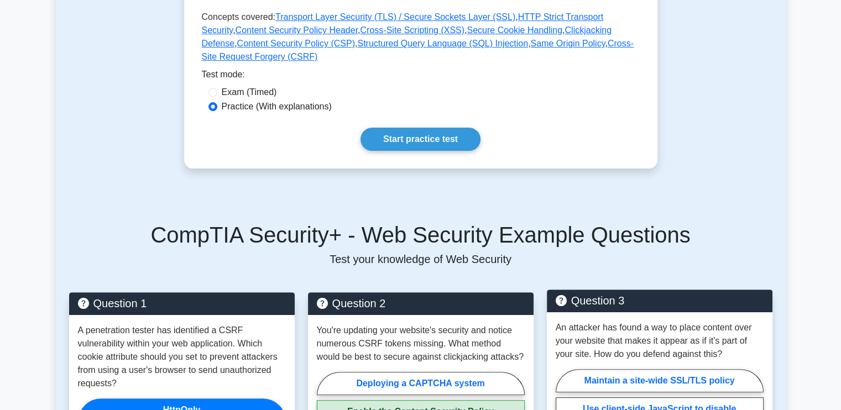
click at [568, 321] on p "An attacker has found a way to place content over your website that makes it ap…" at bounding box center [659, 341] width 208 height 40
click at [670, 321] on p "An attacker has found a way to place content over your website that makes it ap…" at bounding box center [659, 341] width 208 height 40
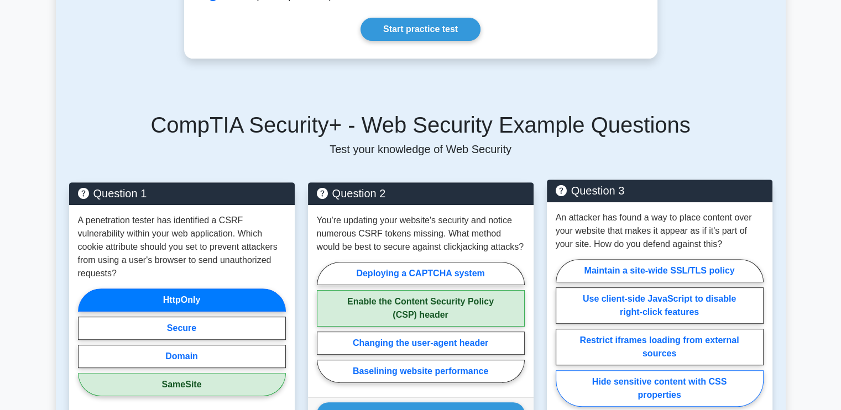
scroll to position [427, 0]
click at [599, 329] on label "Restrict iframes loading from external sources" at bounding box center [659, 347] width 208 height 36
click at [563, 333] on input "Restrict iframes loading from external sources" at bounding box center [558, 336] width 7 height 7
radio input "true"
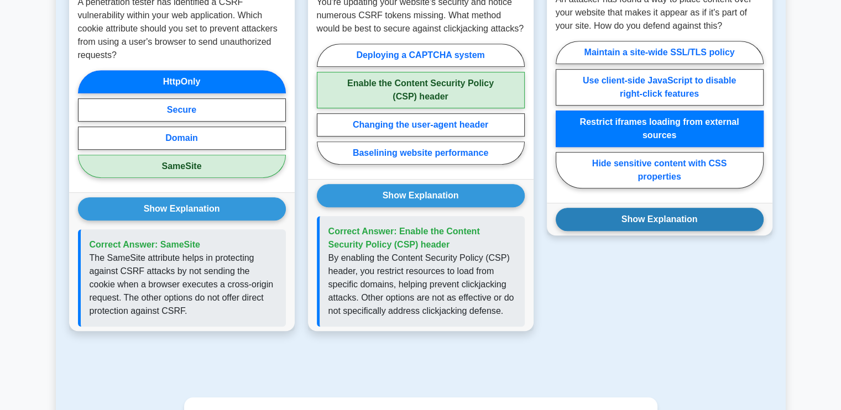
click at [650, 208] on button "Show Explanation" at bounding box center [659, 219] width 208 height 23
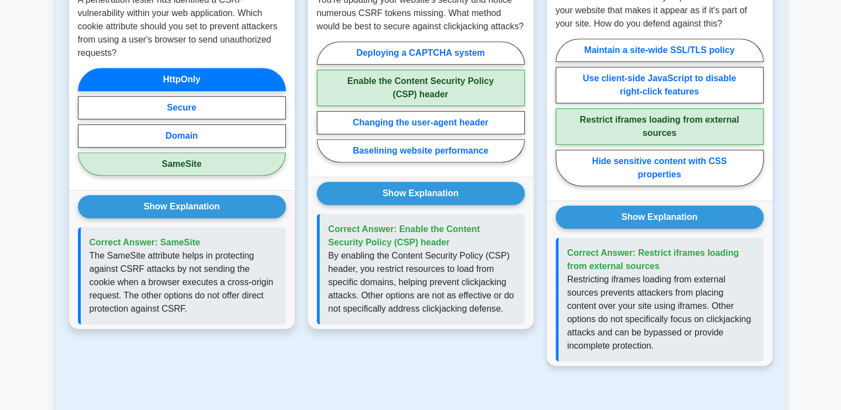
scroll to position [648, 0]
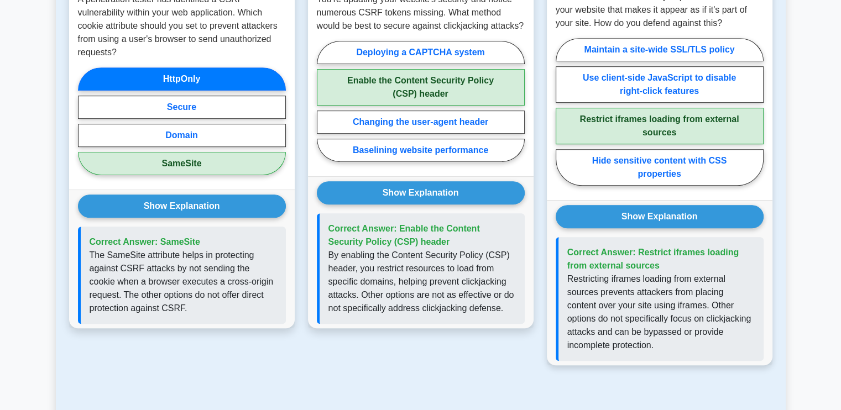
click at [661, 272] on p "Restricting iframes loading from external sources prevents attackers from placi…" at bounding box center [660, 312] width 187 height 80
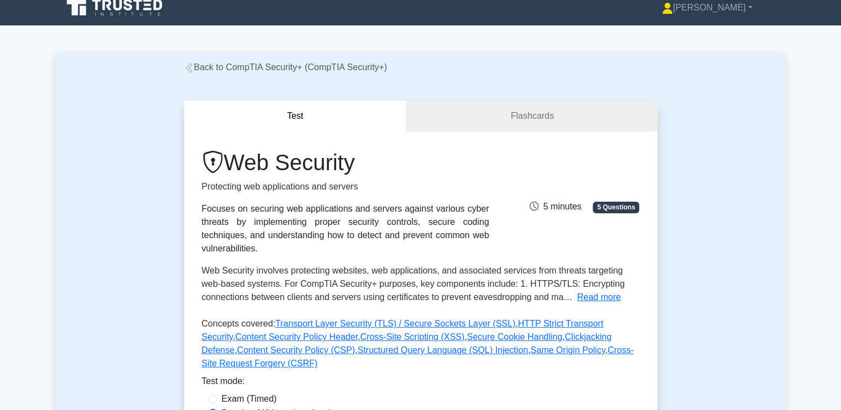
scroll to position [0, 0]
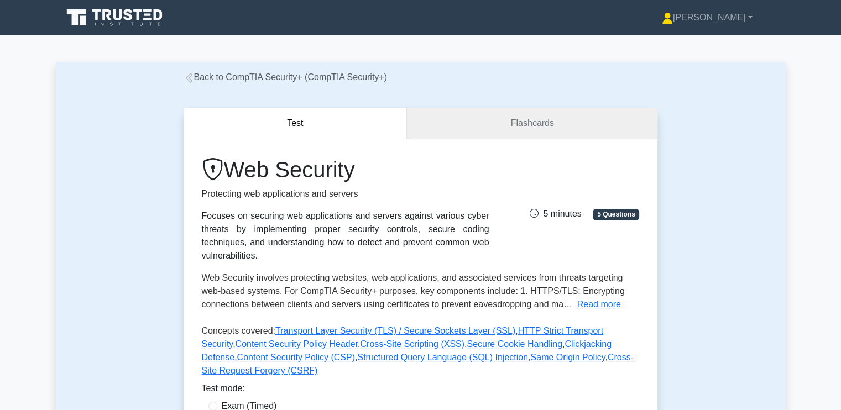
click at [521, 125] on link "Flashcards" at bounding box center [532, 124] width 250 height 32
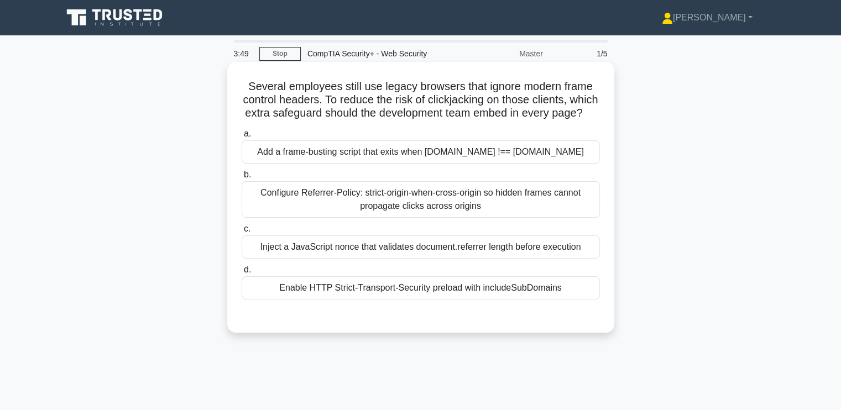
click at [354, 212] on div "Configure Referrer-Policy: strict-origin-when-cross-origin so hidden frames can…" at bounding box center [421, 199] width 358 height 36
click at [242, 179] on input "b. Configure Referrer-Policy: strict-origin-when-cross-origin so hidden frames …" at bounding box center [242, 174] width 0 height 7
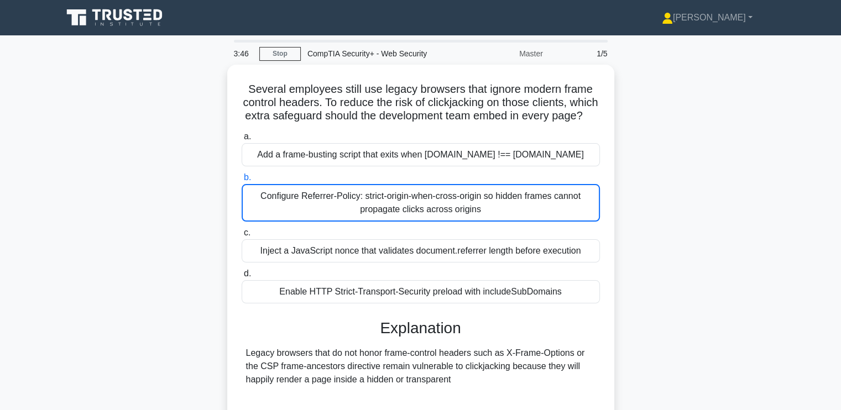
click at [144, 324] on div "Several employees still use legacy browsers that ignore modern frame control he…" at bounding box center [421, 286] width 730 height 443
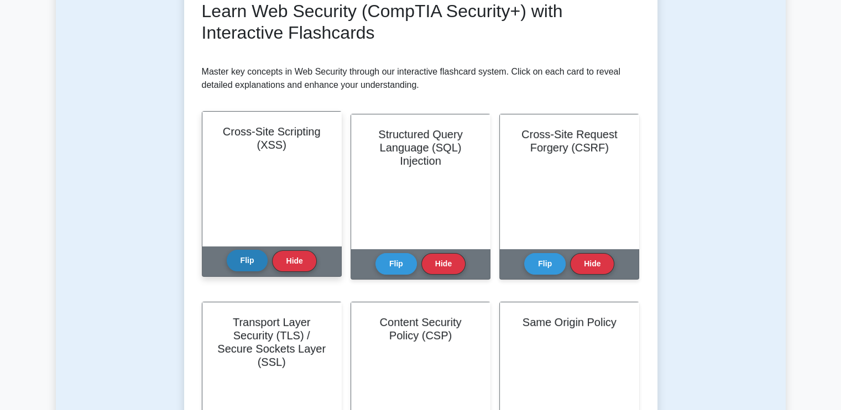
scroll to position [165, 0]
click at [242, 257] on button "Flip" at bounding box center [247, 260] width 41 height 22
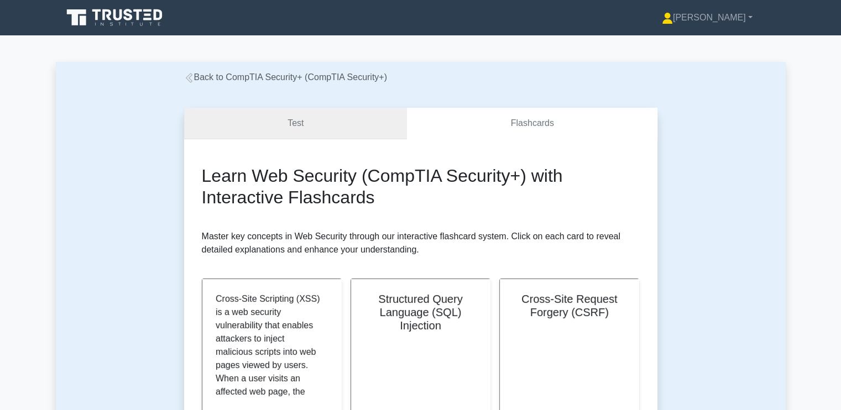
scroll to position [0, 0]
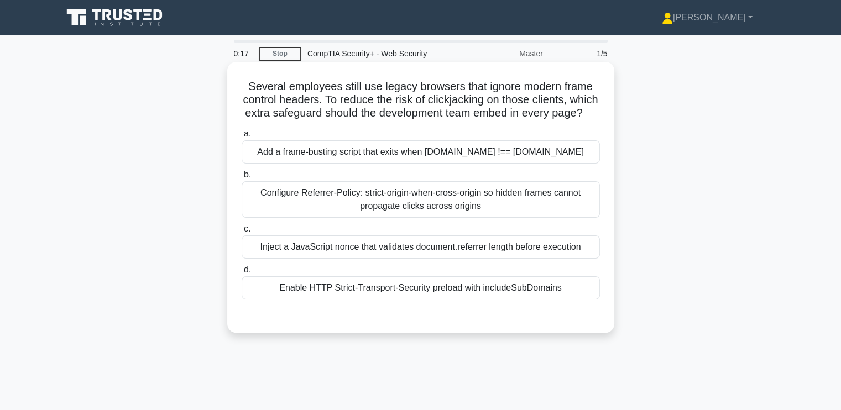
click at [310, 216] on div "Configure Referrer-Policy: strict-origin-when-cross-origin so hidden frames can…" at bounding box center [421, 199] width 358 height 36
click at [242, 179] on input "b. Configure Referrer-Policy: strict-origin-when-cross-origin so hidden frames …" at bounding box center [242, 174] width 0 height 7
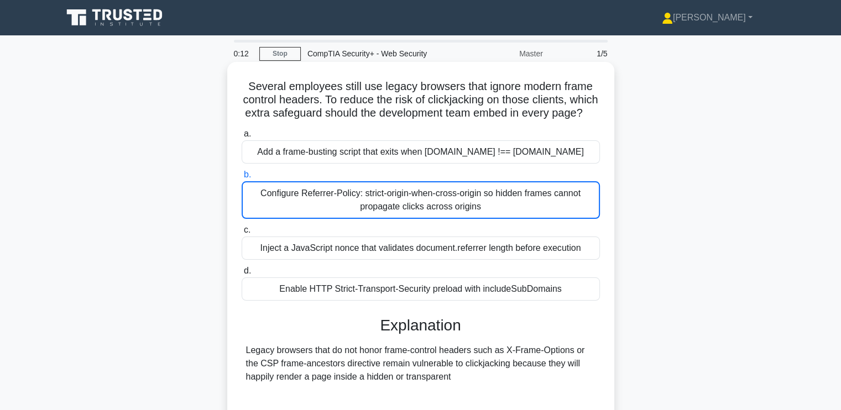
click at [312, 213] on div "Configure Referrer-Policy: strict-origin-when-cross-origin so hidden frames can…" at bounding box center [421, 200] width 358 height 38
click at [242, 179] on input "b. Configure Referrer-Policy: strict-origin-when-cross-origin so hidden frames …" at bounding box center [242, 174] width 0 height 7
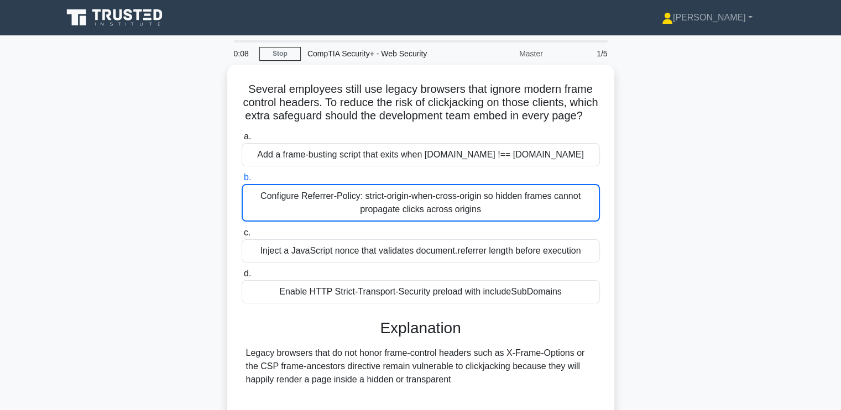
click at [131, 137] on div "Several employees still use legacy browsers that ignore modern frame control he…" at bounding box center [421, 286] width 730 height 443
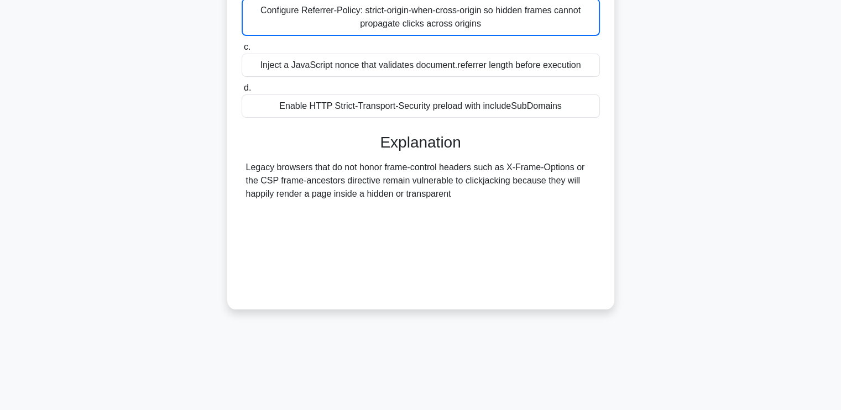
scroll to position [187, 0]
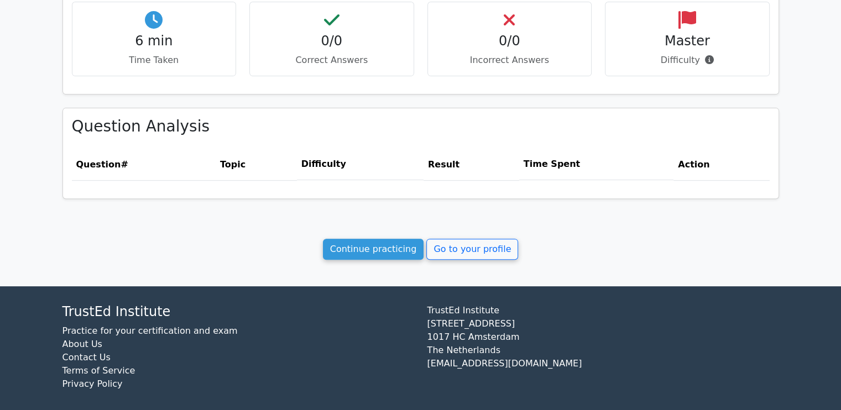
scroll to position [392, 0]
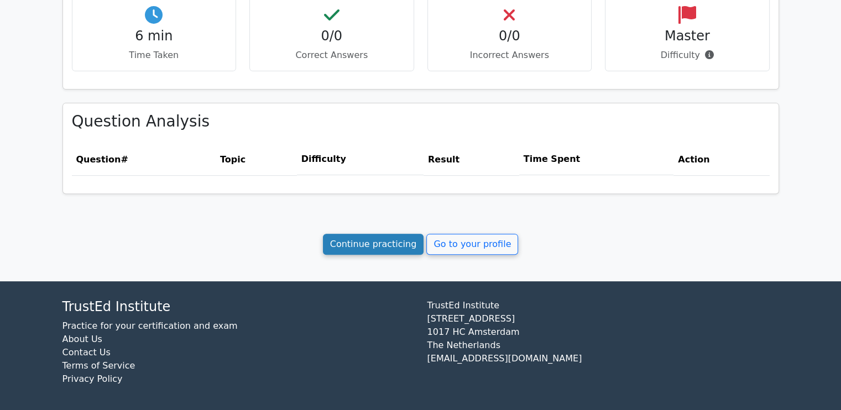
click at [374, 240] on link "Continue practicing" at bounding box center [373, 244] width 101 height 21
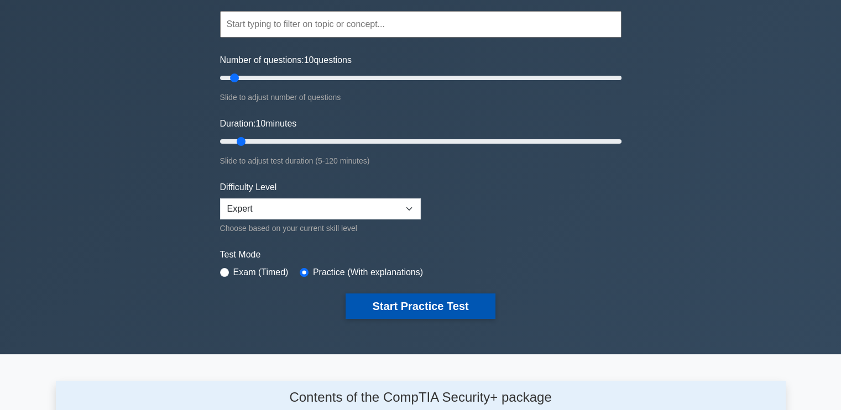
click at [413, 311] on button "Start Practice Test" at bounding box center [419, 306] width 149 height 25
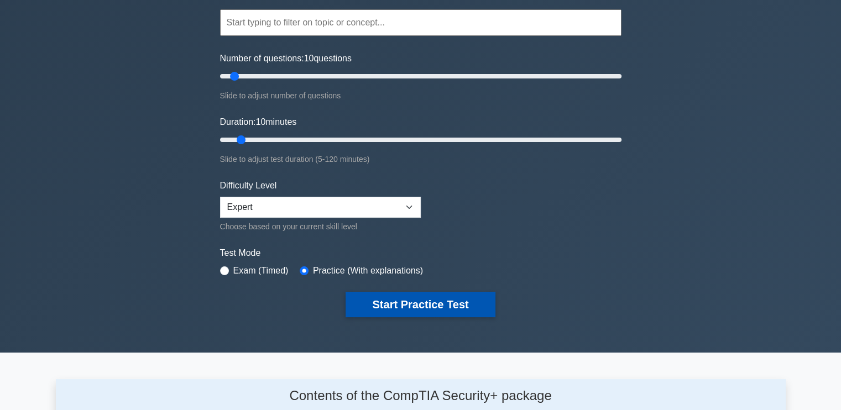
scroll to position [109, 0]
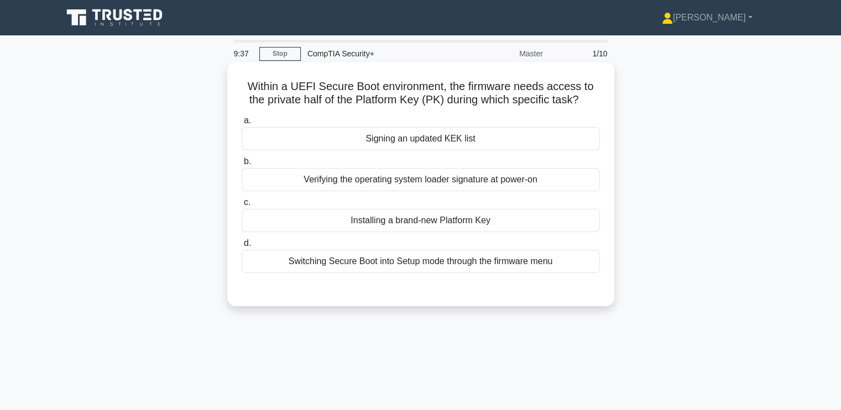
click at [321, 176] on div "Verifying the operating system loader signature at power-on" at bounding box center [421, 179] width 358 height 23
click at [242, 165] on input "b. Verifying the operating system loader signature at power-on" at bounding box center [242, 161] width 0 height 7
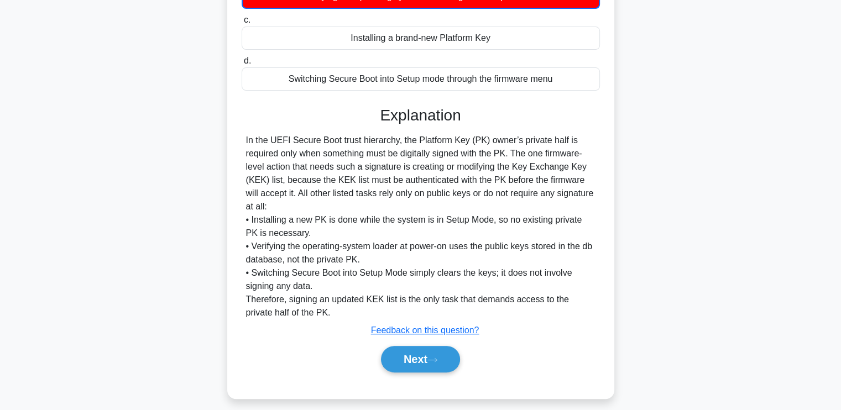
scroll to position [192, 0]
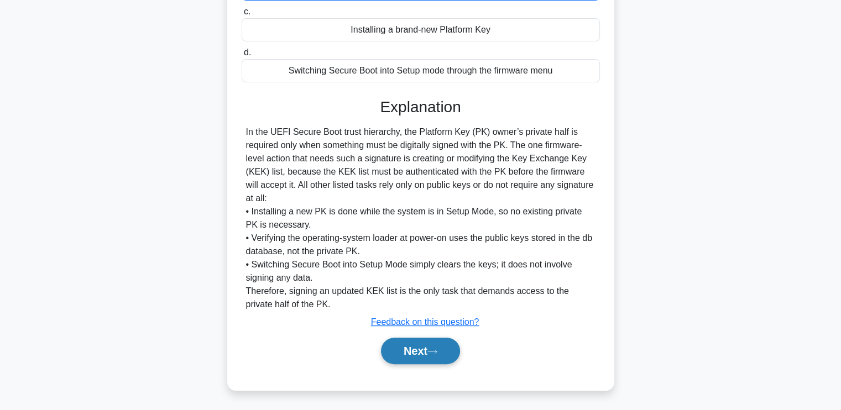
click at [430, 345] on button "Next" at bounding box center [420, 351] width 79 height 27
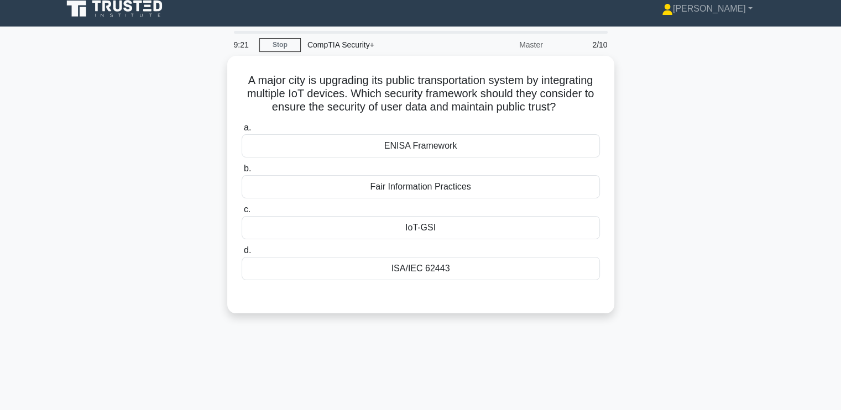
scroll to position [0, 0]
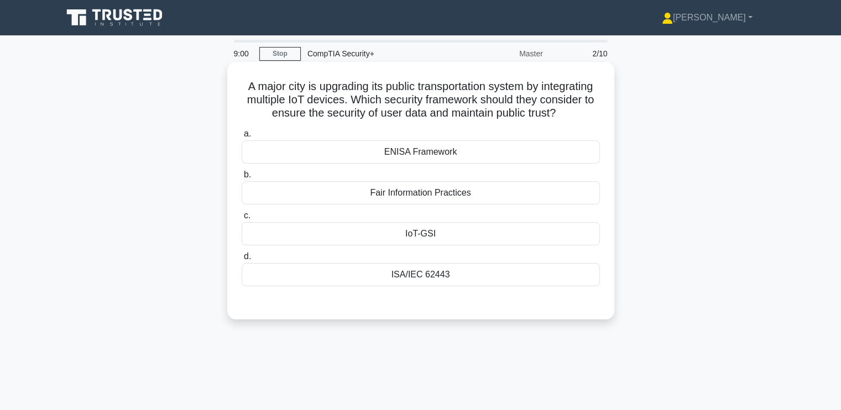
click at [368, 286] on div "ISA/IEC 62443" at bounding box center [421, 274] width 358 height 23
click at [242, 260] on input "d. ISA/IEC 62443" at bounding box center [242, 256] width 0 height 7
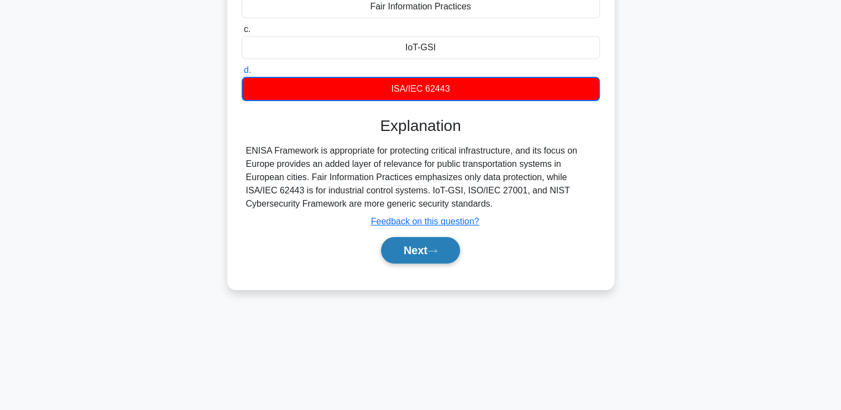
scroll to position [187, 0]
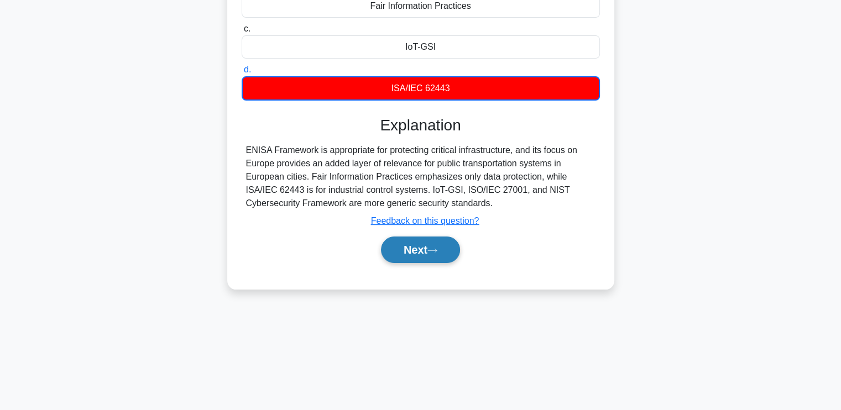
click at [420, 249] on button "Next" at bounding box center [420, 250] width 79 height 27
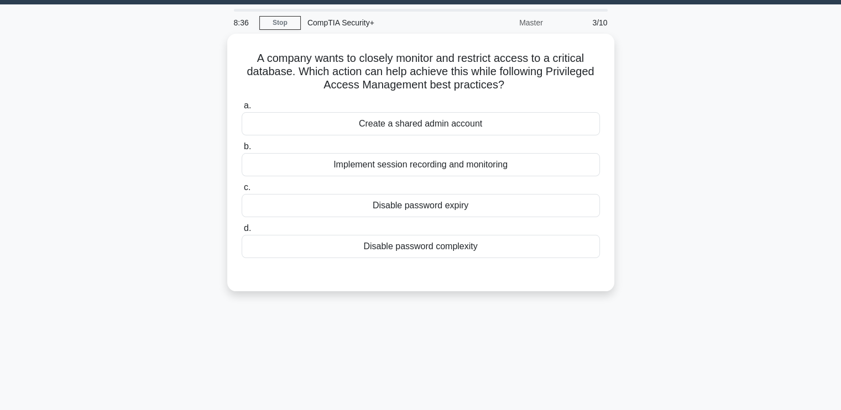
scroll to position [0, 0]
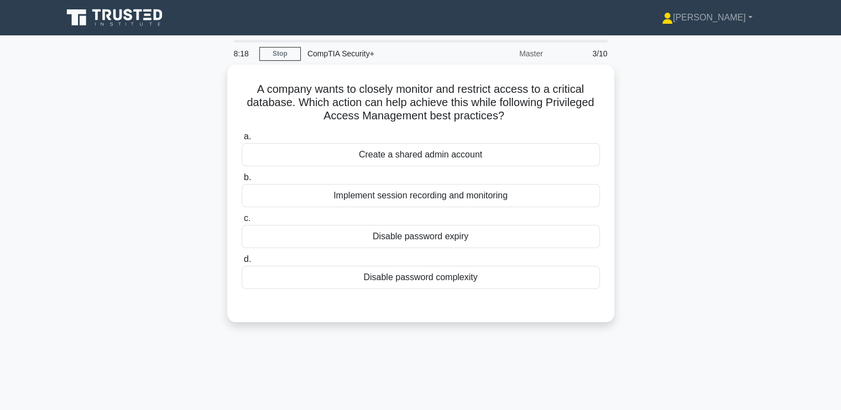
click at [190, 125] on div "A company wants to closely monitor and restrict access to a critical database. …" at bounding box center [421, 200] width 730 height 271
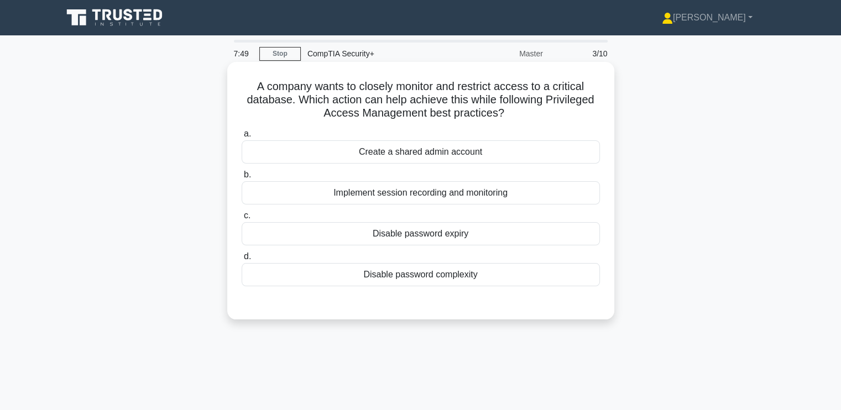
click at [308, 193] on div "Implement session recording and monitoring" at bounding box center [421, 192] width 358 height 23
click at [242, 179] on input "b. Implement session recording and monitoring" at bounding box center [242, 174] width 0 height 7
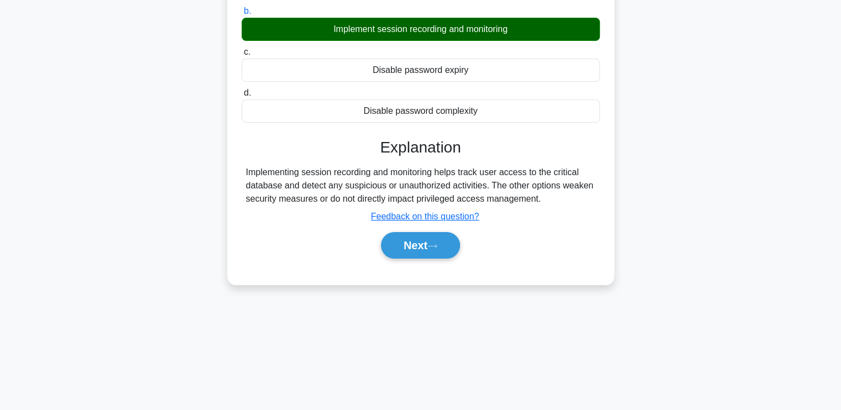
click at [286, 235] on div "Next" at bounding box center [420, 245] width 363 height 27
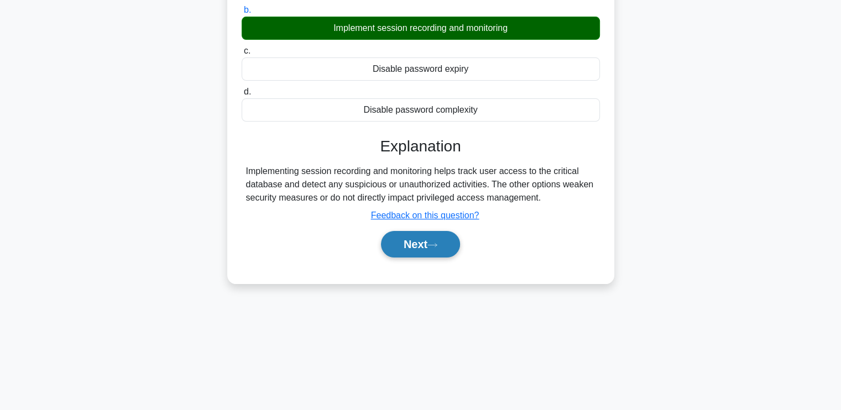
click at [425, 240] on button "Next" at bounding box center [420, 244] width 79 height 27
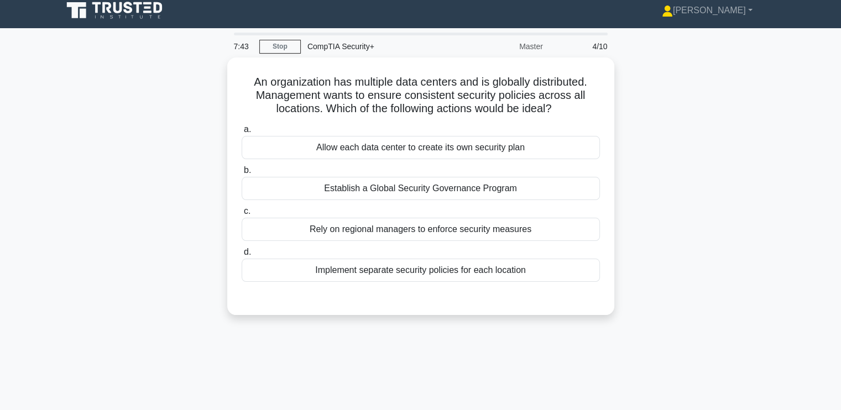
scroll to position [0, 0]
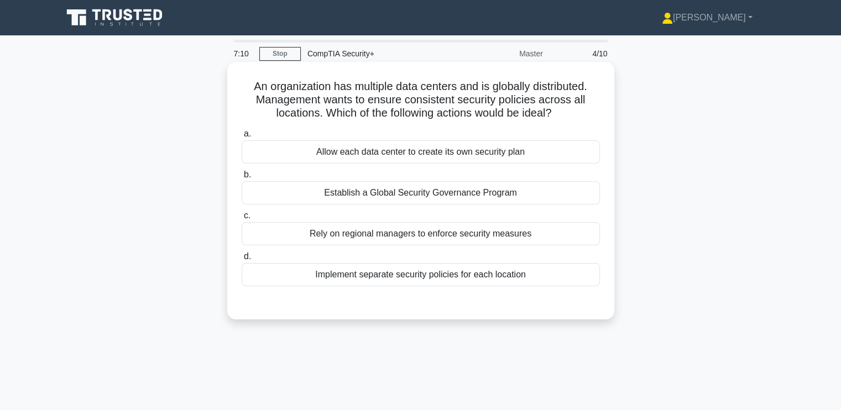
click at [301, 192] on div "Establish a Global Security Governance Program" at bounding box center [421, 192] width 358 height 23
click at [242, 179] on input "b. Establish a Global Security Governance Program" at bounding box center [242, 174] width 0 height 7
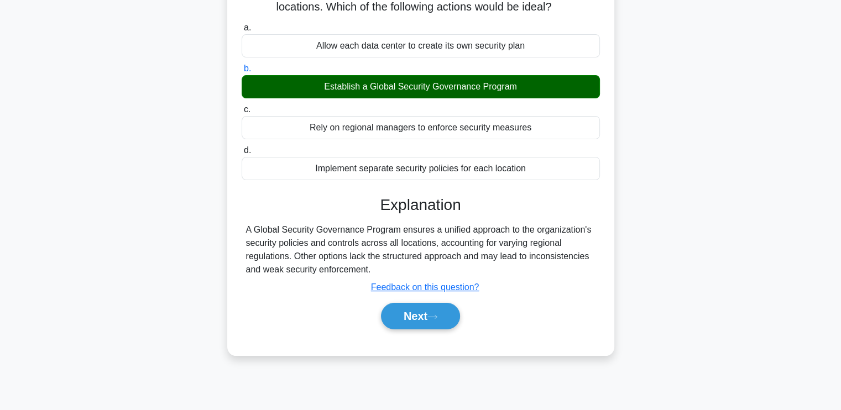
scroll to position [109, 0]
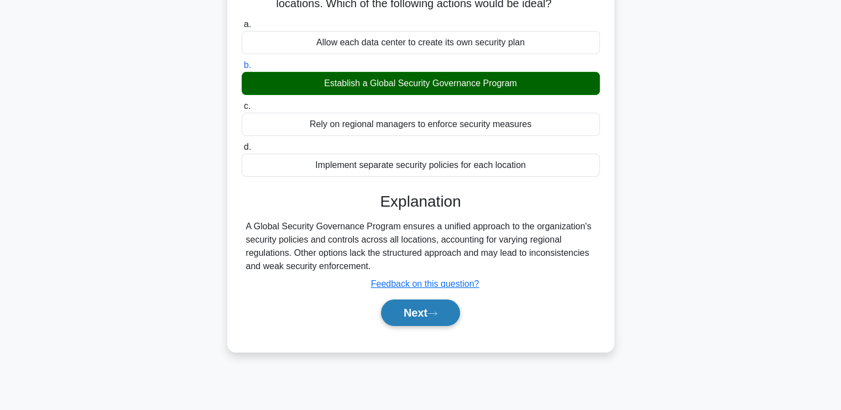
click at [433, 315] on icon at bounding box center [432, 314] width 10 height 6
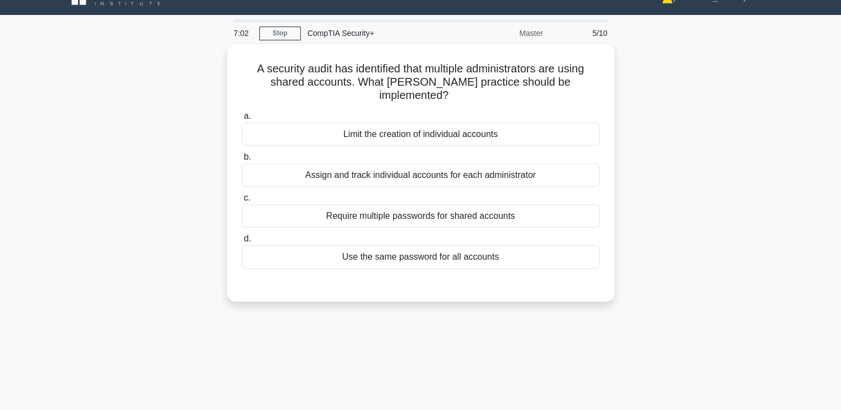
scroll to position [0, 0]
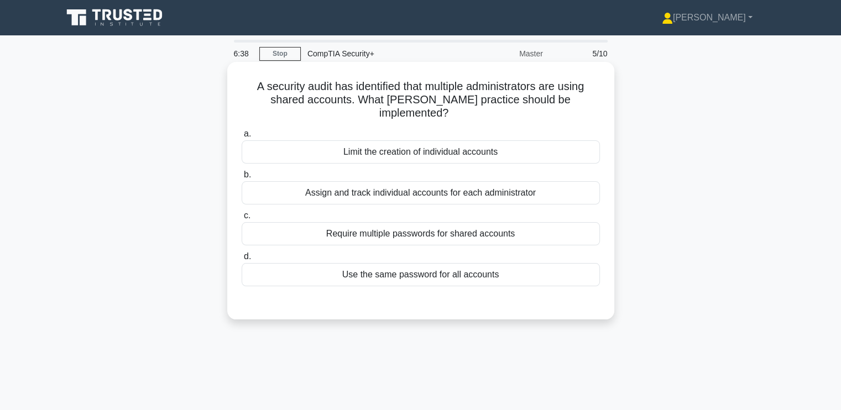
click at [261, 225] on div "Require multiple passwords for shared accounts" at bounding box center [421, 233] width 358 height 23
click at [242, 219] on input "c. Require multiple passwords for shared accounts" at bounding box center [242, 215] width 0 height 7
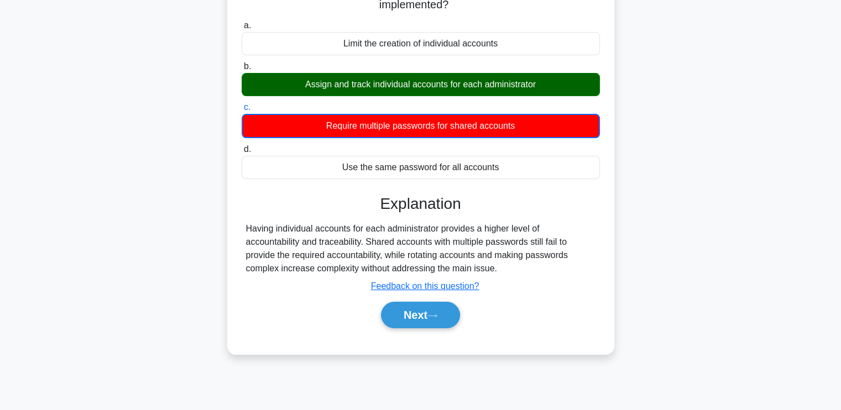
click at [276, 245] on div "Having individual accounts for each administrator provides a higher level of ac…" at bounding box center [420, 248] width 349 height 53
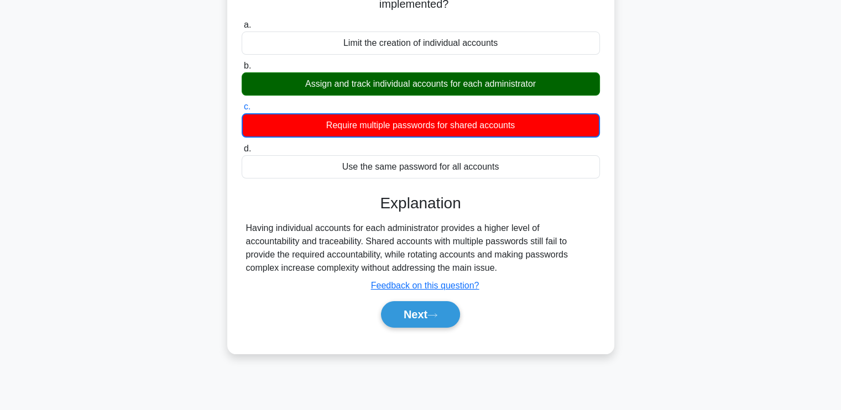
scroll to position [109, 0]
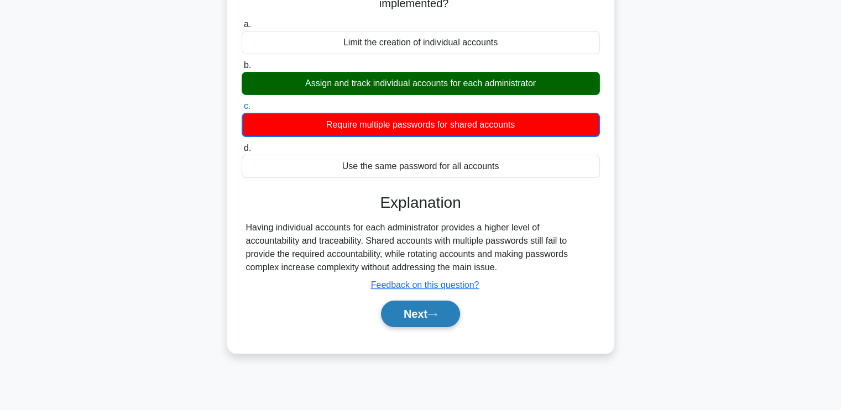
click at [416, 301] on button "Next" at bounding box center [420, 314] width 79 height 27
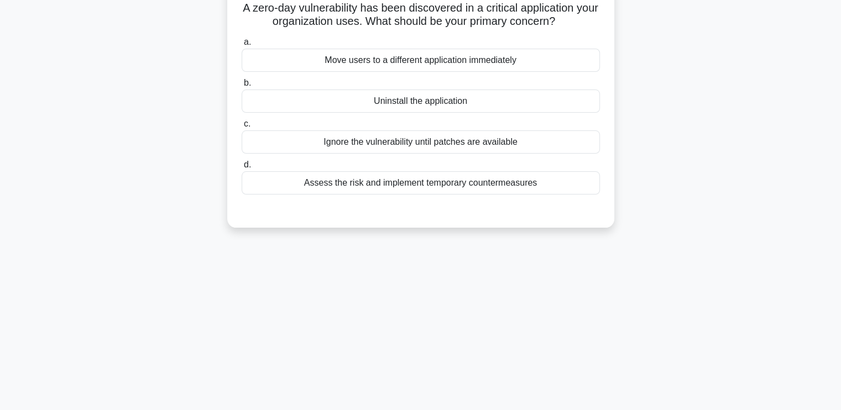
scroll to position [0, 0]
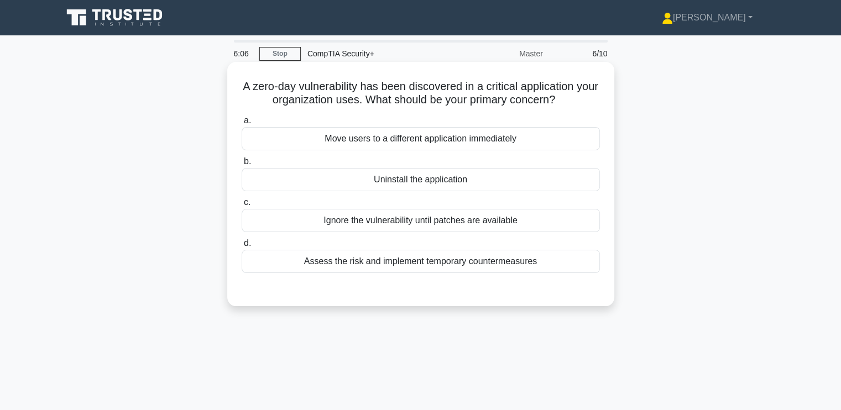
click at [330, 257] on div "Assess the risk and implement temporary countermeasures" at bounding box center [421, 261] width 358 height 23
click at [242, 247] on input "d. Assess the risk and implement temporary countermeasures" at bounding box center [242, 243] width 0 height 7
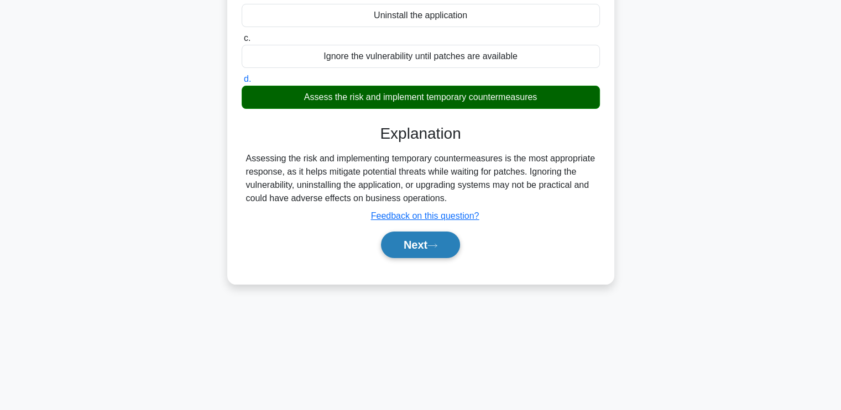
click at [433, 243] on icon at bounding box center [432, 246] width 10 height 6
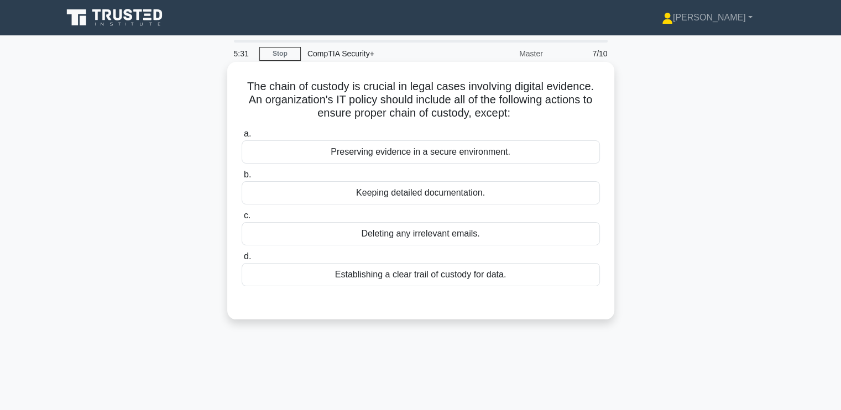
click at [335, 233] on div "Deleting any irrelevant emails." at bounding box center [421, 233] width 358 height 23
click at [242, 219] on input "c. Deleting any irrelevant emails." at bounding box center [242, 215] width 0 height 7
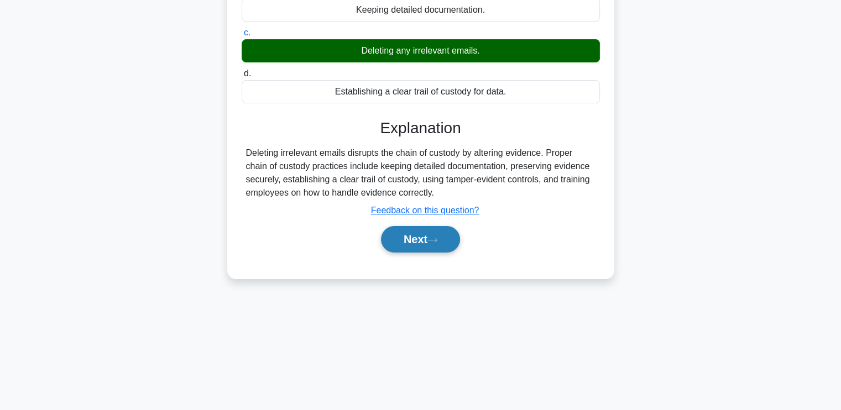
scroll to position [187, 0]
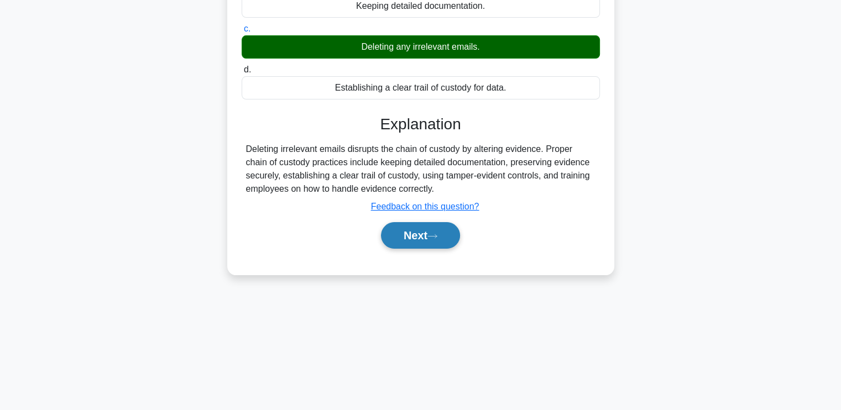
click at [440, 226] on button "Next" at bounding box center [420, 235] width 79 height 27
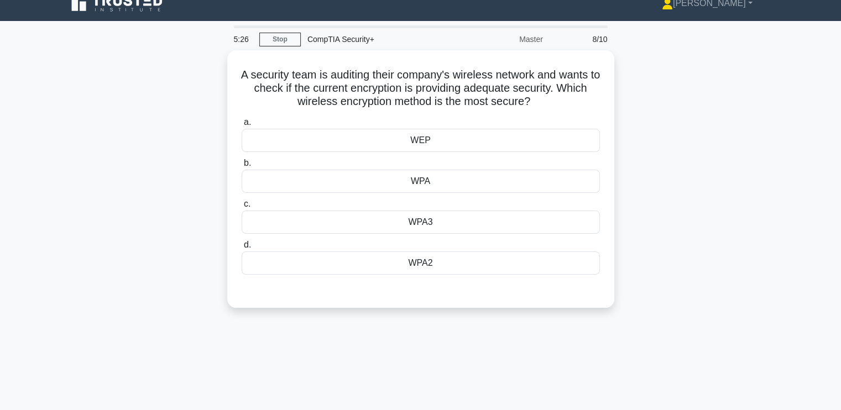
scroll to position [0, 0]
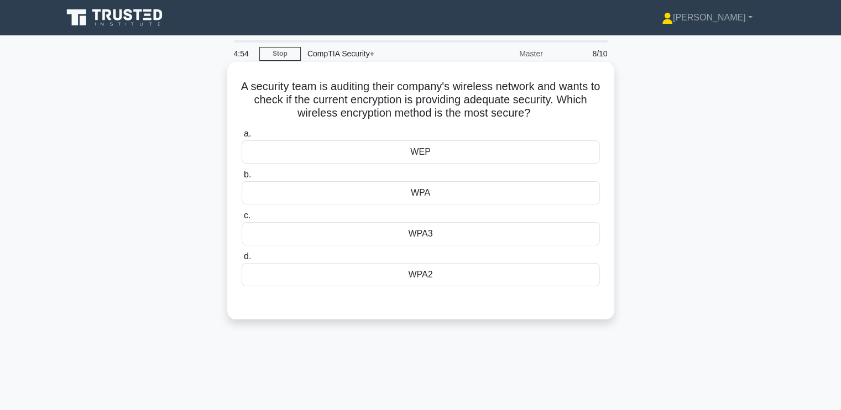
click at [296, 235] on div "WPA3" at bounding box center [421, 233] width 358 height 23
click at [242, 219] on input "c. WPA3" at bounding box center [242, 215] width 0 height 7
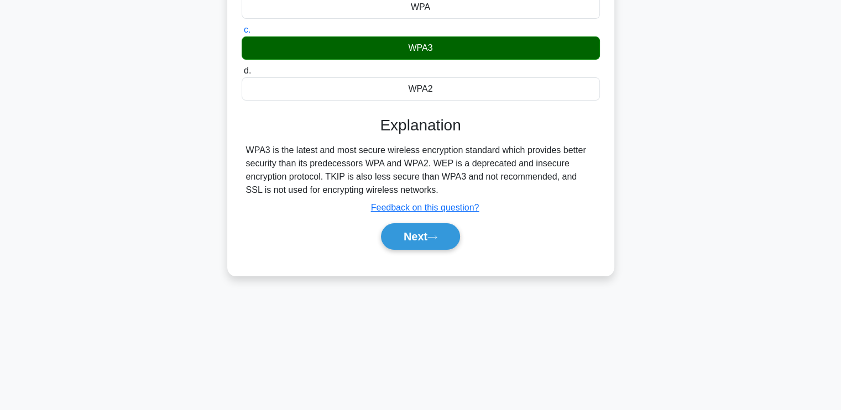
scroll to position [187, 0]
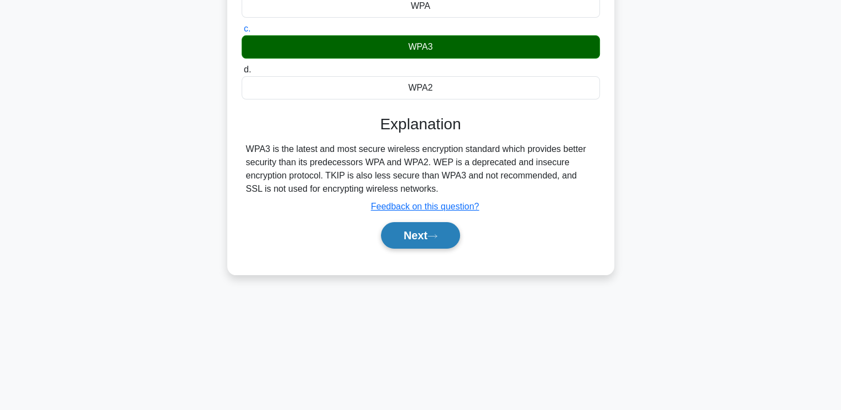
click at [430, 237] on button "Next" at bounding box center [420, 235] width 79 height 27
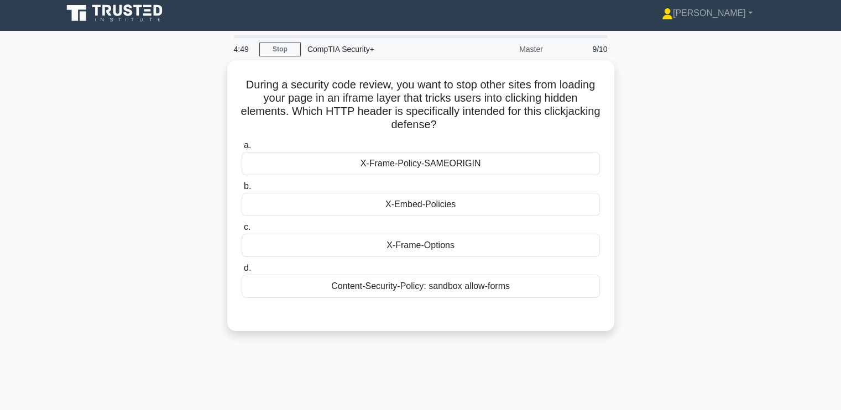
scroll to position [0, 0]
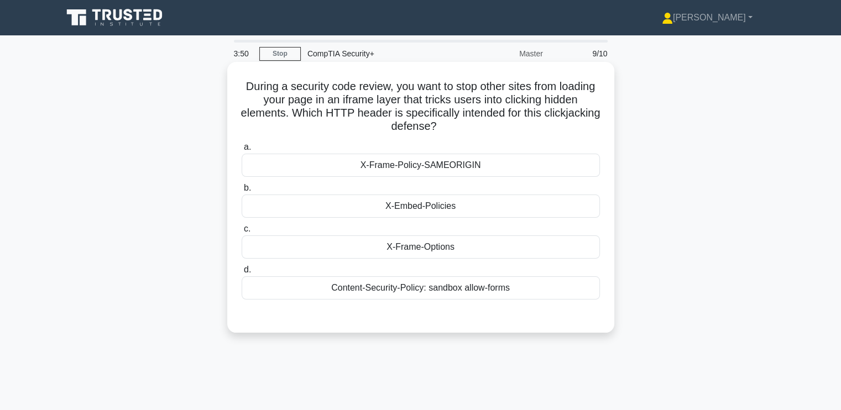
click at [346, 163] on div "X-Frame-Policy-SAMEORIGIN" at bounding box center [421, 165] width 358 height 23
click at [242, 151] on input "a. X-Frame-Policy-SAMEORIGIN" at bounding box center [242, 147] width 0 height 7
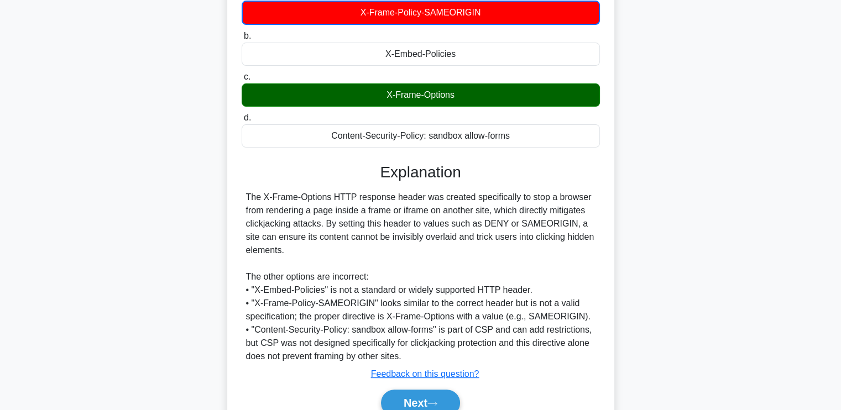
click at [326, 216] on div "The X-Frame-Options HTTP response header was created specifically to stop a bro…" at bounding box center [420, 277] width 349 height 172
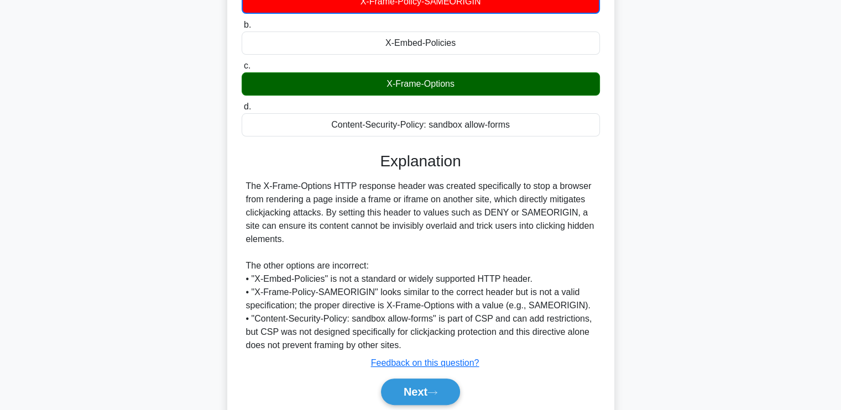
scroll to position [165, 0]
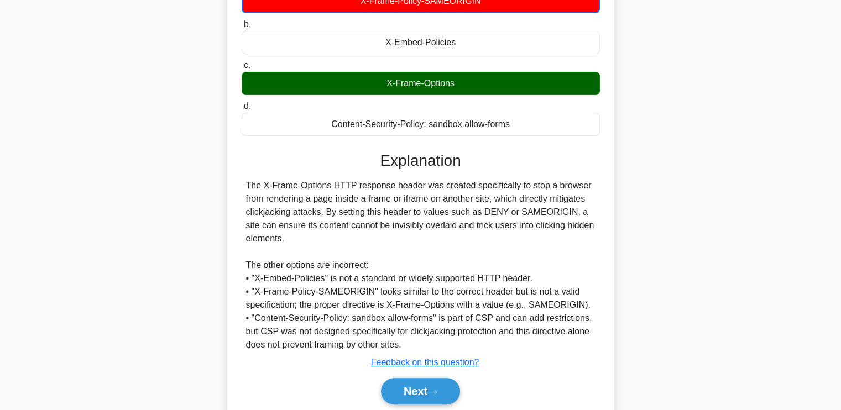
click at [382, 208] on div "The X-Frame-Options HTTP response header was created specifically to stop a bro…" at bounding box center [420, 265] width 349 height 172
click at [548, 185] on div "The X-Frame-Options HTTP response header was created specifically to stop a bro…" at bounding box center [420, 265] width 349 height 172
click at [435, 209] on div "The X-Frame-Options HTTP response header was created specifically to stop a bro…" at bounding box center [420, 265] width 349 height 172
click at [416, 382] on button "Next" at bounding box center [420, 391] width 79 height 27
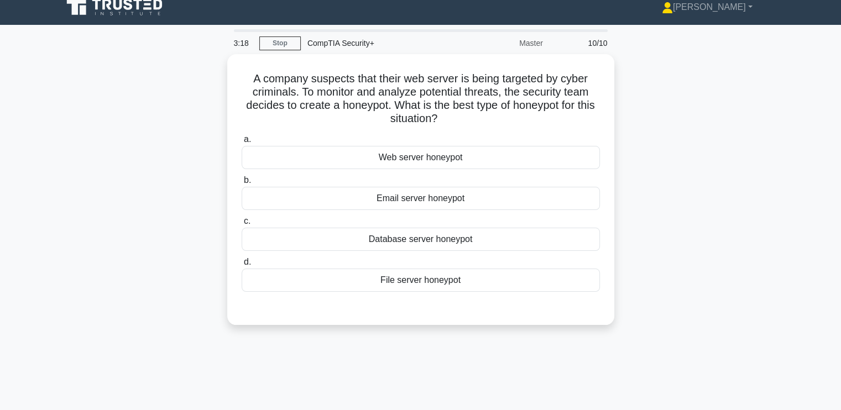
scroll to position [0, 0]
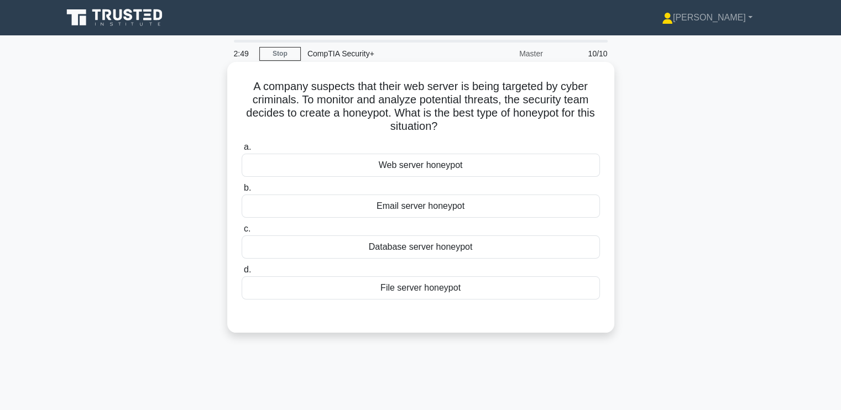
click at [413, 163] on div "Web server honeypot" at bounding box center [421, 165] width 358 height 23
click at [242, 151] on input "a. Web server honeypot" at bounding box center [242, 147] width 0 height 7
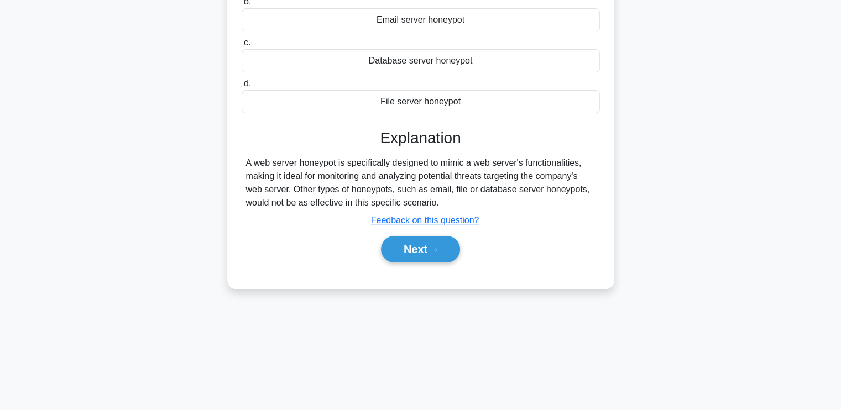
scroll to position [187, 0]
click at [449, 241] on button "Next" at bounding box center [420, 248] width 79 height 27
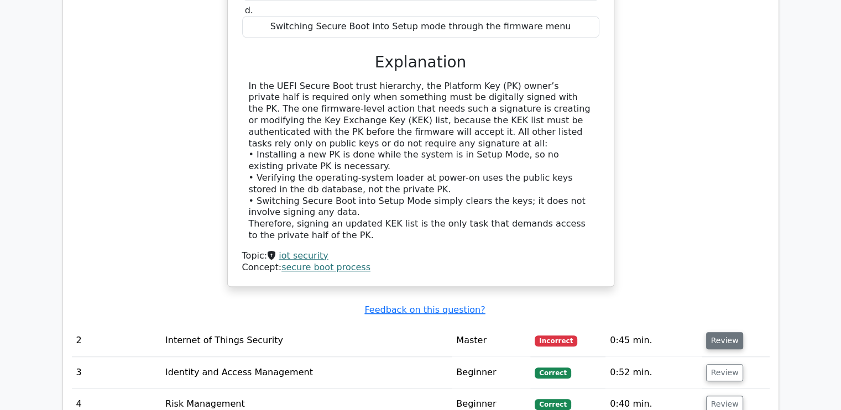
scroll to position [884, 0]
click at [724, 332] on button "Review" at bounding box center [725, 340] width 38 height 17
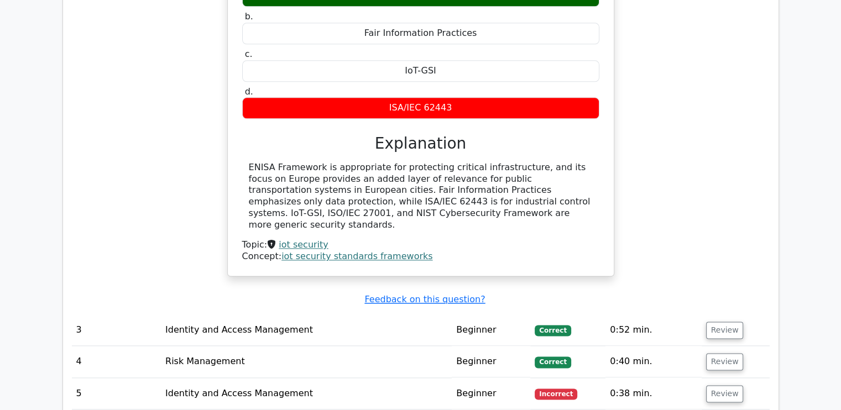
click at [725, 378] on td "Review" at bounding box center [735, 394] width 68 height 32
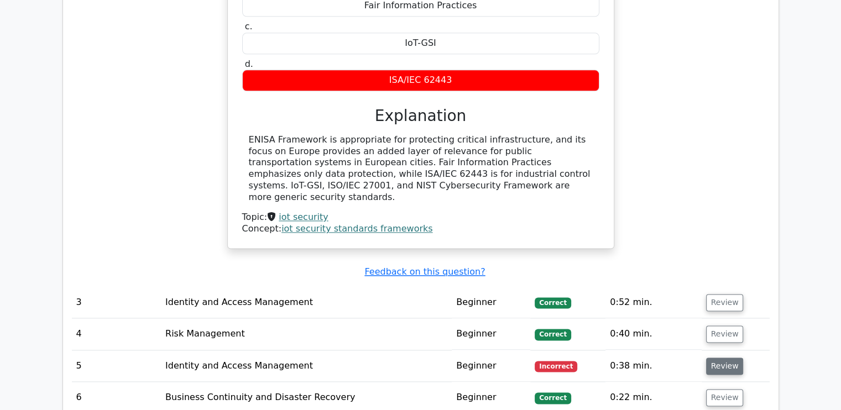
click at [716, 358] on button "Review" at bounding box center [725, 366] width 38 height 17
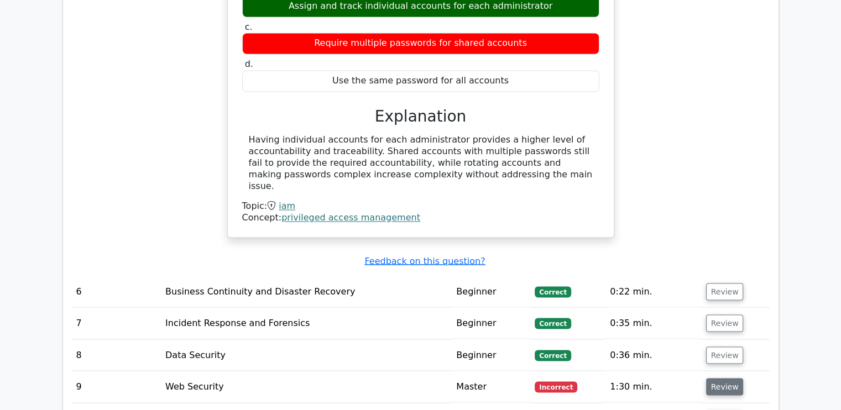
click at [725, 378] on button "Review" at bounding box center [725, 386] width 38 height 17
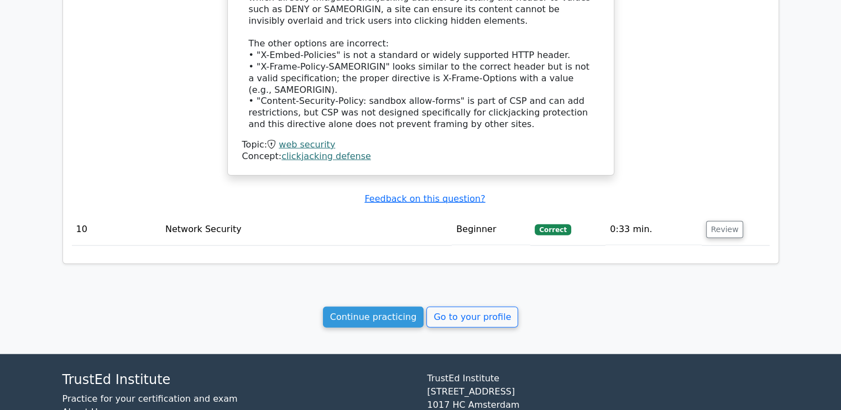
scroll to position [2574, 0]
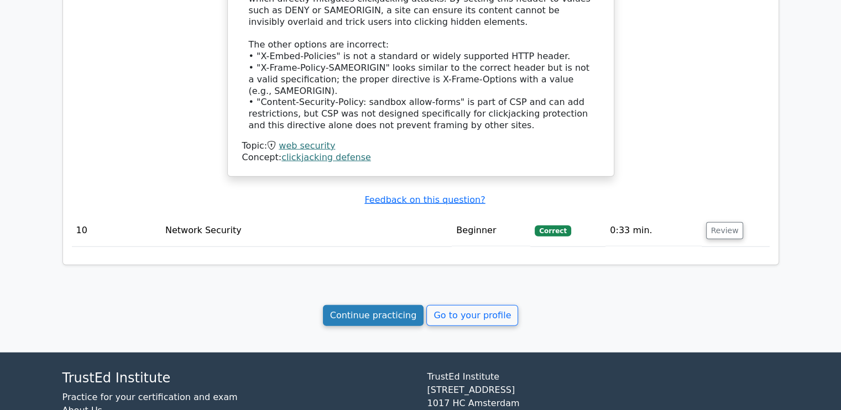
click at [347, 305] on link "Continue practicing" at bounding box center [373, 315] width 101 height 21
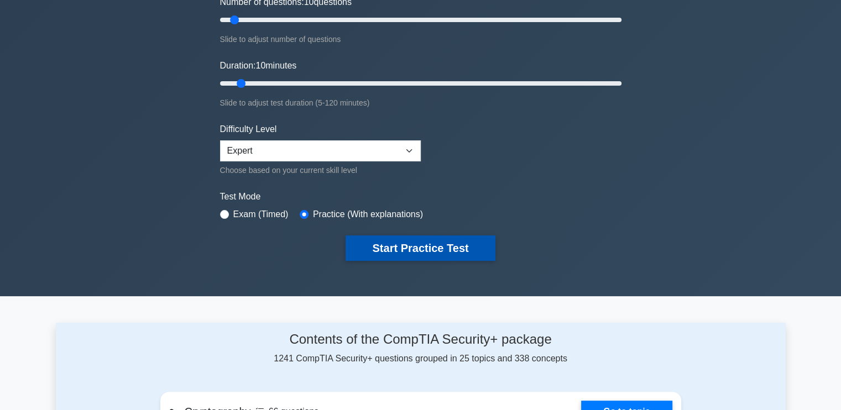
scroll to position [165, 0]
click at [420, 242] on button "Start Practice Test" at bounding box center [419, 247] width 149 height 25
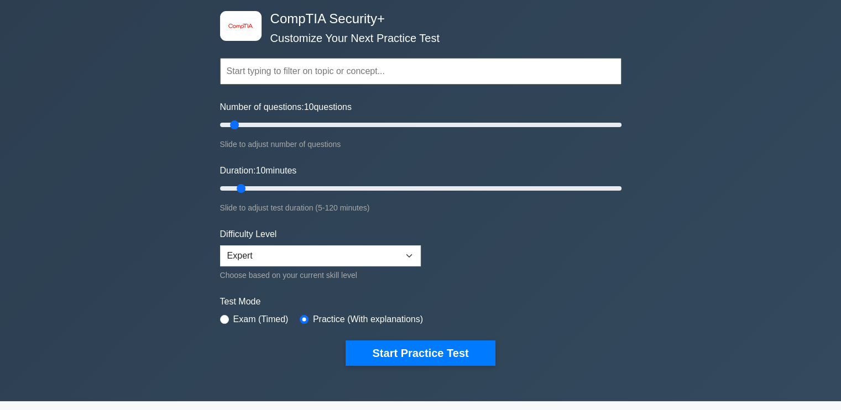
scroll to position [56, 0]
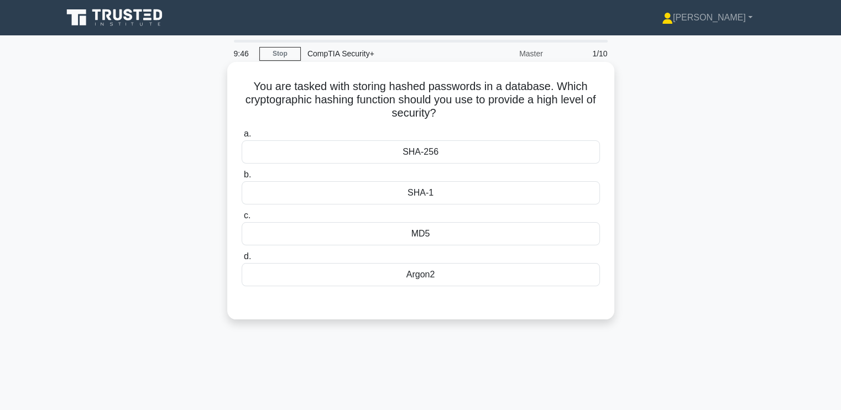
click at [385, 152] on div "SHA-256" at bounding box center [421, 151] width 358 height 23
click at [242, 138] on input "a. SHA-256" at bounding box center [242, 133] width 0 height 7
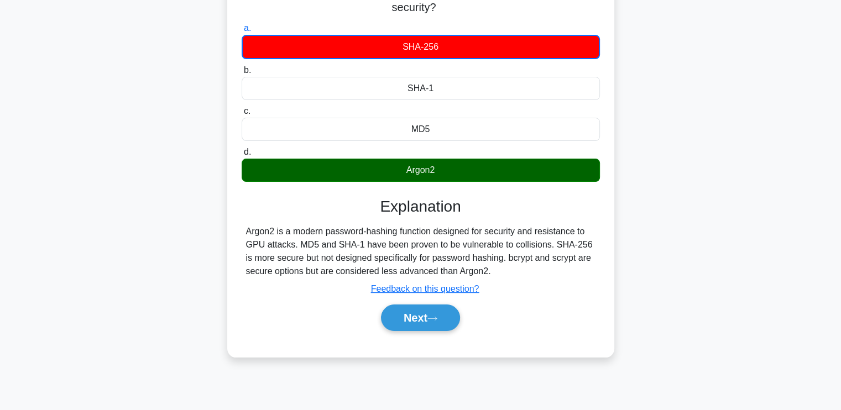
click at [335, 256] on div "Argon2 is a modern password-hashing function designed for security and resistan…" at bounding box center [420, 251] width 349 height 53
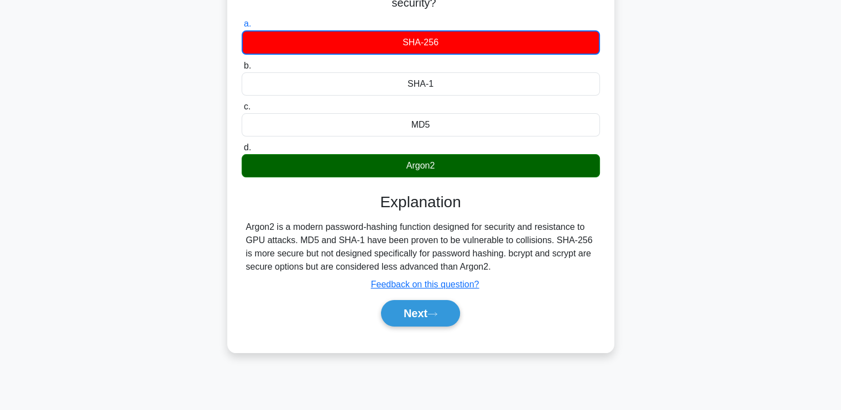
scroll to position [111, 0]
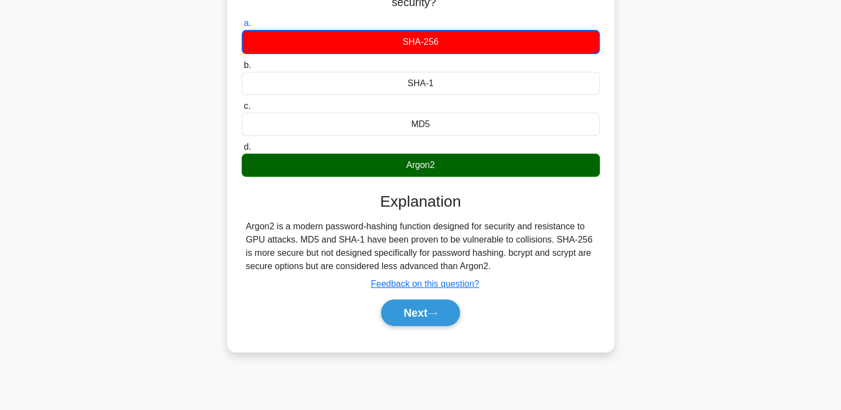
click at [321, 266] on div "Argon2 is a modern password-hashing function designed for security and resistan…" at bounding box center [420, 246] width 349 height 53
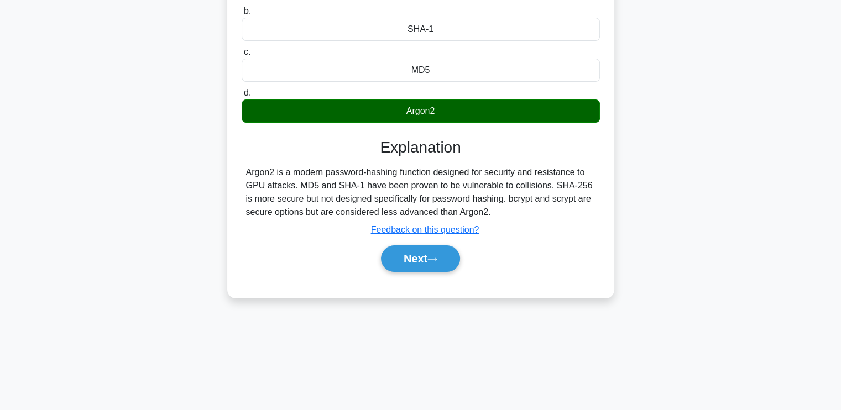
click at [303, 245] on div "Next" at bounding box center [420, 258] width 363 height 27
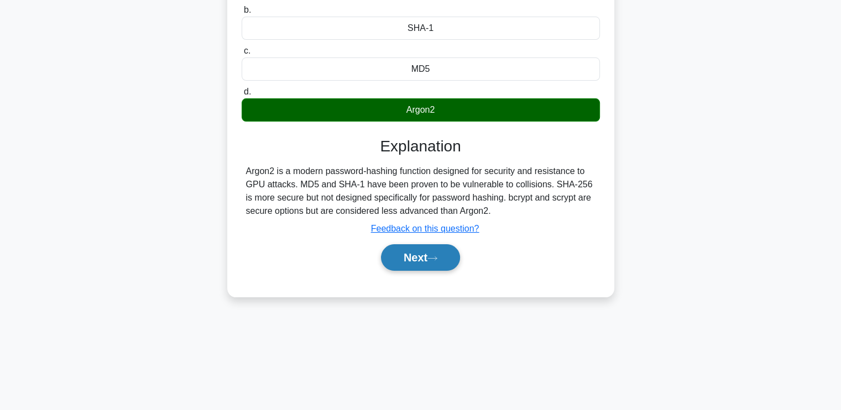
click at [420, 252] on button "Next" at bounding box center [420, 257] width 79 height 27
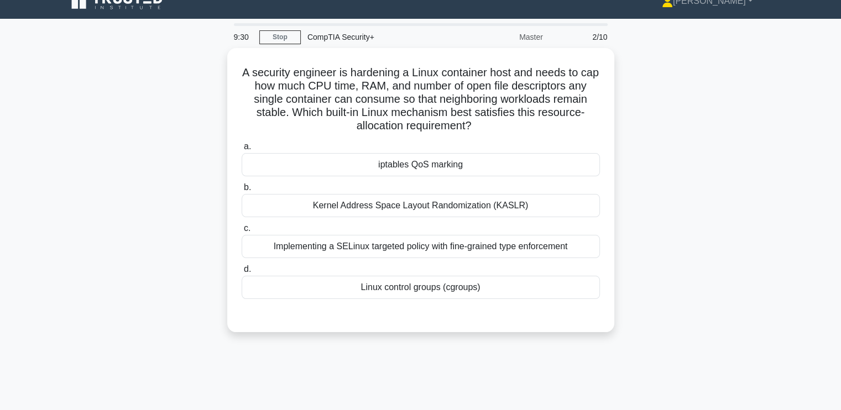
scroll to position [0, 0]
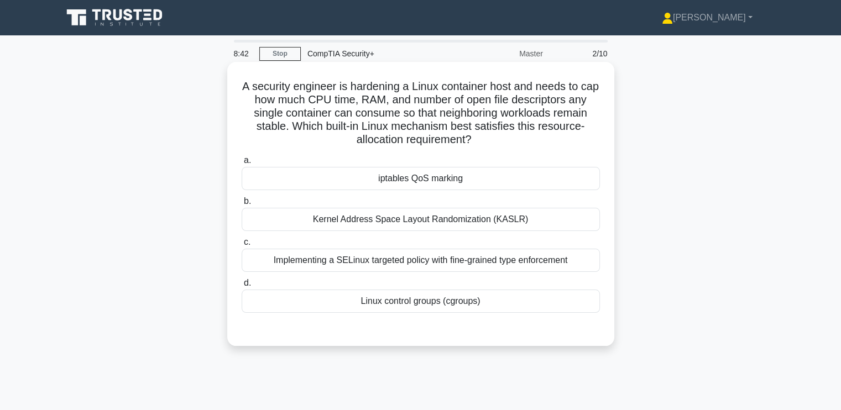
click at [347, 130] on h5 "A security engineer is hardening a Linux container host and needs to cap how mu…" at bounding box center [420, 113] width 360 height 67
click at [332, 176] on div "iptables QoS marking" at bounding box center [421, 178] width 358 height 23
click at [242, 164] on input "a. iptables QoS marking" at bounding box center [242, 160] width 0 height 7
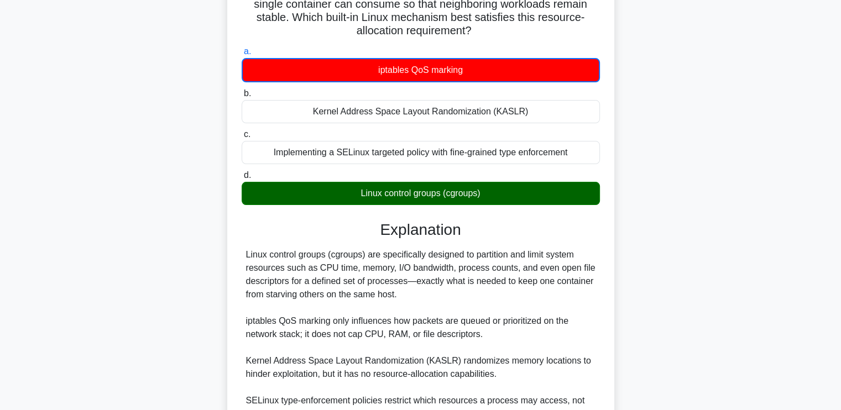
click at [377, 282] on div "Linux control groups (cgroups) are specifically designed to partition and limit…" at bounding box center [420, 341] width 349 height 186
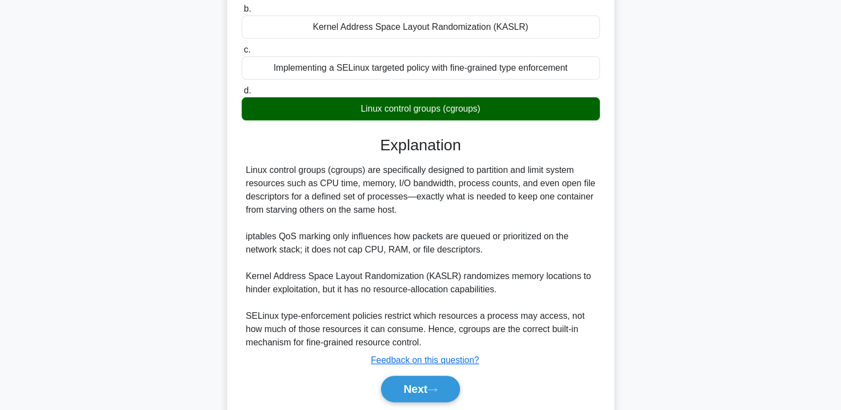
click at [382, 229] on div "Linux control groups (cgroups) are specifically designed to partition and limit…" at bounding box center [420, 257] width 349 height 186
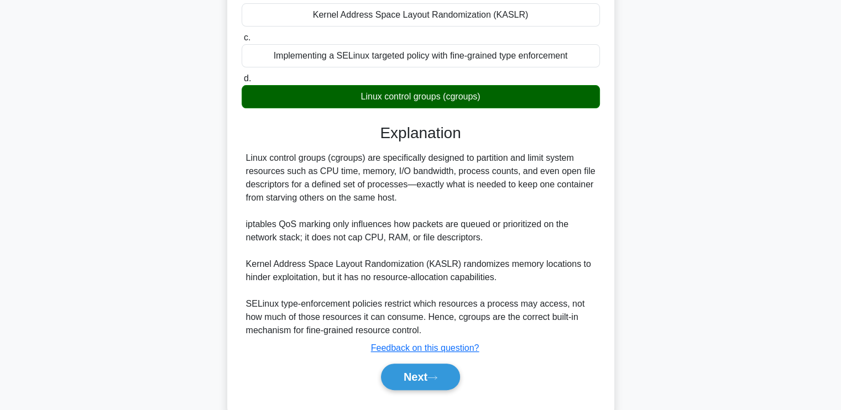
click at [371, 241] on div "Linux control groups (cgroups) are specifically designed to partition and limit…" at bounding box center [420, 244] width 349 height 186
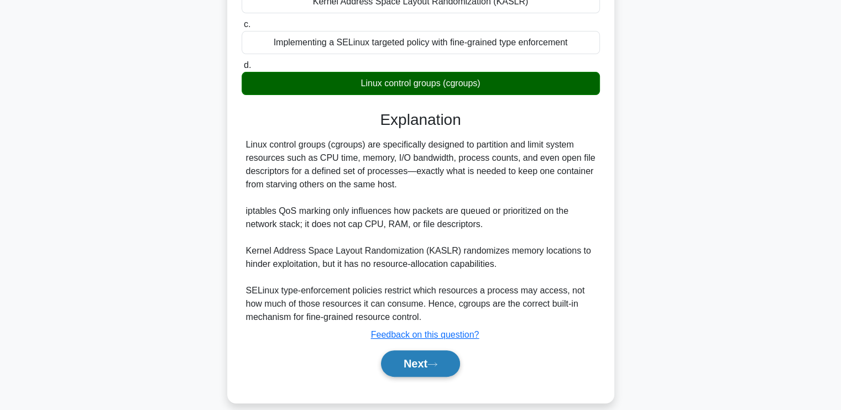
scroll to position [219, 0]
click at [416, 359] on button "Next" at bounding box center [420, 363] width 79 height 27
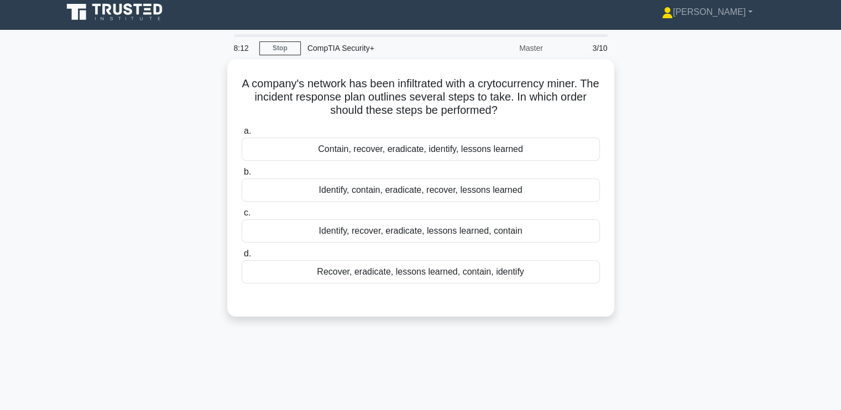
scroll to position [0, 0]
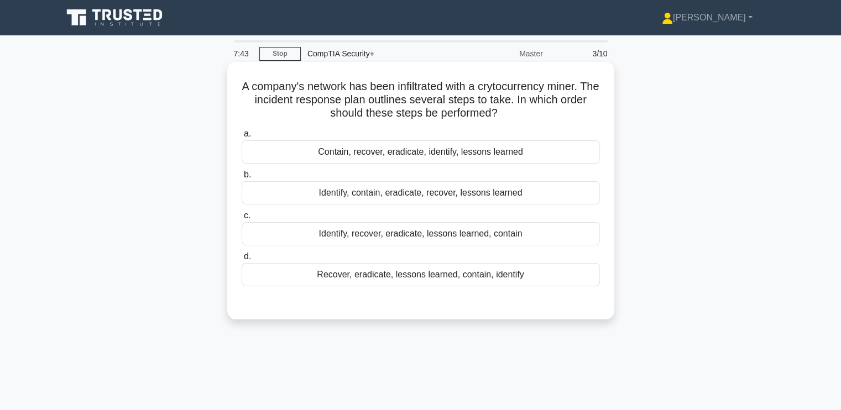
click at [377, 199] on div "Identify, contain, eradicate, recover, lessons learned" at bounding box center [421, 192] width 358 height 23
click at [242, 179] on input "b. Identify, contain, eradicate, recover, lessons learned" at bounding box center [242, 174] width 0 height 7
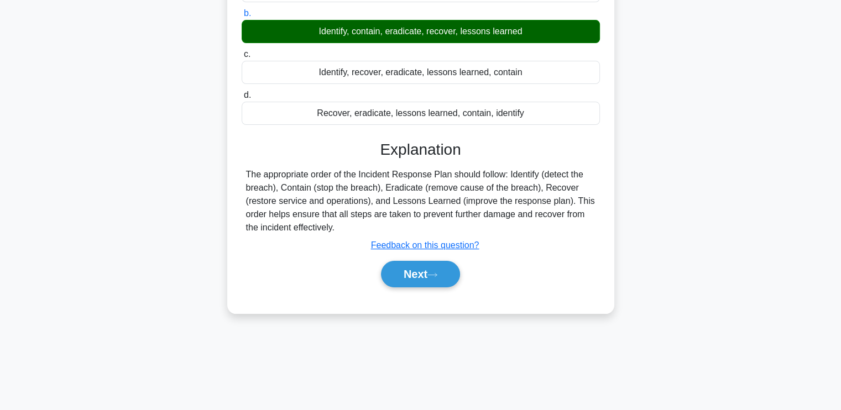
scroll to position [187, 0]
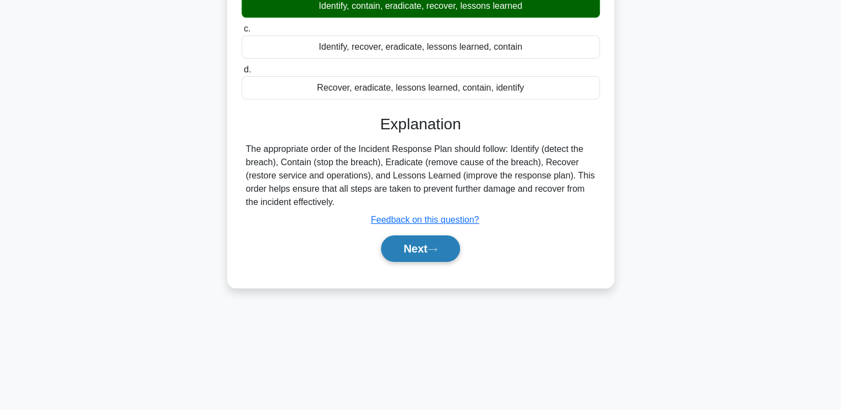
click at [411, 249] on button "Next" at bounding box center [420, 248] width 79 height 27
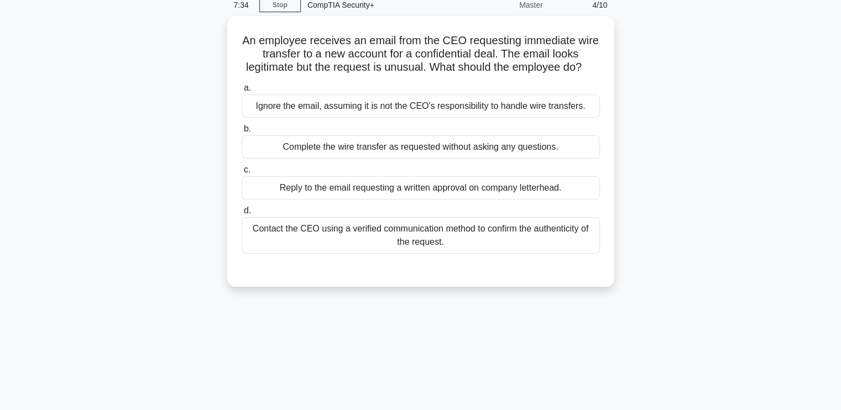
scroll to position [0, 0]
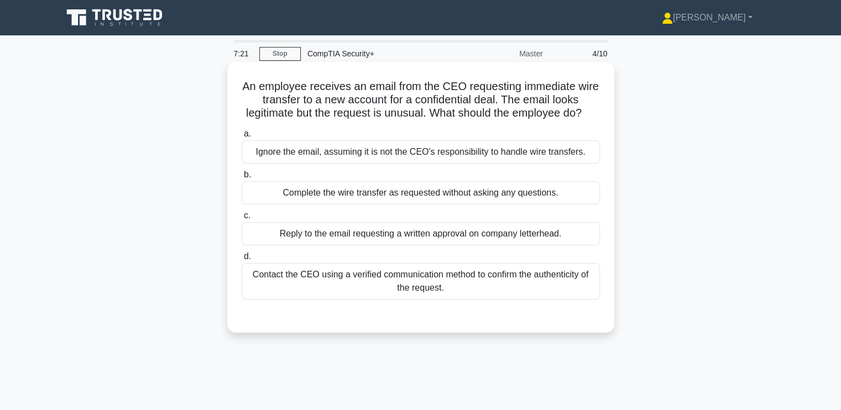
click at [307, 290] on div "Contact the CEO using a verified communication method to confirm the authentici…" at bounding box center [421, 281] width 358 height 36
click at [242, 260] on input "d. Contact the CEO using a verified communication method to confirm the authent…" at bounding box center [242, 256] width 0 height 7
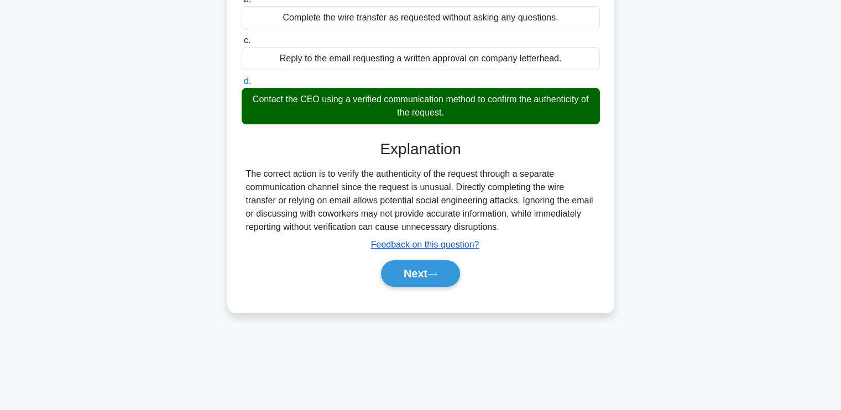
scroll to position [187, 0]
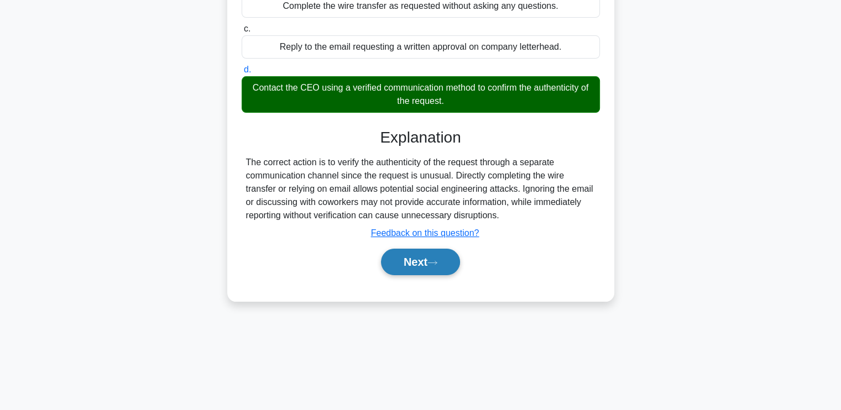
click at [400, 272] on button "Next" at bounding box center [420, 262] width 79 height 27
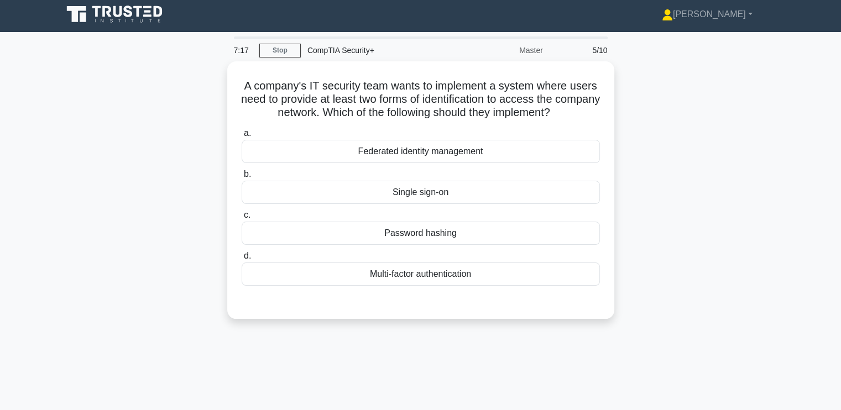
scroll to position [0, 0]
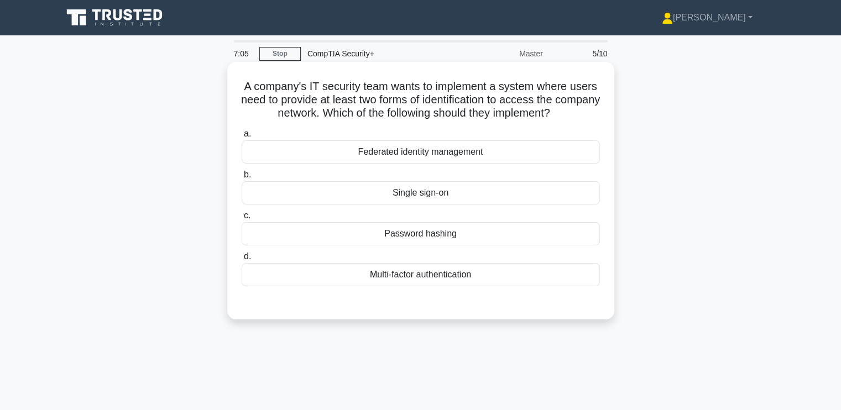
click at [428, 276] on div "Multi-factor authentication" at bounding box center [421, 274] width 358 height 23
click at [242, 260] on input "d. Multi-factor authentication" at bounding box center [242, 256] width 0 height 7
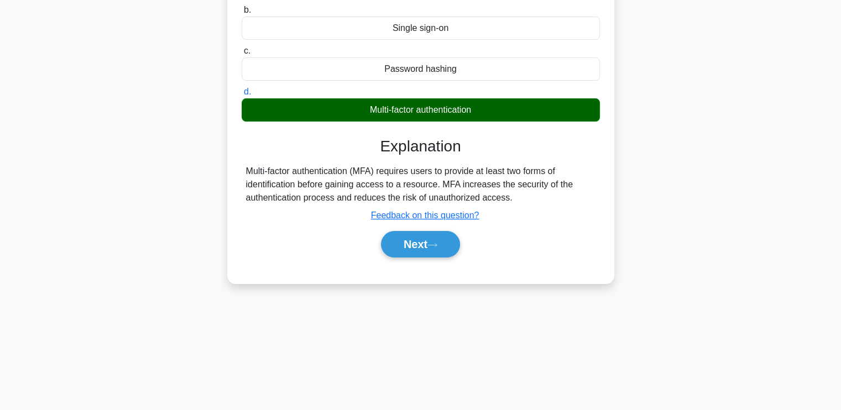
scroll to position [187, 0]
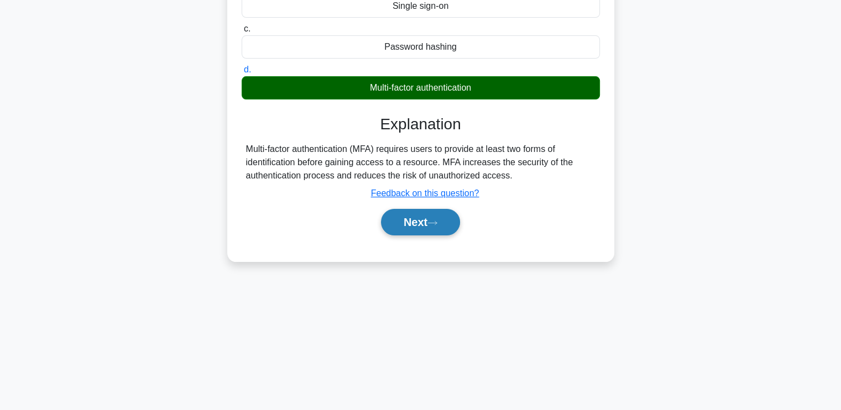
click at [422, 221] on button "Next" at bounding box center [420, 222] width 79 height 27
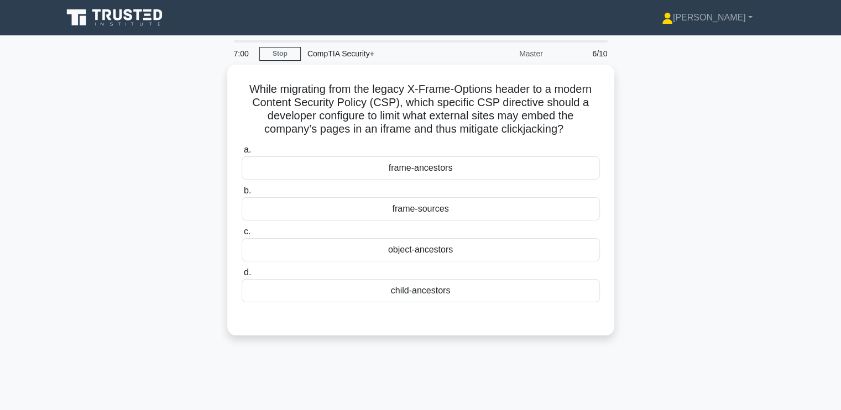
scroll to position [0, 0]
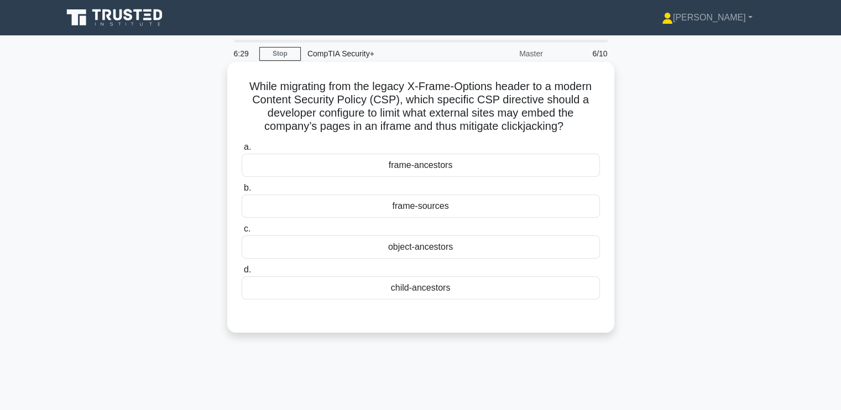
click at [317, 114] on h5 "While migrating from the legacy X-Frame-Options header to a modern Content Secu…" at bounding box center [420, 107] width 360 height 54
click at [328, 126] on h5 "While migrating from the legacy X-Frame-Options header to a modern Content Secu…" at bounding box center [420, 107] width 360 height 54
click at [359, 282] on div "child-ancestors" at bounding box center [421, 287] width 358 height 23
click at [242, 274] on input "d. child-ancestors" at bounding box center [242, 269] width 0 height 7
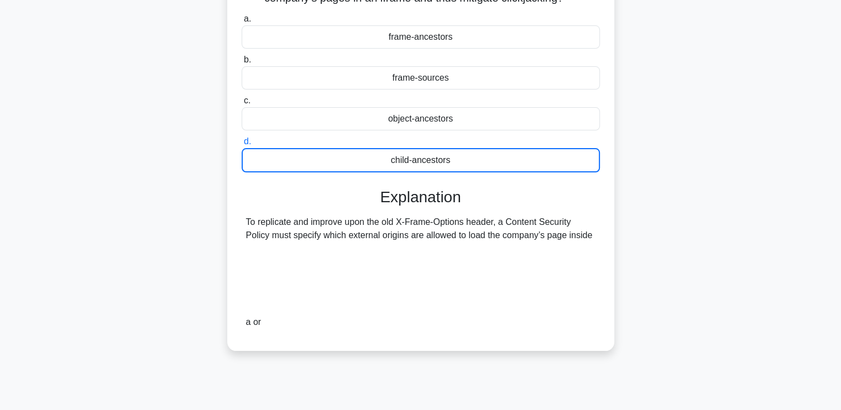
click at [242, 275] on div "To replicate and improve upon the old X-Frame-Options header, a Content Securit…" at bounding box center [421, 272] width 358 height 113
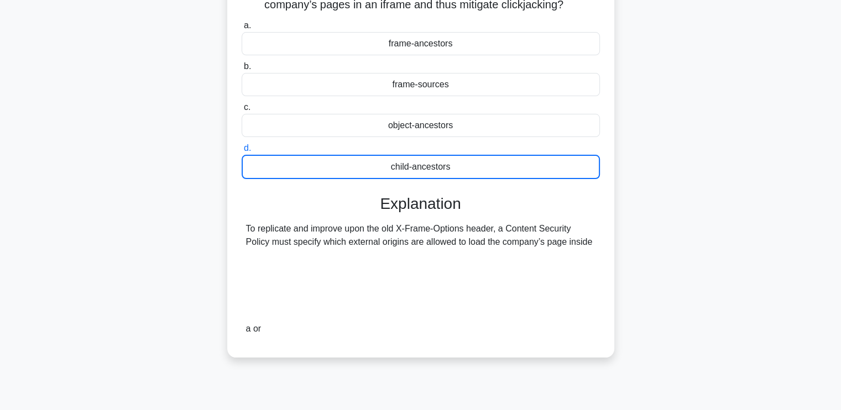
click at [153, 86] on div "While migrating from the legacy X-Frame-Options header to a modern Content Secu…" at bounding box center [421, 155] width 730 height 430
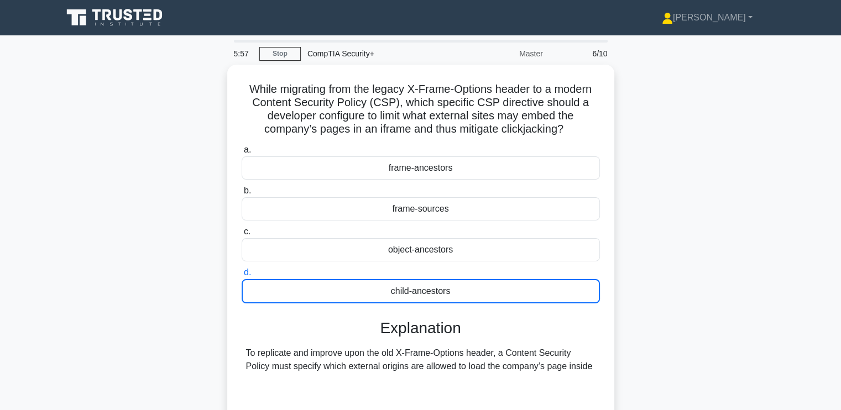
click at [154, 130] on div "While migrating from the legacy X-Frame-Options header to a modern Content Secu…" at bounding box center [421, 280] width 730 height 430
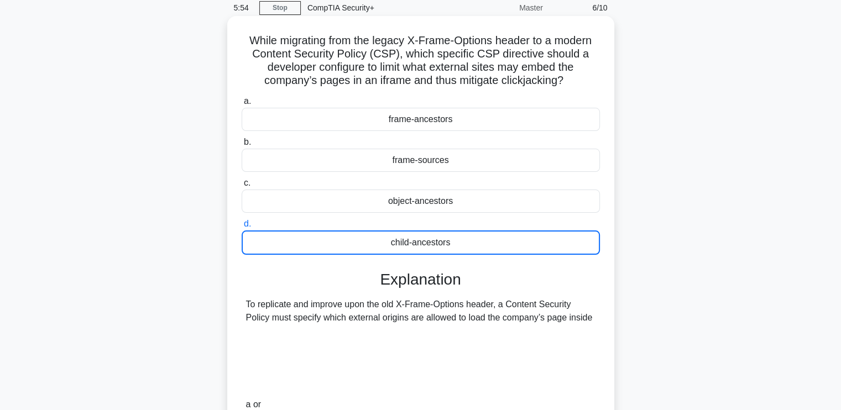
click at [376, 191] on label "c. object-ancestors" at bounding box center [421, 194] width 358 height 36
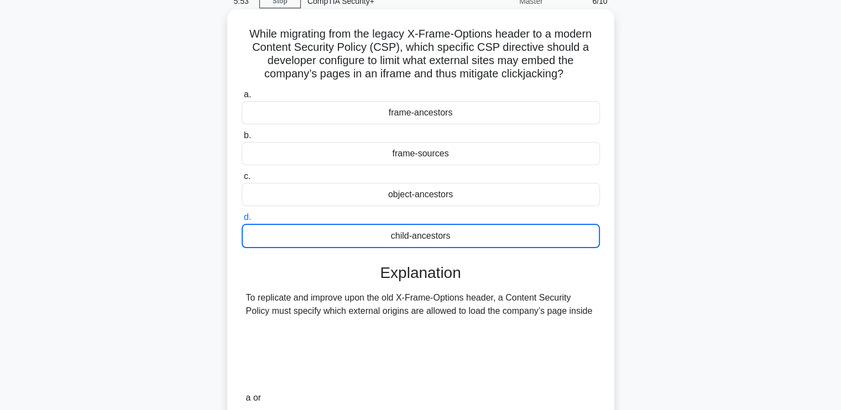
click at [376, 191] on div "object-ancestors" at bounding box center [421, 194] width 358 height 23
click at [242, 180] on input "c. object-ancestors" at bounding box center [242, 176] width 0 height 7
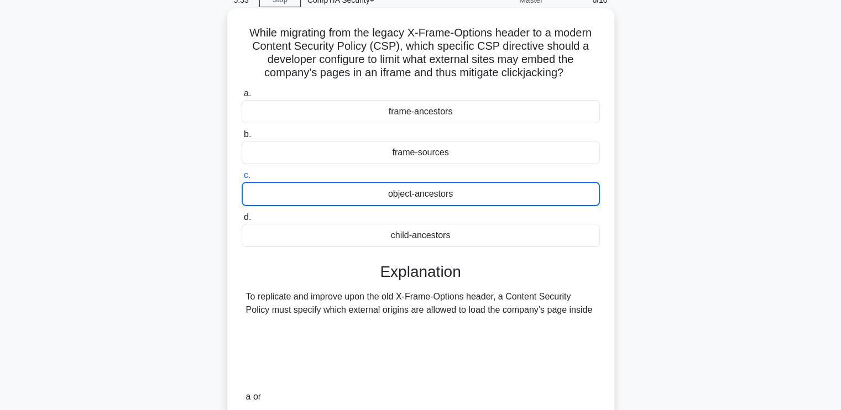
scroll to position [54, 0]
click at [400, 153] on div "frame-sources" at bounding box center [421, 151] width 358 height 23
click at [242, 138] on input "b. frame-sources" at bounding box center [242, 133] width 0 height 7
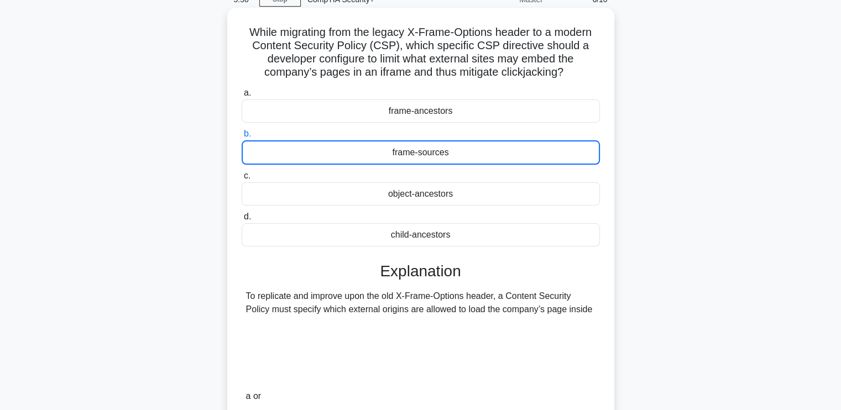
click at [400, 153] on div "frame-sources" at bounding box center [421, 152] width 358 height 24
click at [242, 138] on input "b. frame-sources" at bounding box center [242, 133] width 0 height 7
click at [339, 106] on div "frame-ancestors" at bounding box center [421, 110] width 358 height 23
click at [242, 97] on input "a. frame-ancestors" at bounding box center [242, 93] width 0 height 7
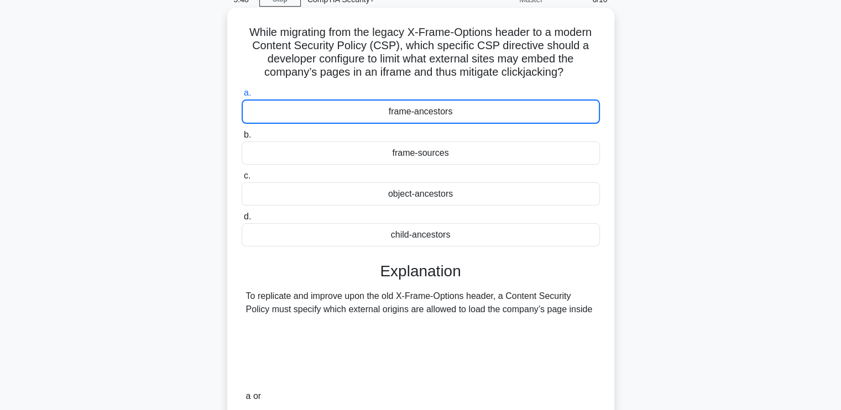
click at [339, 106] on div "frame-ancestors" at bounding box center [421, 111] width 358 height 24
click at [242, 97] on input "a. frame-ancestors" at bounding box center [242, 93] width 0 height 7
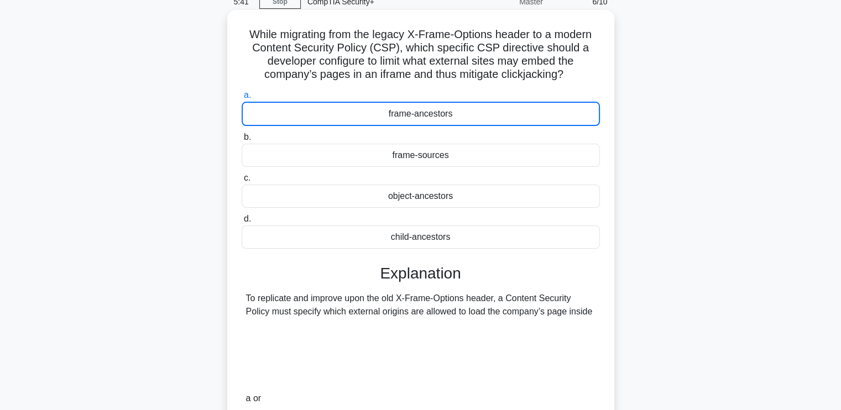
scroll to position [53, 0]
click at [339, 113] on div "frame-ancestors" at bounding box center [421, 113] width 358 height 24
click at [242, 98] on input "a. frame-ancestors" at bounding box center [242, 94] width 0 height 7
click at [335, 159] on div "frame-sources" at bounding box center [421, 154] width 358 height 23
click at [242, 140] on input "b. frame-sources" at bounding box center [242, 136] width 0 height 7
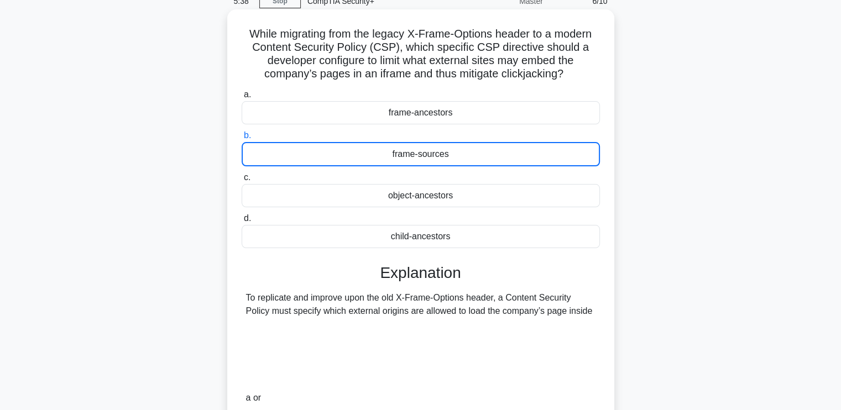
click at [335, 158] on div "frame-sources" at bounding box center [421, 154] width 358 height 24
click at [242, 139] on input "b. frame-sources" at bounding box center [242, 135] width 0 height 7
click at [337, 193] on div "object-ancestors" at bounding box center [421, 195] width 358 height 23
click at [242, 181] on input "c. object-ancestors" at bounding box center [242, 177] width 0 height 7
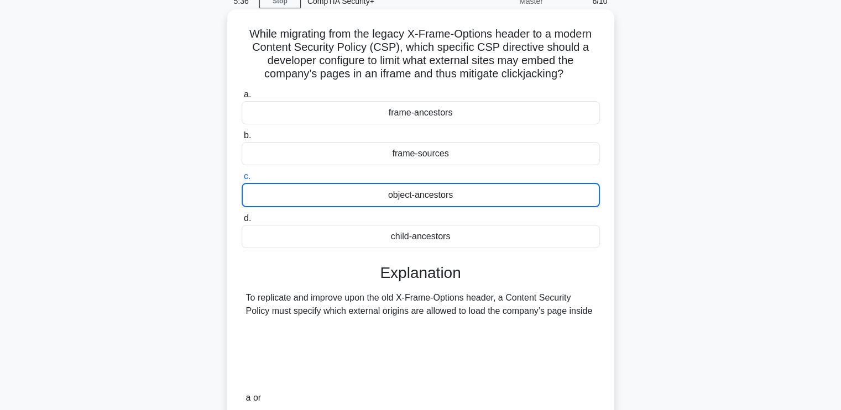
click at [340, 241] on div "child-ancestors" at bounding box center [421, 236] width 358 height 23
click at [242, 222] on input "d. child-ancestors" at bounding box center [242, 218] width 0 height 7
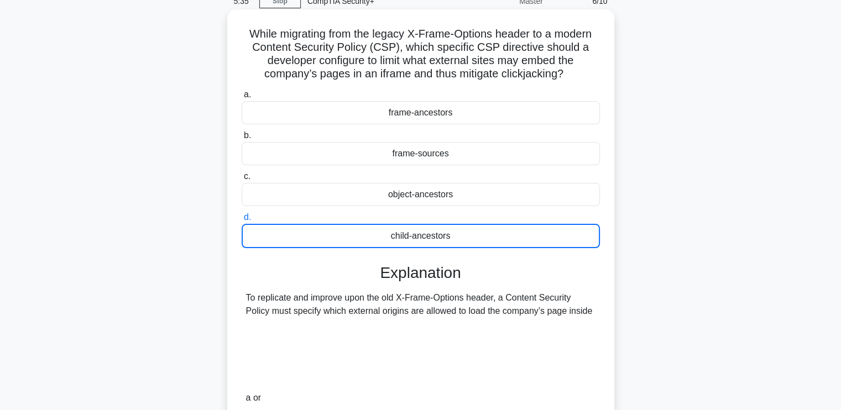
click at [340, 240] on div "child-ancestors" at bounding box center [421, 236] width 358 height 24
click at [242, 221] on input "d. child-ancestors" at bounding box center [242, 217] width 0 height 7
drag, startPoint x: 340, startPoint y: 240, endPoint x: 323, endPoint y: 238, distance: 17.8
click at [323, 238] on div "child-ancestors" at bounding box center [421, 236] width 358 height 24
click at [242, 221] on input "d. child-ancestors" at bounding box center [242, 217] width 0 height 7
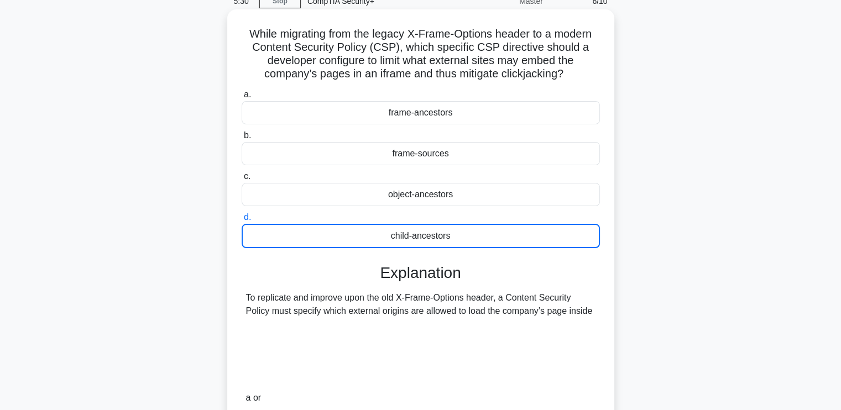
click at [323, 238] on div "child-ancestors" at bounding box center [421, 236] width 358 height 24
click at [242, 221] on input "d. child-ancestors" at bounding box center [242, 217] width 0 height 7
click at [271, 35] on h5 "While migrating from the legacy X-Frame-Options header to a modern Content Secu…" at bounding box center [420, 54] width 360 height 54
click at [270, 65] on h5 "While migrating from the legacy X-Frame-Options header to a modern Content Secu…" at bounding box center [420, 54] width 360 height 54
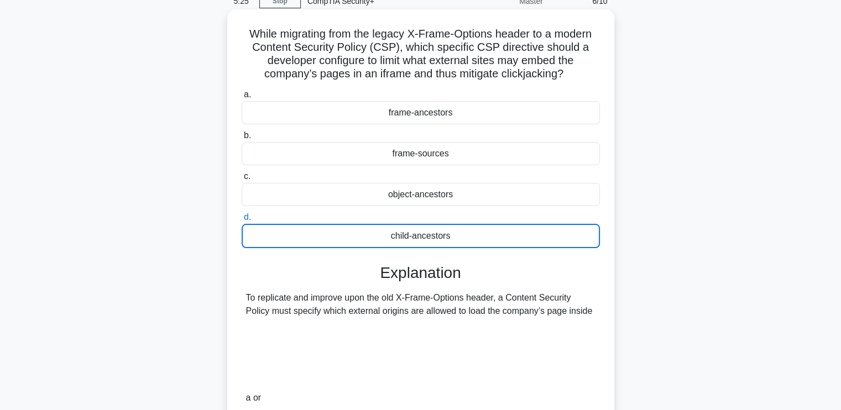
click at [287, 156] on div "frame-sources" at bounding box center [421, 153] width 358 height 23
click at [242, 139] on input "b. frame-sources" at bounding box center [242, 135] width 0 height 7
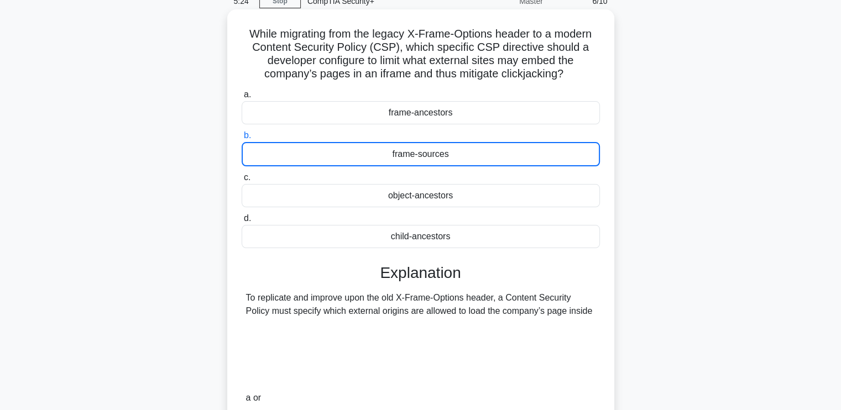
click at [287, 156] on div "frame-sources" at bounding box center [421, 154] width 358 height 24
click at [242, 139] on input "b. frame-sources" at bounding box center [242, 135] width 0 height 7
click at [287, 156] on div "frame-sources" at bounding box center [421, 154] width 358 height 24
click at [242, 139] on input "b. frame-sources" at bounding box center [242, 135] width 0 height 7
click at [287, 156] on div "frame-sources" at bounding box center [421, 154] width 358 height 24
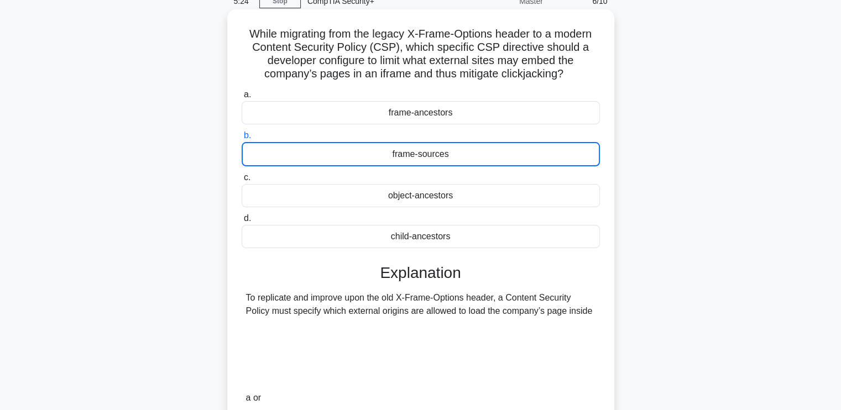
click at [242, 139] on input "b. frame-sources" at bounding box center [242, 135] width 0 height 7
click at [287, 156] on div "frame-sources" at bounding box center [421, 154] width 358 height 24
click at [242, 139] on input "b. frame-sources" at bounding box center [242, 135] width 0 height 7
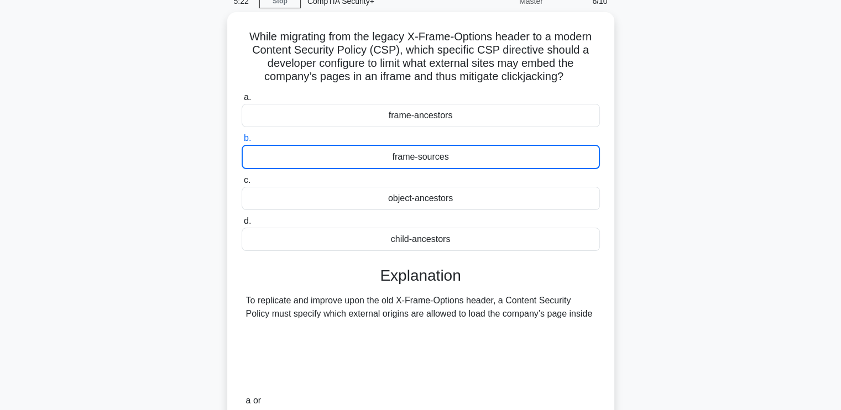
click at [142, 180] on div "While migrating from the legacy X-Frame-Options header to a modern Content Secu…" at bounding box center [421, 227] width 730 height 430
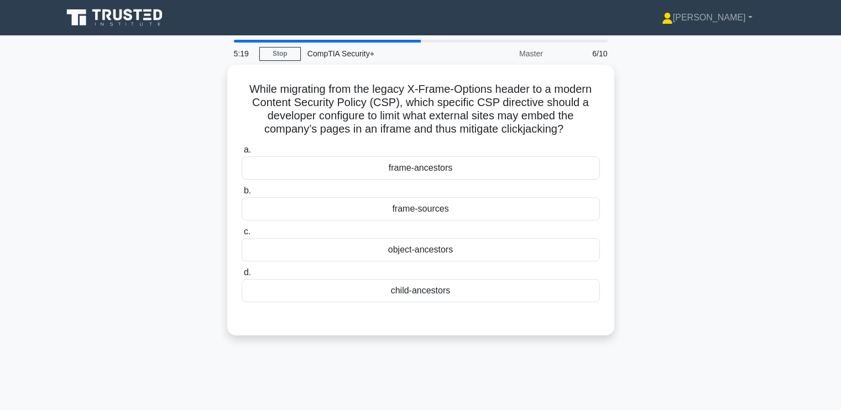
scroll to position [53, 0]
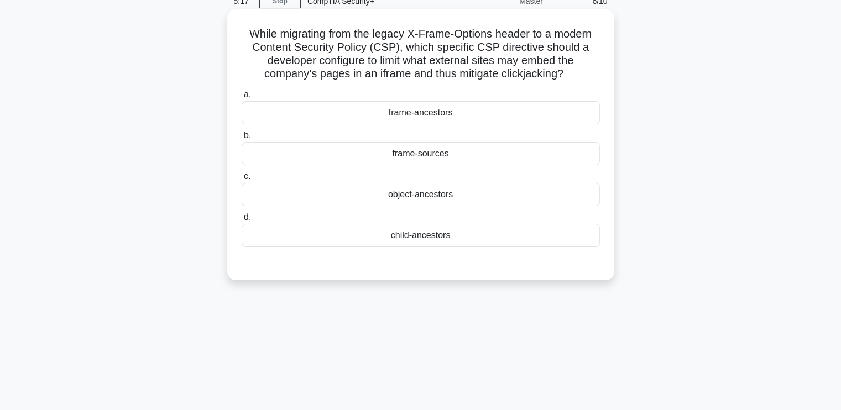
click at [402, 149] on div "frame-sources" at bounding box center [421, 153] width 358 height 23
click at [242, 139] on input "b. frame-sources" at bounding box center [242, 135] width 0 height 7
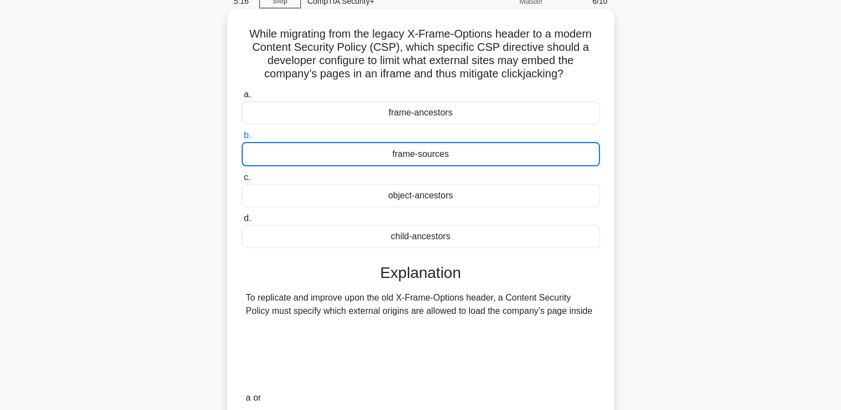
click at [402, 150] on div "frame-sources" at bounding box center [421, 154] width 358 height 24
click at [242, 139] on input "b. frame-sources" at bounding box center [242, 135] width 0 height 7
click at [402, 182] on label "c. object-ancestors" at bounding box center [421, 189] width 358 height 36
click at [242, 181] on input "c. object-ancestors" at bounding box center [242, 177] width 0 height 7
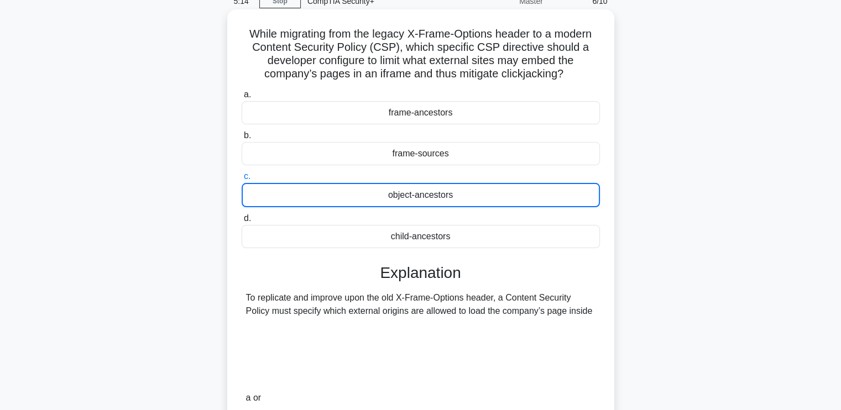
click at [402, 187] on div "object-ancestors" at bounding box center [421, 195] width 358 height 24
click at [242, 180] on input "c. object-ancestors" at bounding box center [242, 176] width 0 height 7
click at [399, 193] on div "object-ancestors" at bounding box center [421, 195] width 358 height 24
click at [242, 180] on input "c. object-ancestors" at bounding box center [242, 176] width 0 height 7
click at [403, 233] on div "child-ancestors" at bounding box center [421, 236] width 358 height 23
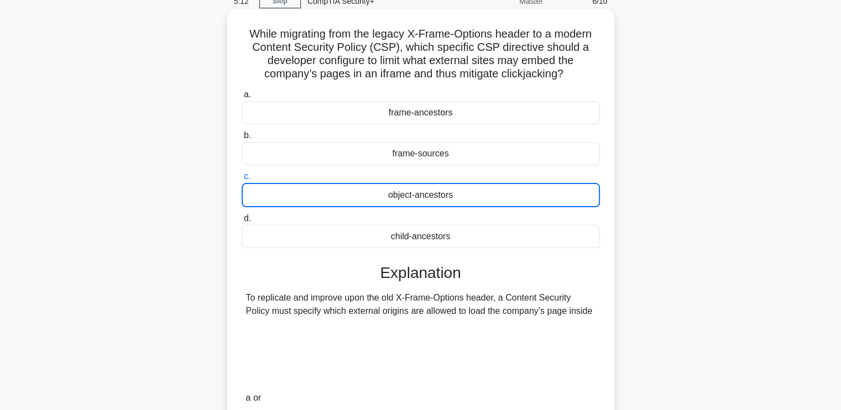
click at [242, 222] on input "d. child-ancestors" at bounding box center [242, 218] width 0 height 7
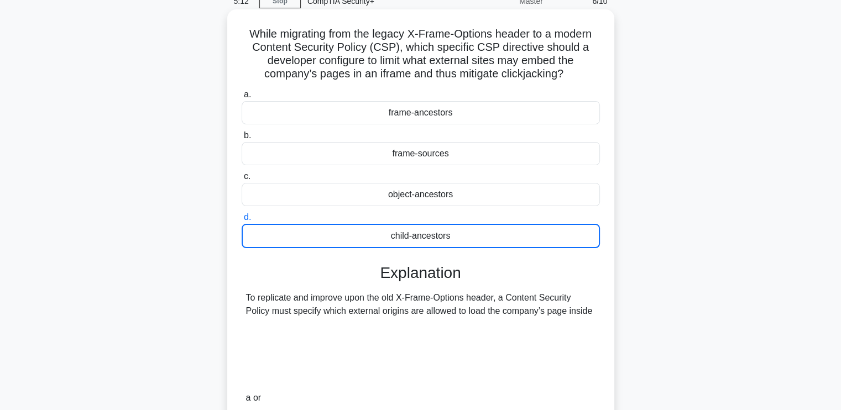
click at [403, 233] on div "child-ancestors" at bounding box center [421, 236] width 358 height 24
click at [242, 221] on input "d. child-ancestors" at bounding box center [242, 217] width 0 height 7
click at [394, 313] on div "To replicate and improve upon the old X-Frame-Options header, a Content Securit…" at bounding box center [420, 347] width 349 height 113
